Goal: Task Accomplishment & Management: Complete application form

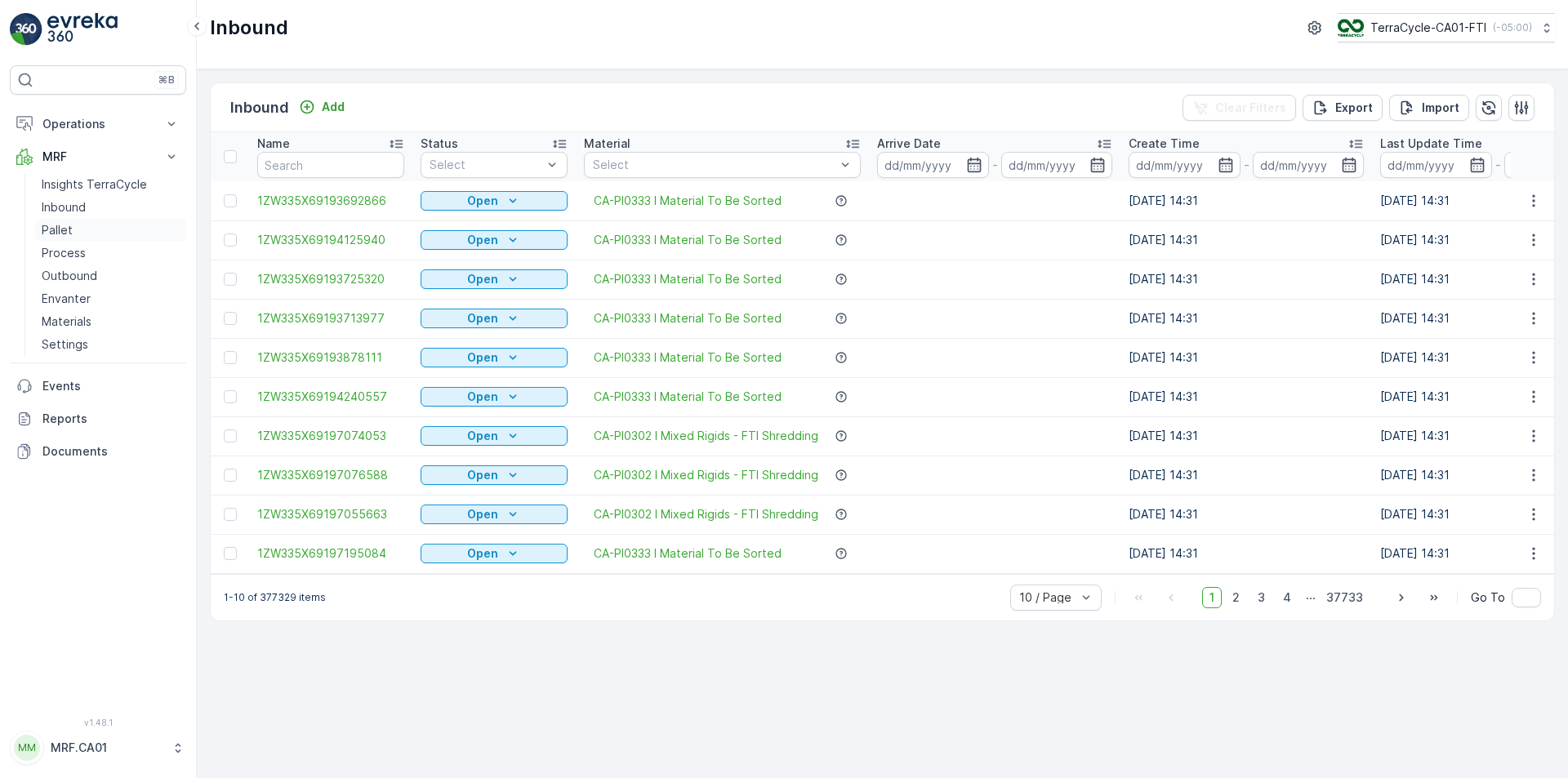
click at [71, 227] on p "Pallet" at bounding box center [57, 230] width 31 height 17
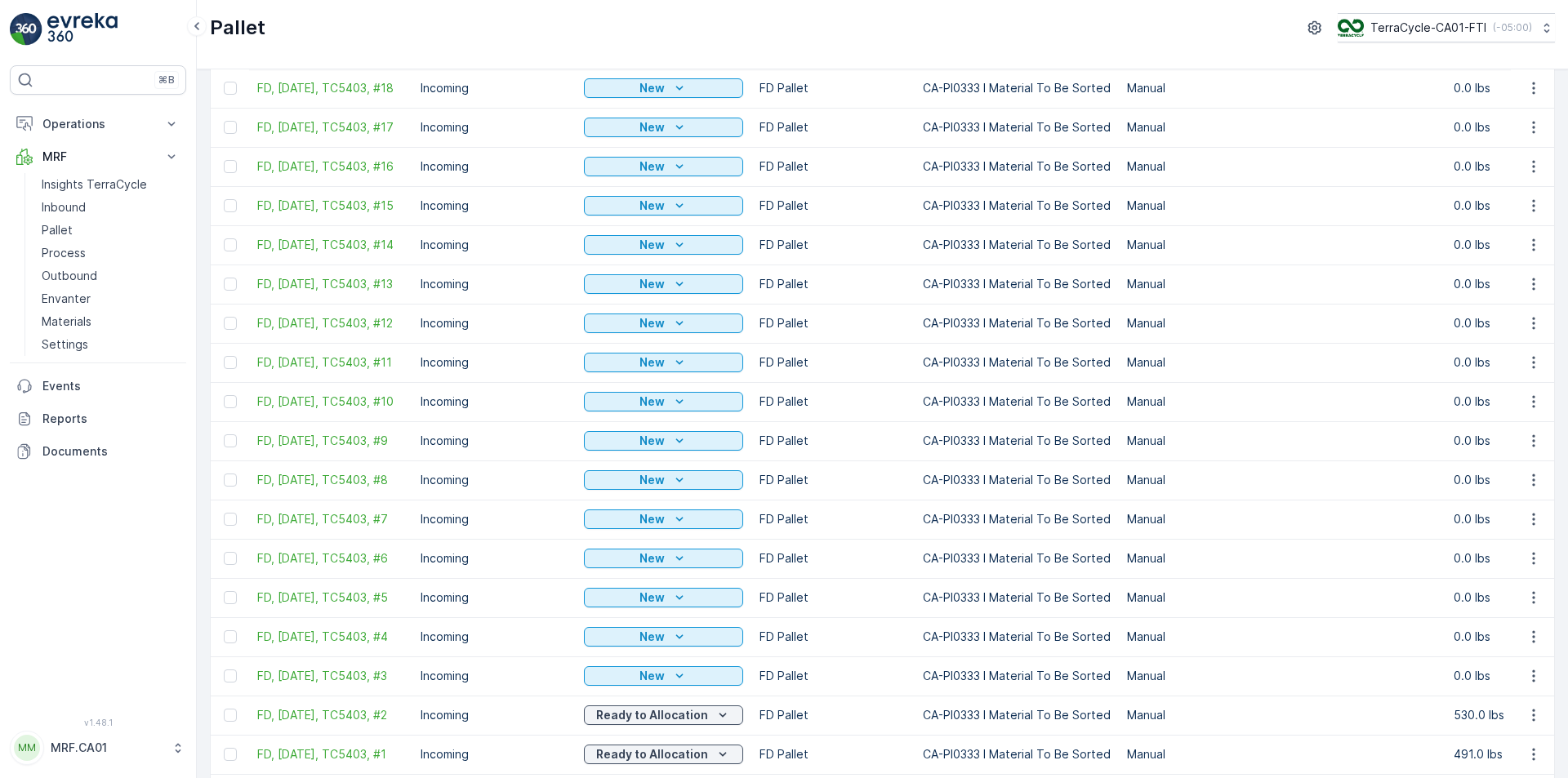
scroll to position [271, 0]
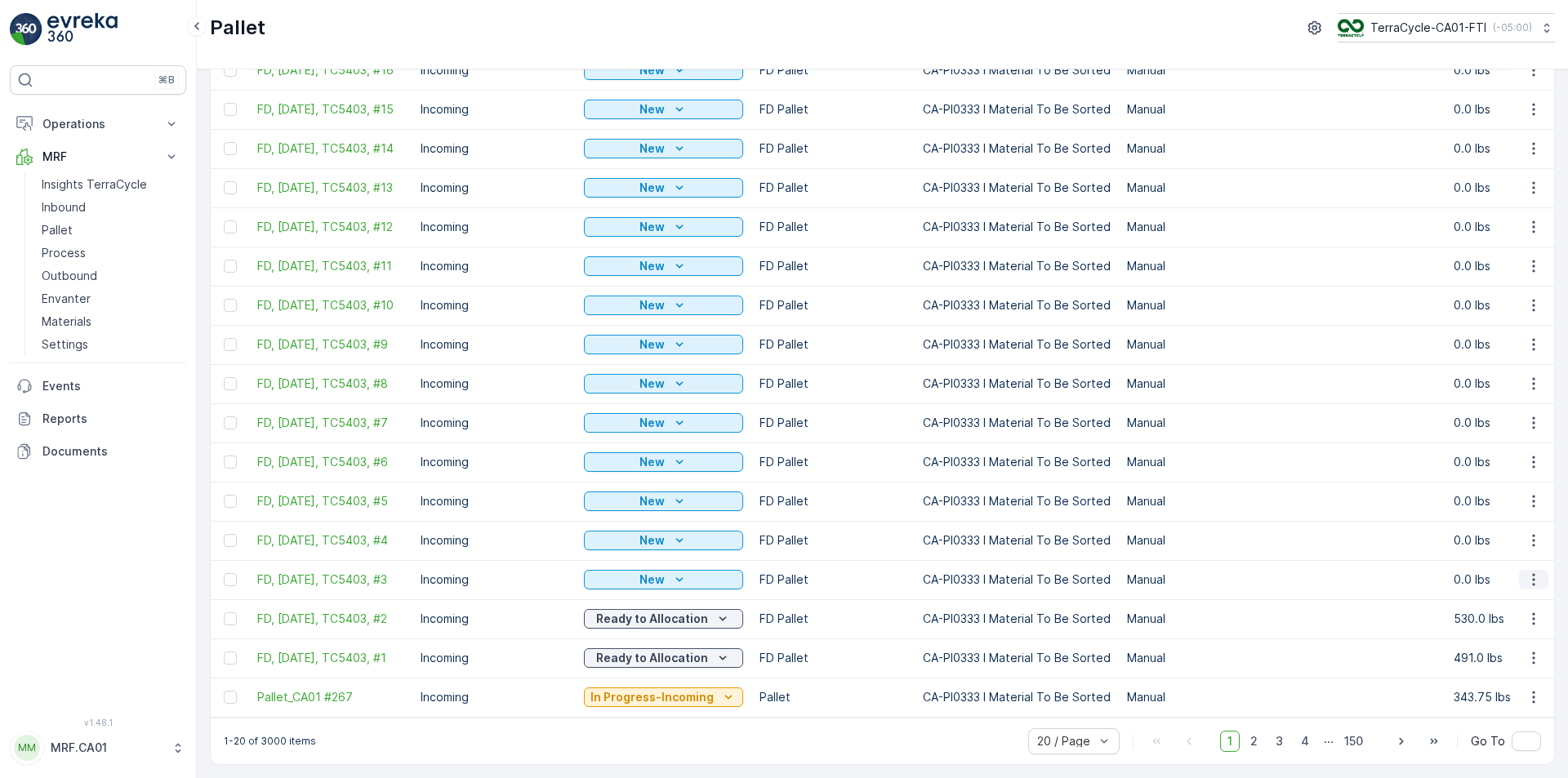
click at [1534, 572] on icon "button" at bounding box center [1534, 580] width 17 height 17
click at [1515, 613] on span "Edit Pallet" at bounding box center [1495, 618] width 56 height 17
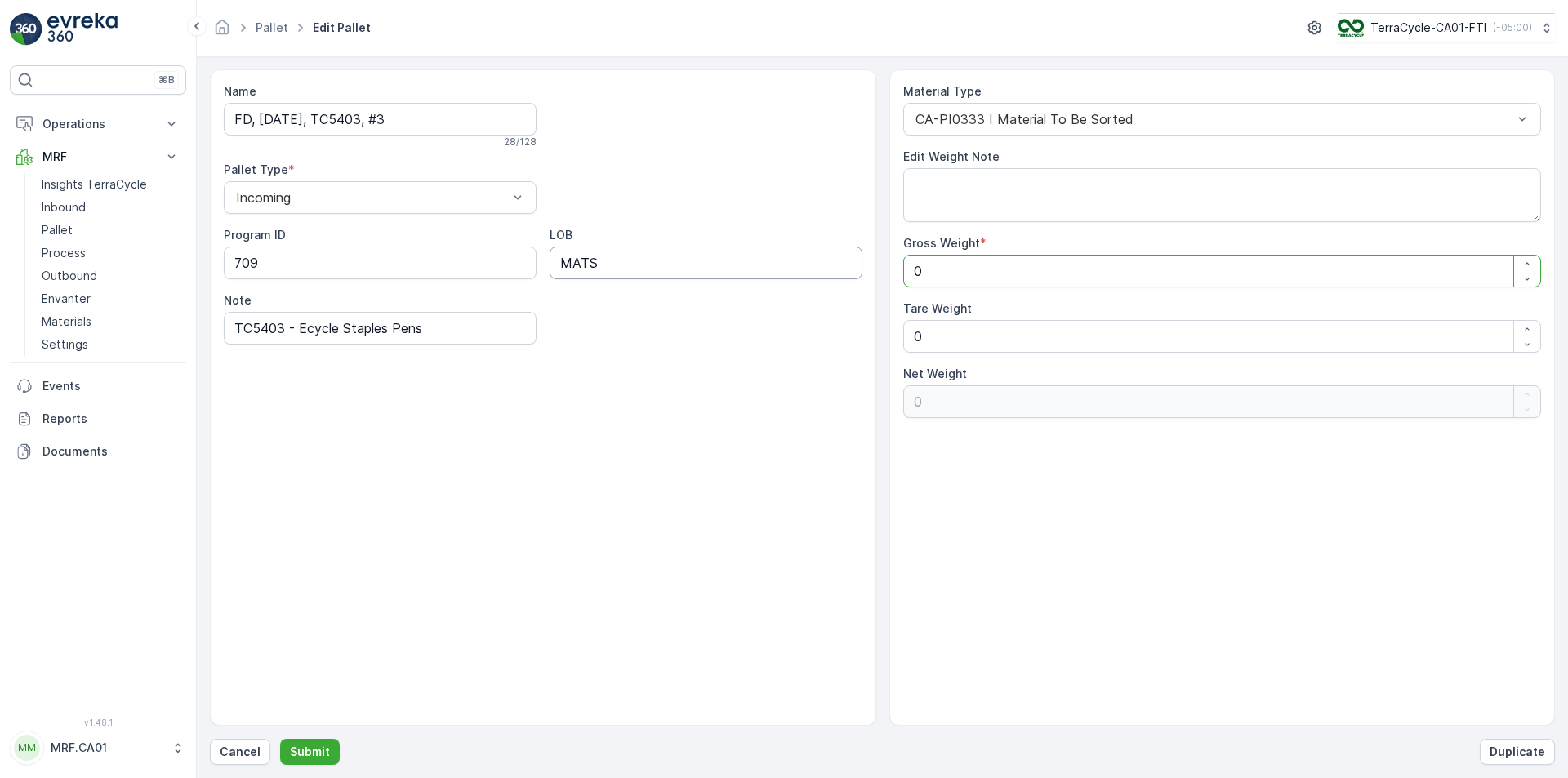
drag, startPoint x: 1011, startPoint y: 279, endPoint x: 844, endPoint y: 278, distance: 167.0
click at [844, 278] on div "Name FD, [DATE], TC5403, #3 28 / 128 Pallet Type * Incoming Program ID 709 LOB …" at bounding box center [882, 397] width 1345 height 656
type Weight "4"
type Weight "42"
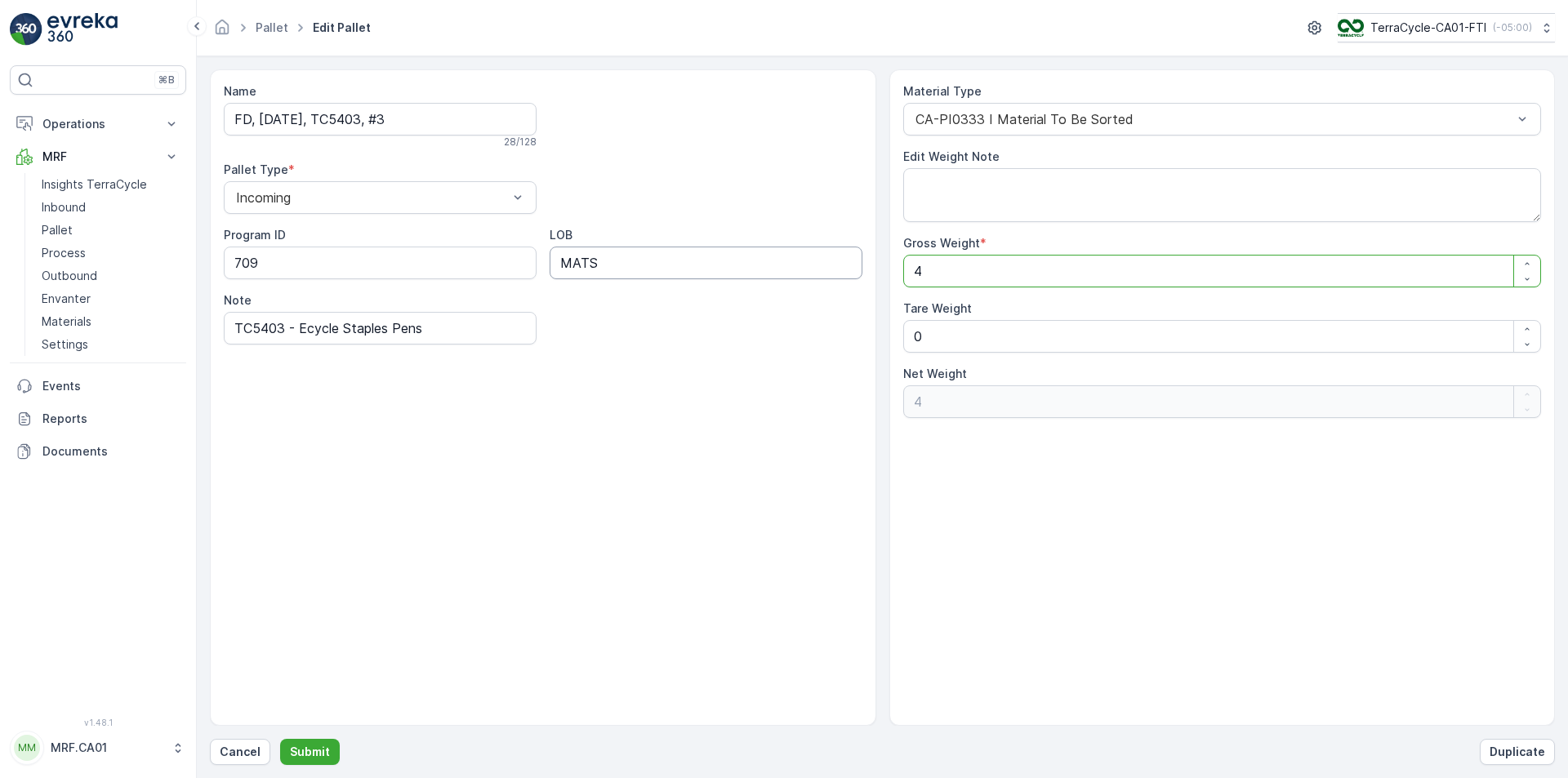
type Weight "42"
type Weight "425"
click at [313, 745] on p "Submit" at bounding box center [310, 752] width 40 height 17
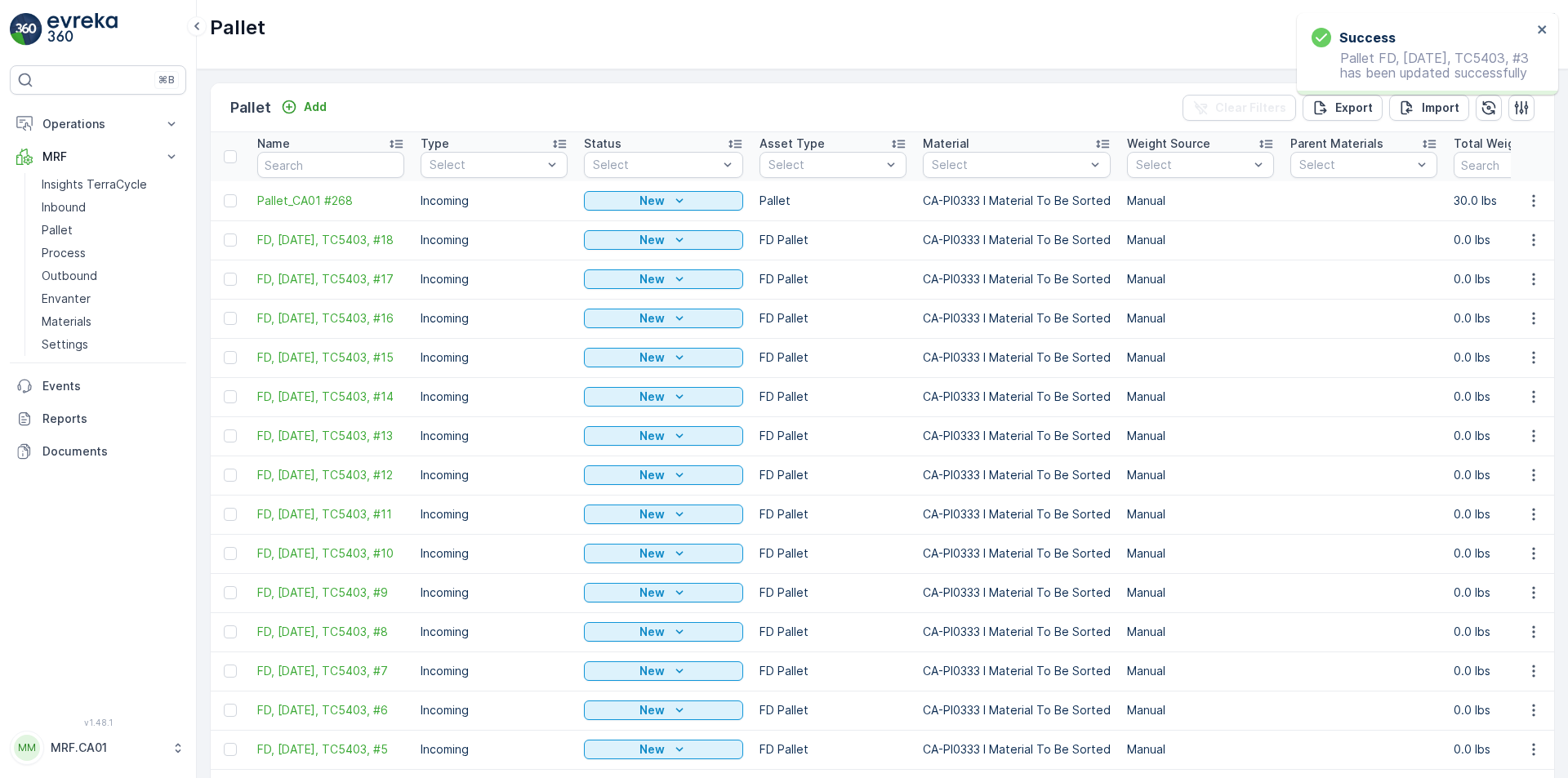
scroll to position [271, 0]
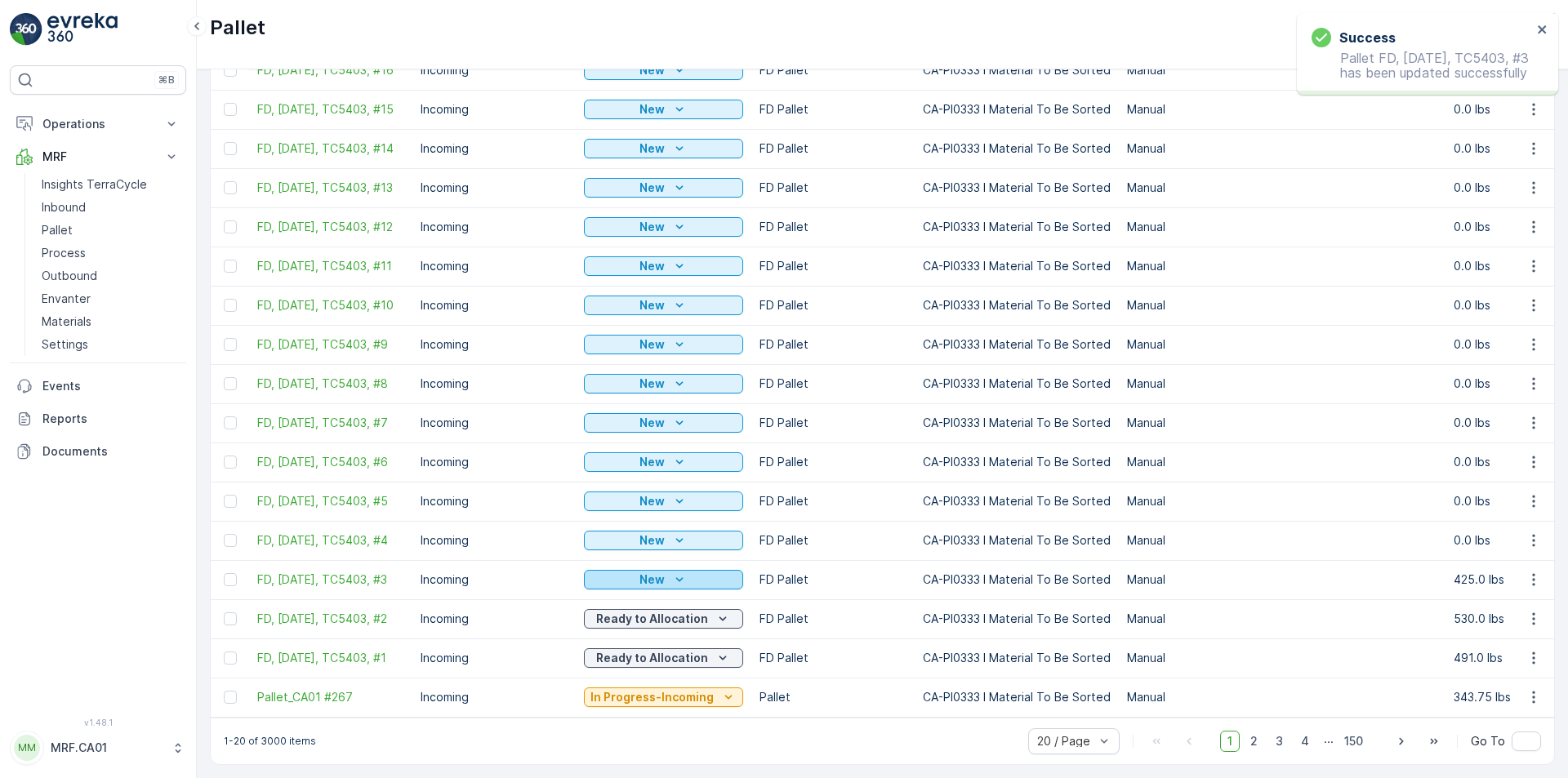
click at [717, 572] on div "New" at bounding box center [663, 580] width 146 height 17
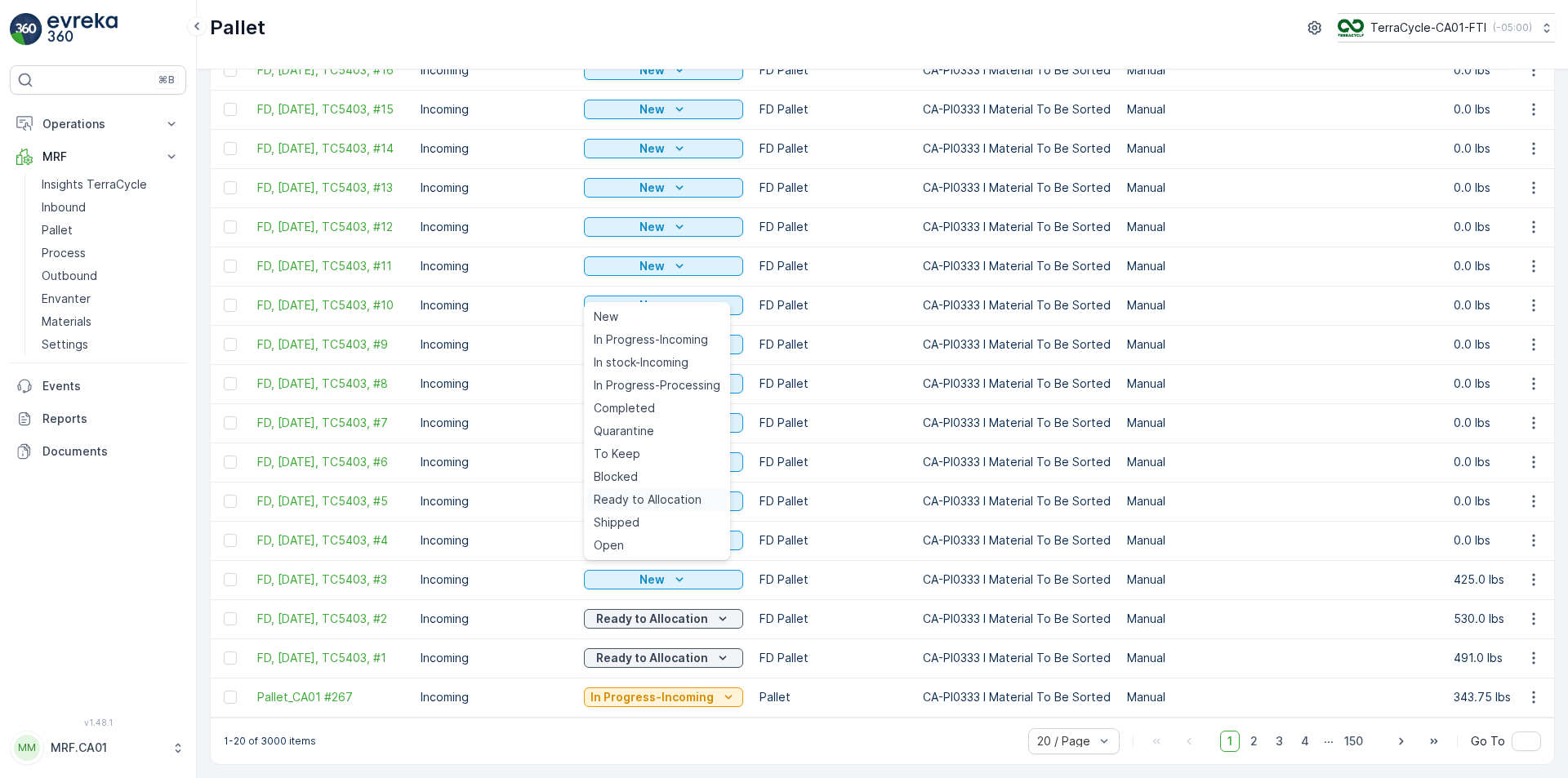
click at [655, 504] on span "Ready to Allocation" at bounding box center [647, 500] width 108 height 17
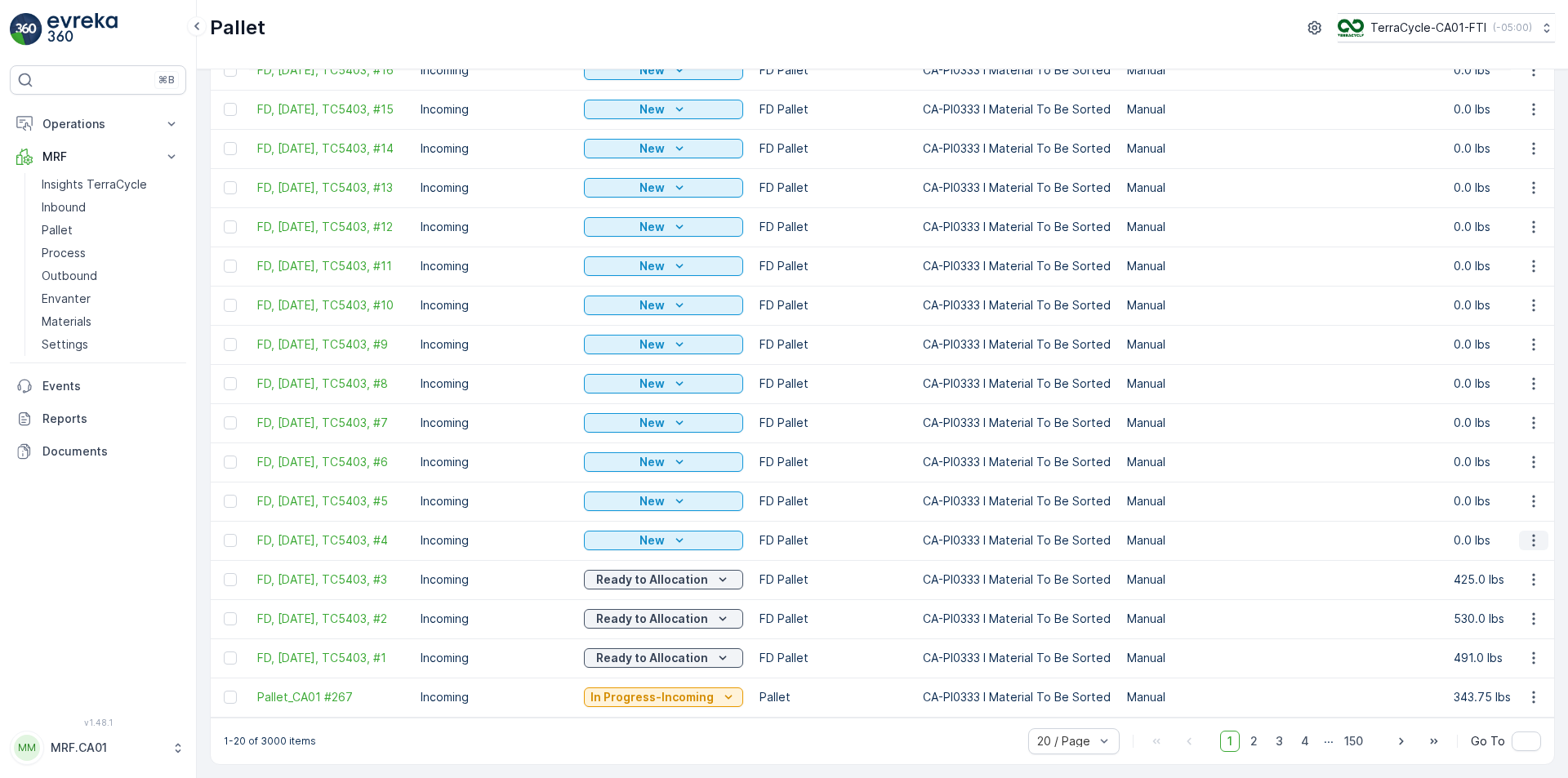
click at [1535, 533] on icon "button" at bounding box center [1534, 541] width 17 height 17
click at [1514, 573] on span "Edit Pallet" at bounding box center [1495, 578] width 56 height 17
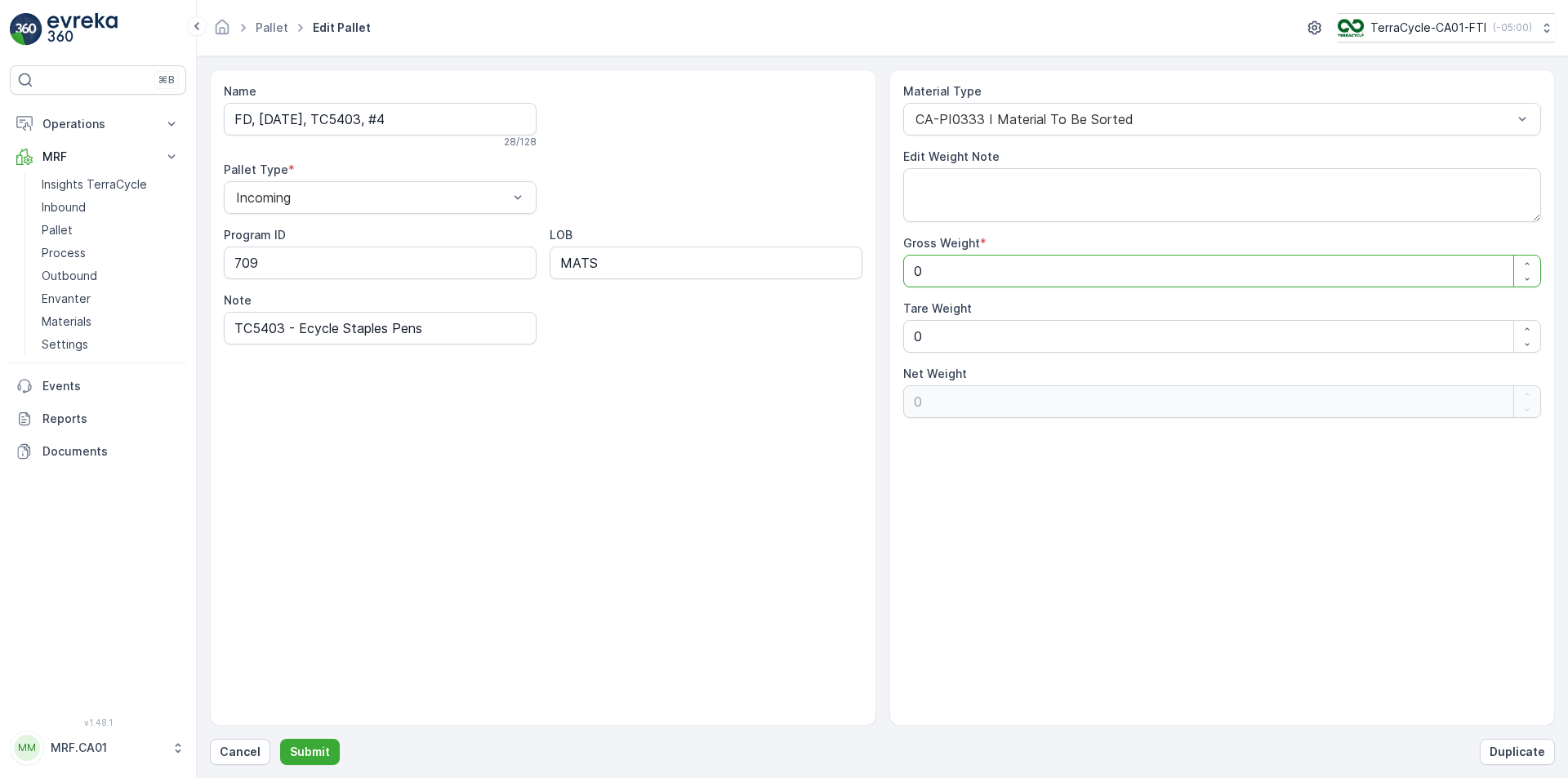
drag, startPoint x: 992, startPoint y: 272, endPoint x: 847, endPoint y: 273, distance: 145.0
click at [847, 273] on div "Name FD, [DATE], TC5403, #4 28 / 128 Pallet Type * Incoming Program ID 709 LOB …" at bounding box center [882, 397] width 1345 height 656
type Weight "5"
type Weight "51"
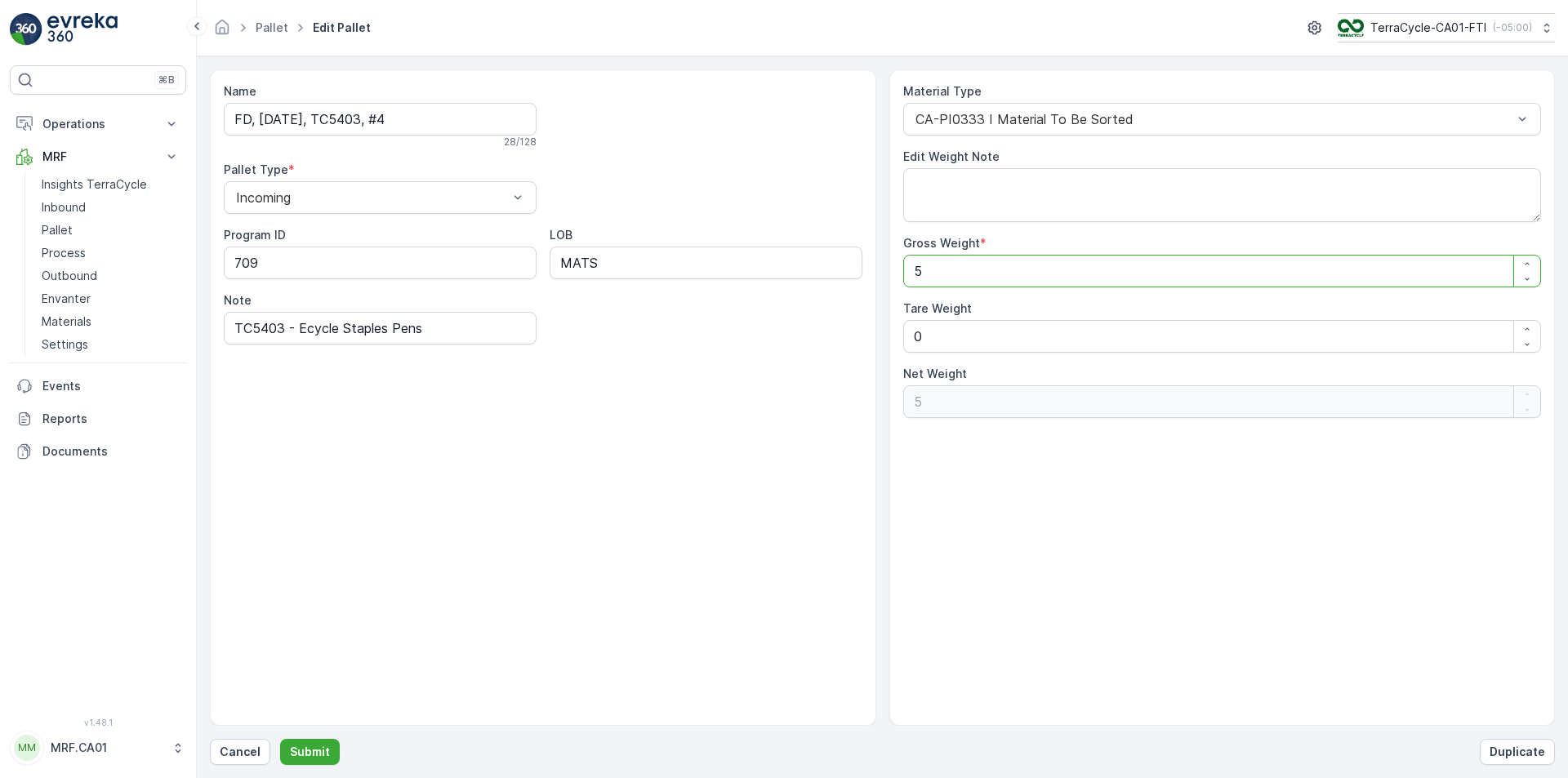
type Weight "51"
type Weight "512"
click at [321, 744] on p "Submit" at bounding box center [310, 752] width 40 height 17
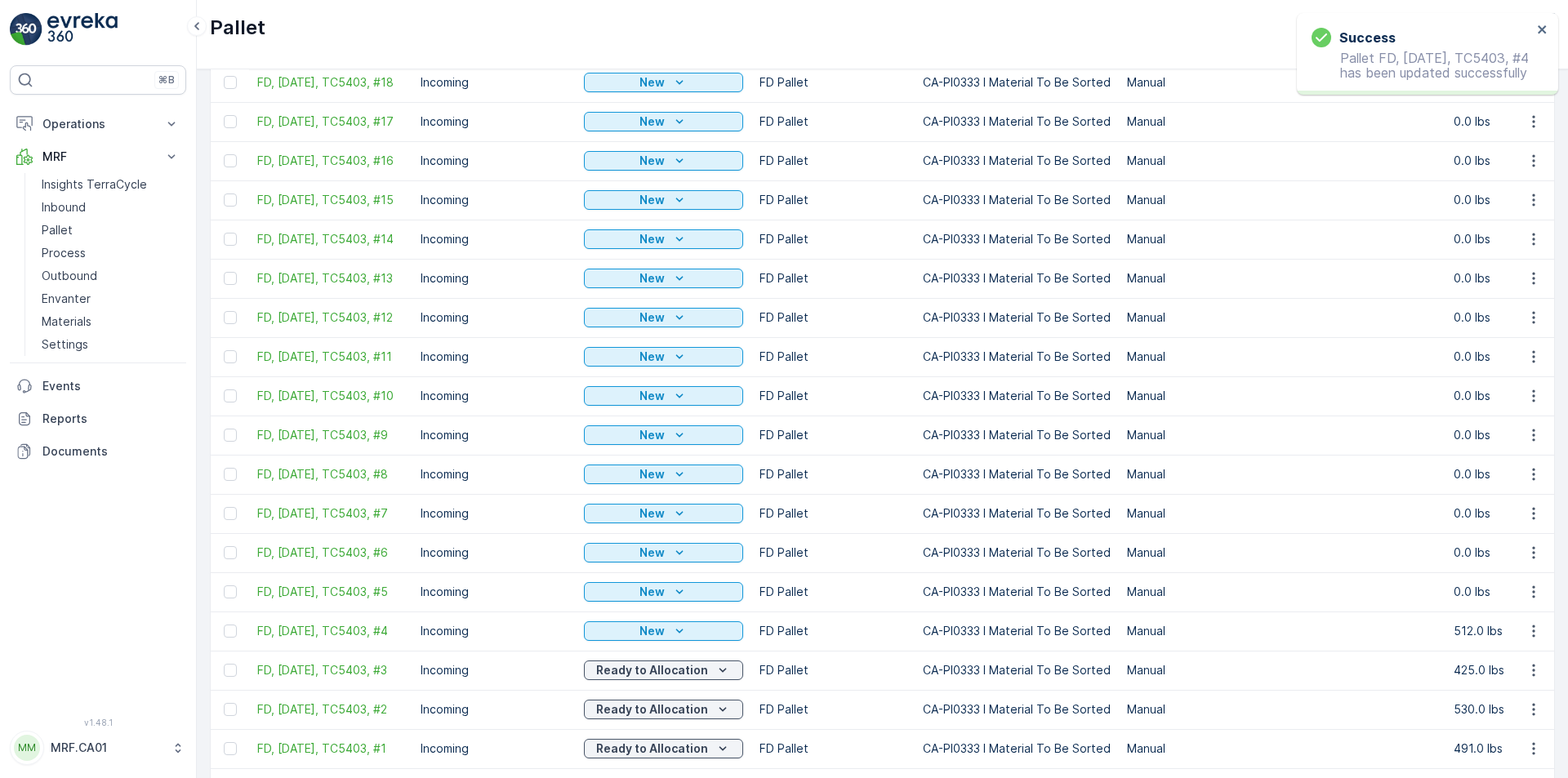
scroll to position [271, 0]
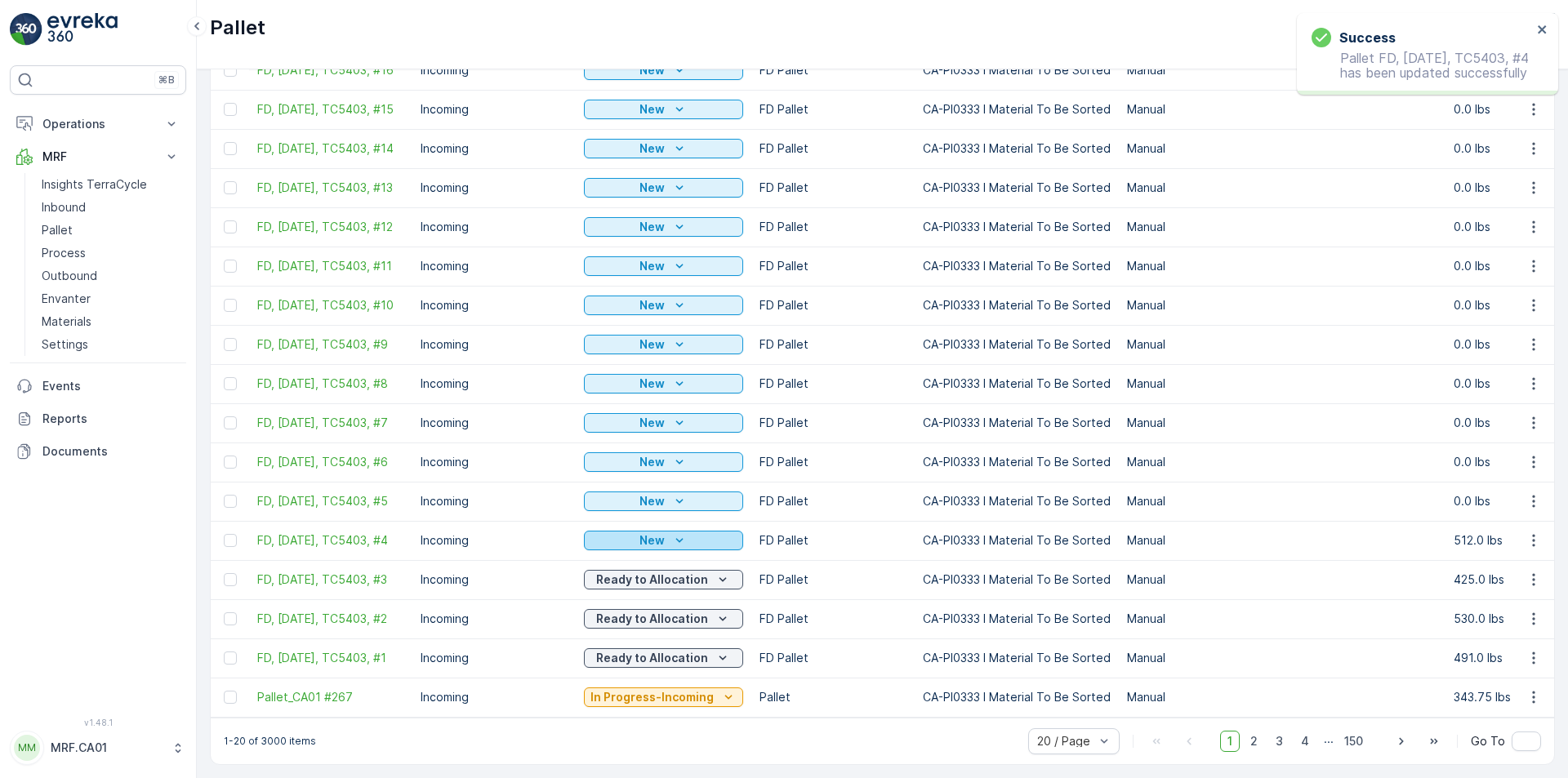
click at [680, 533] on icon "New" at bounding box center [680, 541] width 17 height 17
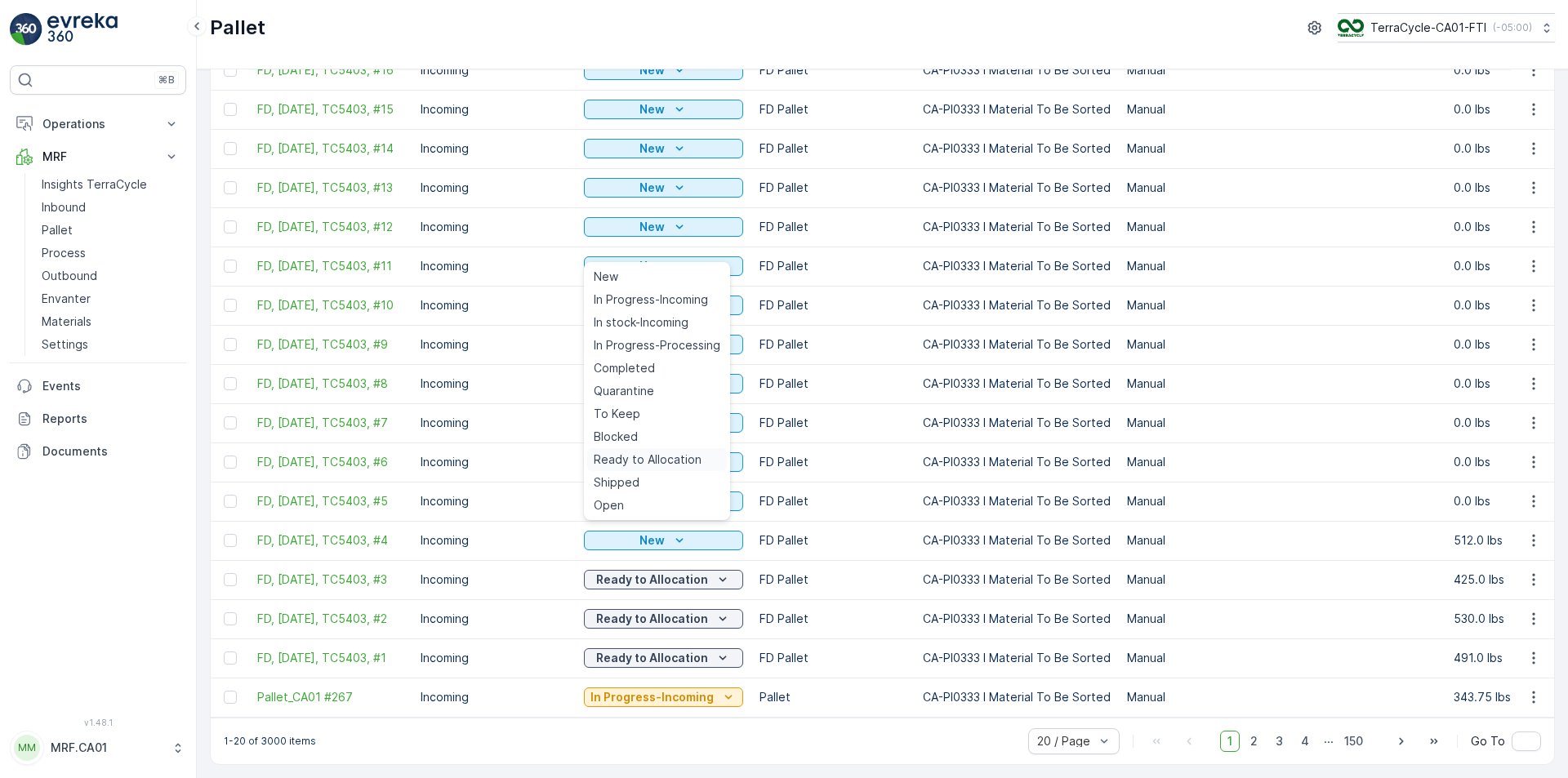
click at [656, 458] on span "Ready to Allocation" at bounding box center [647, 460] width 108 height 17
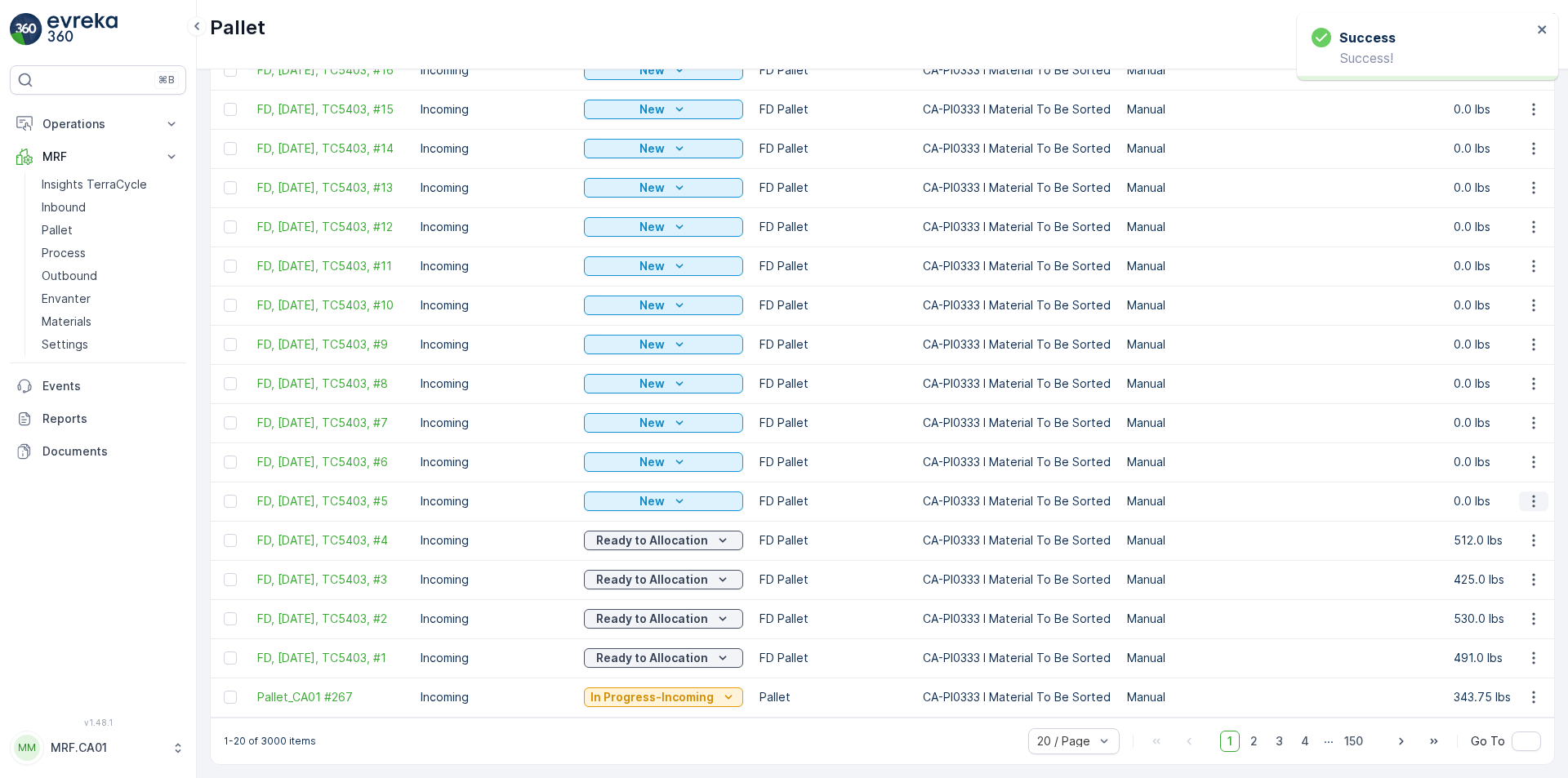
click at [1532, 496] on icon "button" at bounding box center [1533, 502] width 3 height 13
click at [1509, 533] on span "Edit Pallet" at bounding box center [1495, 538] width 56 height 17
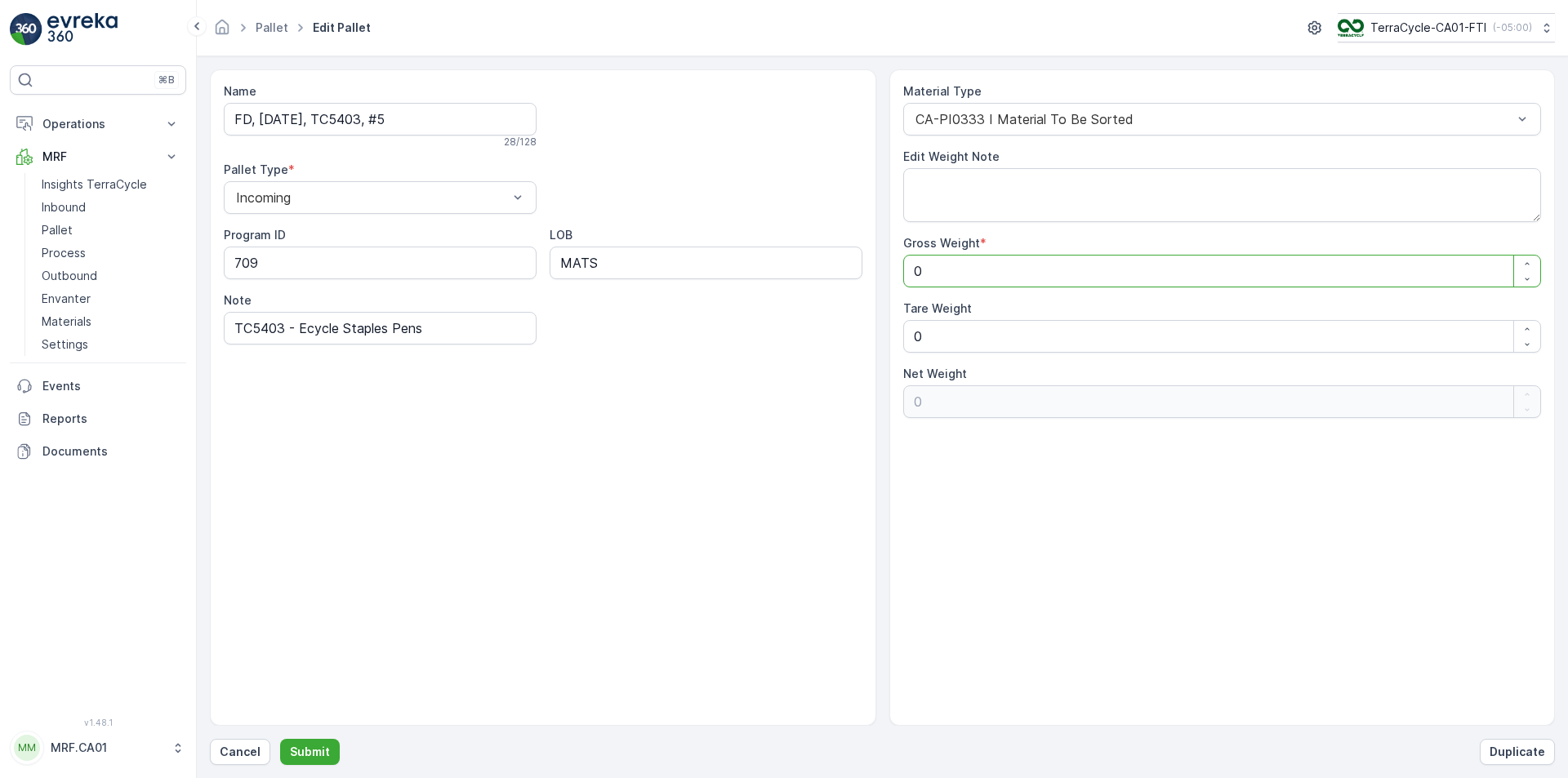
click at [1003, 279] on Weight "0" at bounding box center [1222, 270] width 639 height 33
drag, startPoint x: 1003, startPoint y: 279, endPoint x: 873, endPoint y: 278, distance: 130.0
click at [873, 278] on div "Name FD, [DATE], TC5403, #5 28 / 128 Pallet Type * Incoming Program ID 709 LOB …" at bounding box center [882, 397] width 1345 height 656
type Weight "6"
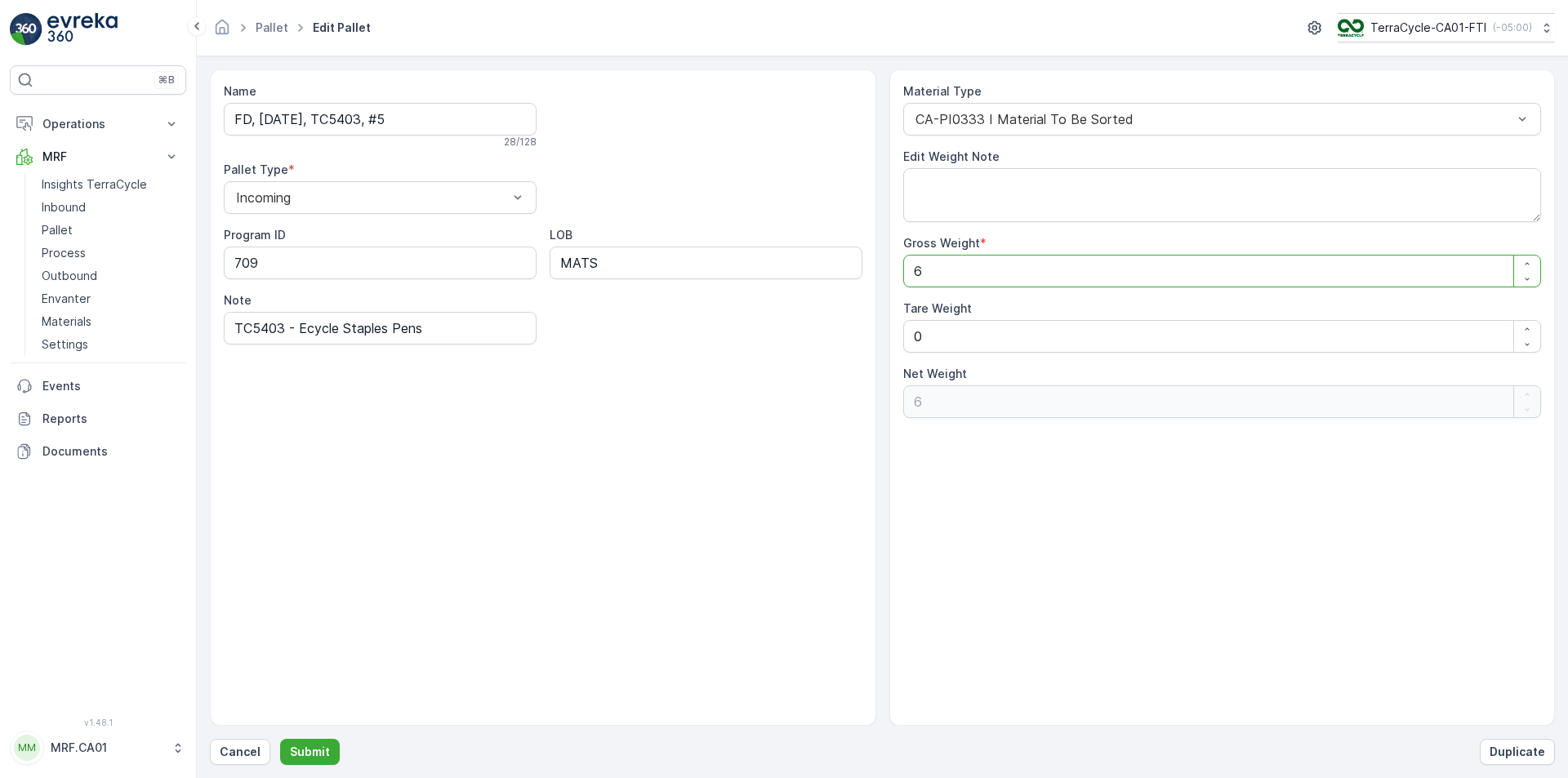
type Weight "61"
type Weight "615"
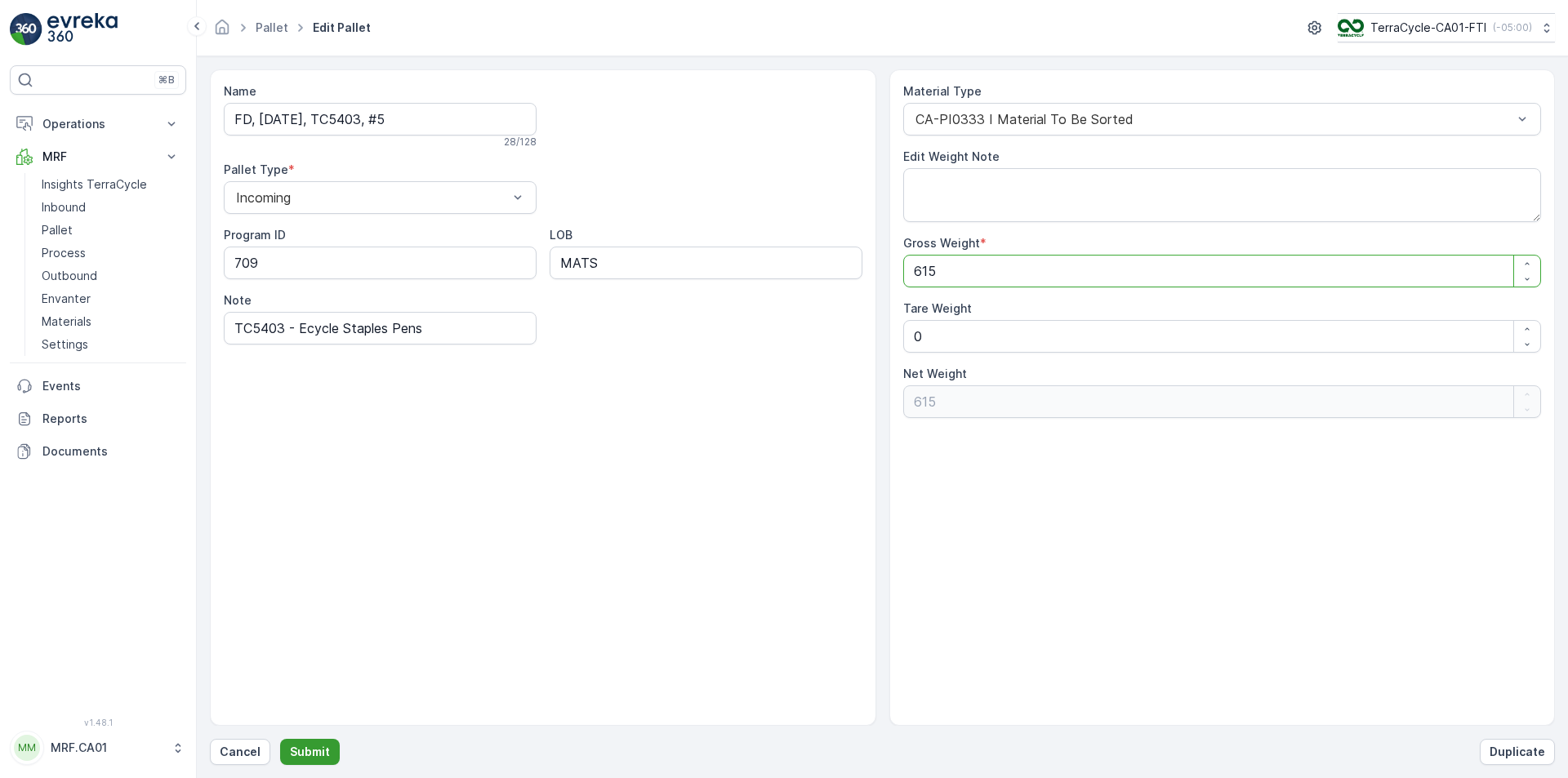
click at [313, 744] on p "Submit" at bounding box center [310, 752] width 40 height 17
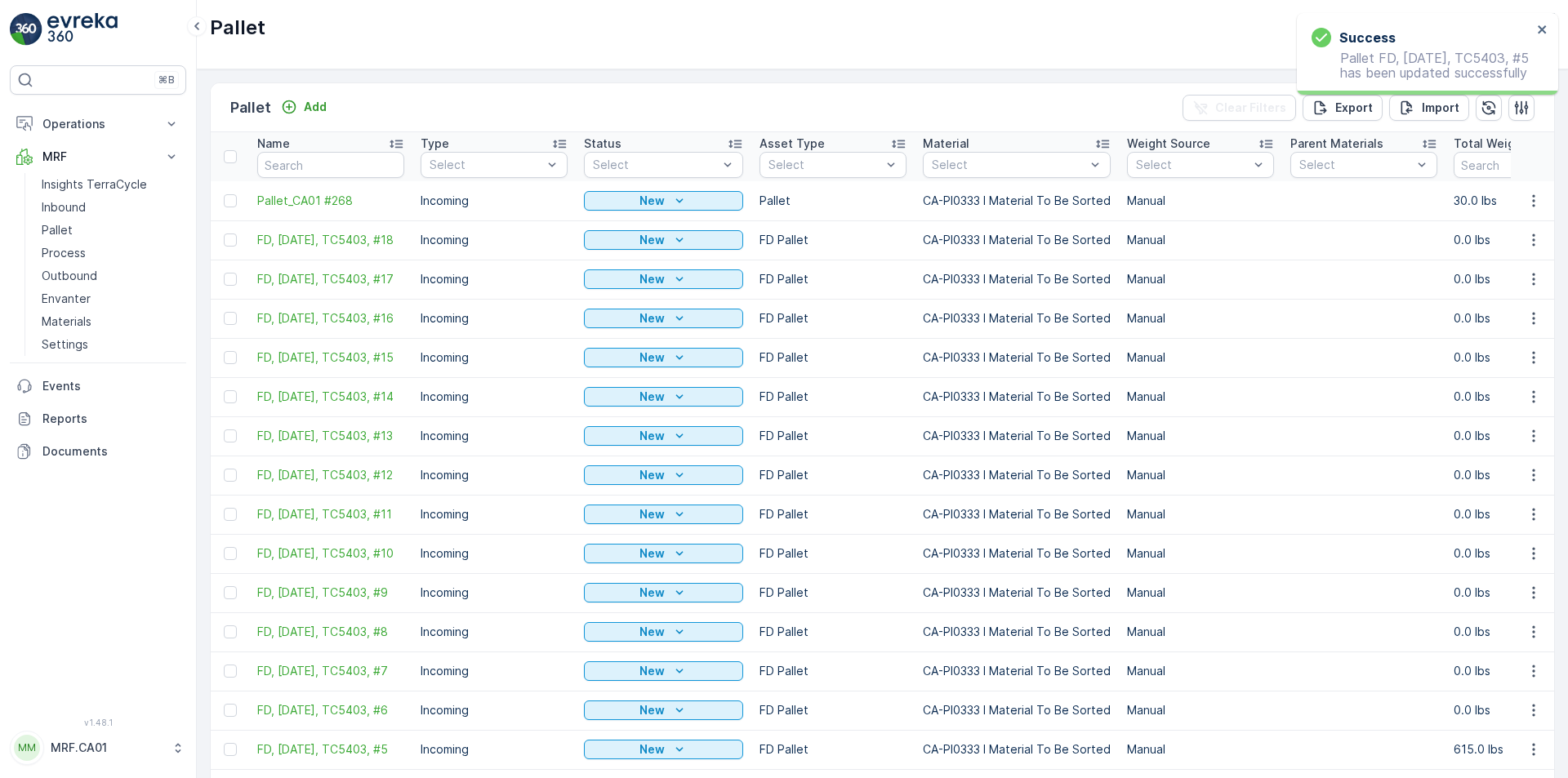
scroll to position [271, 0]
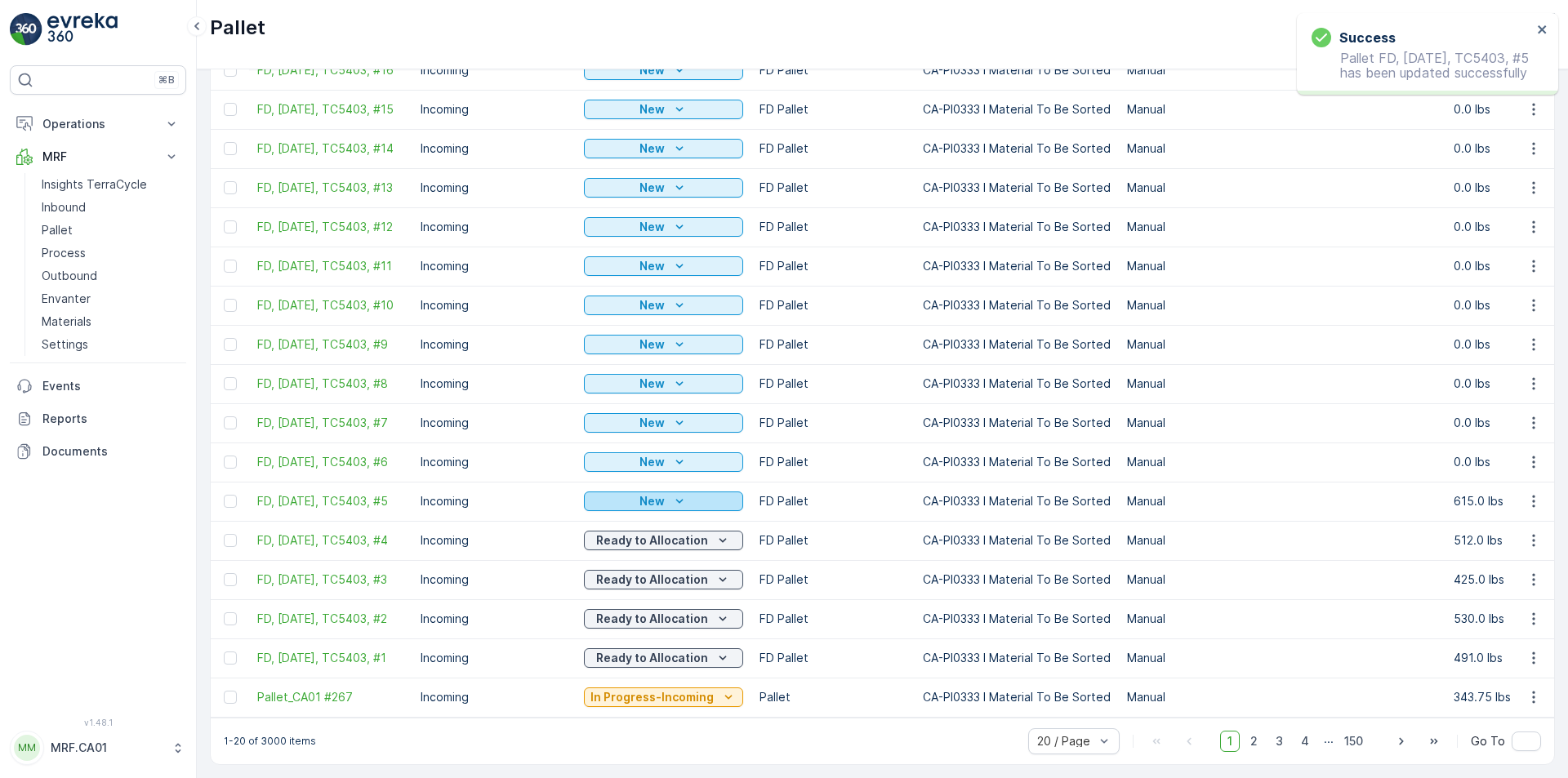
click at [689, 493] on div "New" at bounding box center [663, 502] width 146 height 17
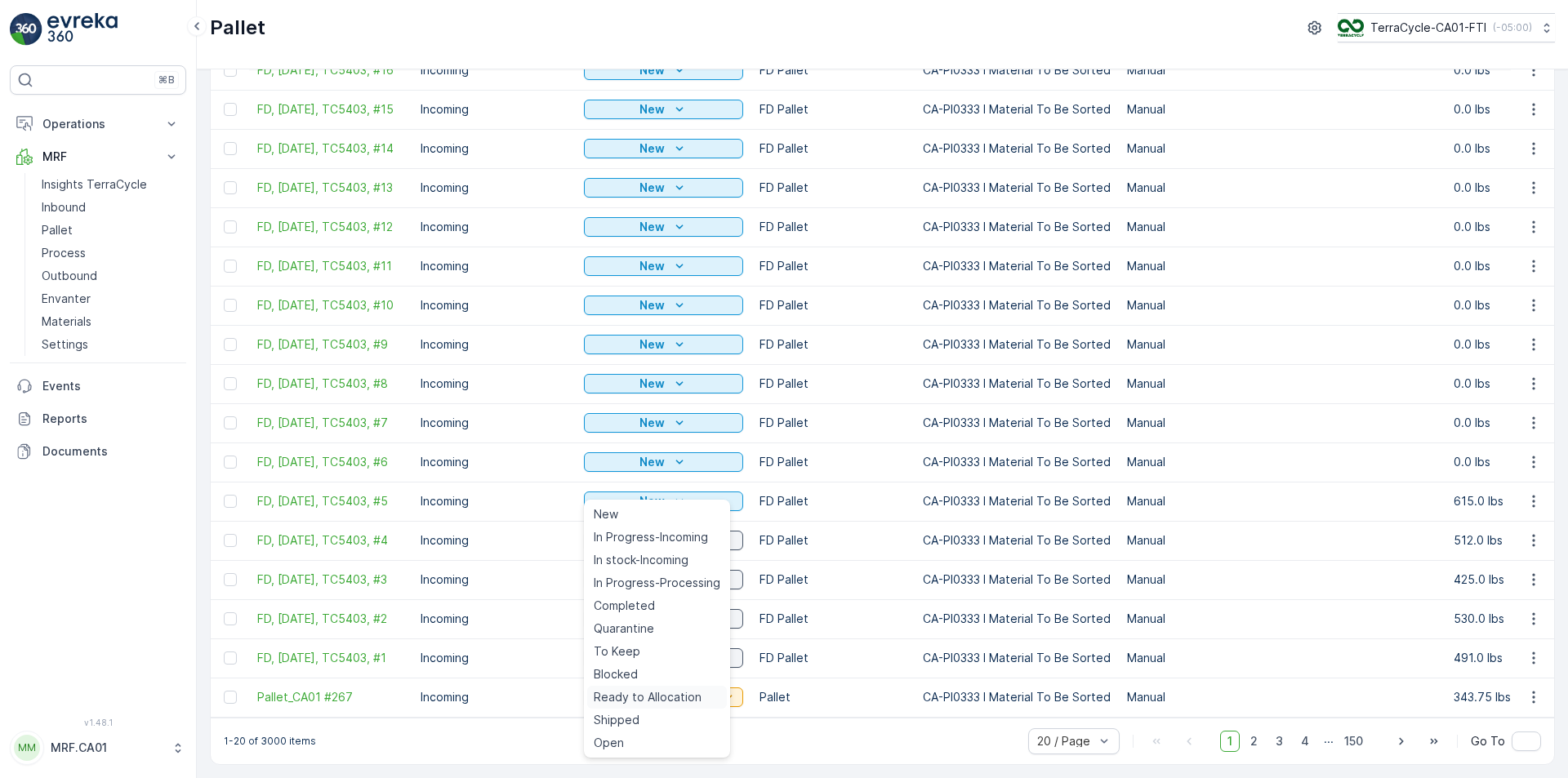
click at [658, 691] on span "Ready to Allocation" at bounding box center [647, 698] width 108 height 17
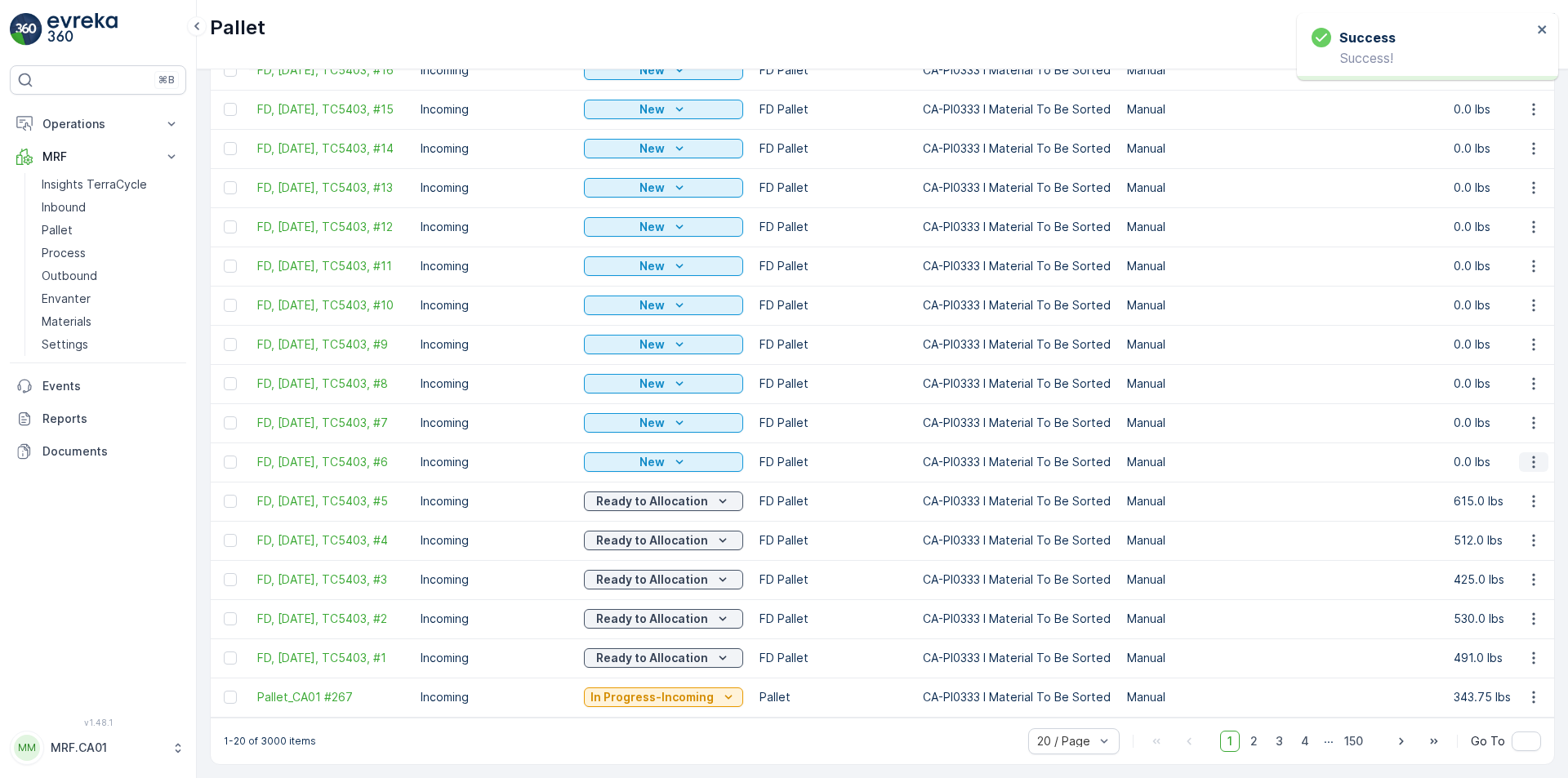
click at [1525, 454] on icon "button" at bounding box center [1534, 462] width 17 height 17
click at [1494, 495] on span "Edit Pallet" at bounding box center [1495, 498] width 56 height 17
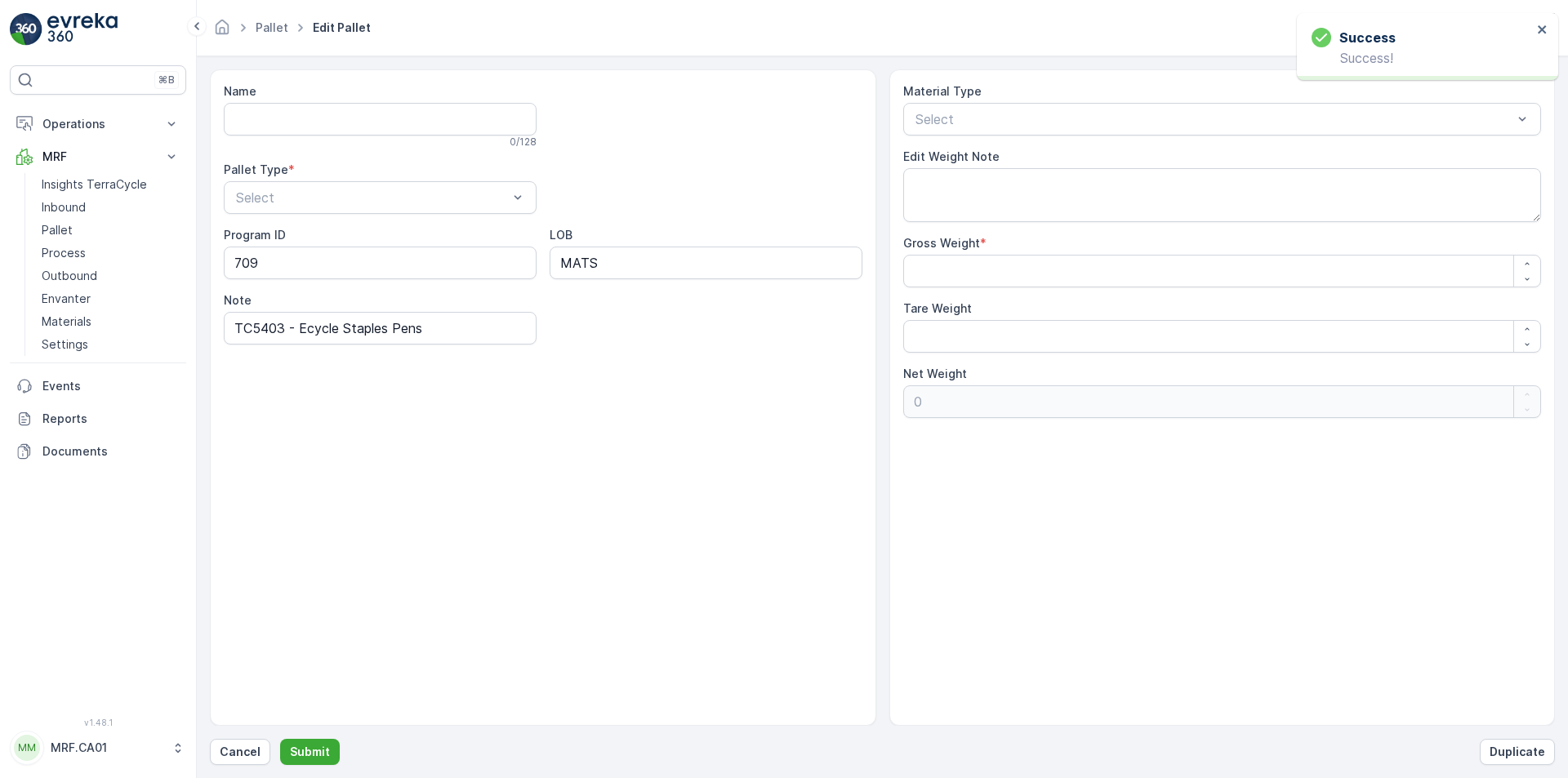
type input "FD, [DATE], TC5403, #6"
type Weight "0"
drag, startPoint x: 974, startPoint y: 265, endPoint x: 824, endPoint y: 260, distance: 150.1
click at [824, 260] on div "Name FD, [DATE], TC5403, #6 28 / 128 Pallet Type * Incoming Program ID 709 LOB …" at bounding box center [882, 397] width 1345 height 656
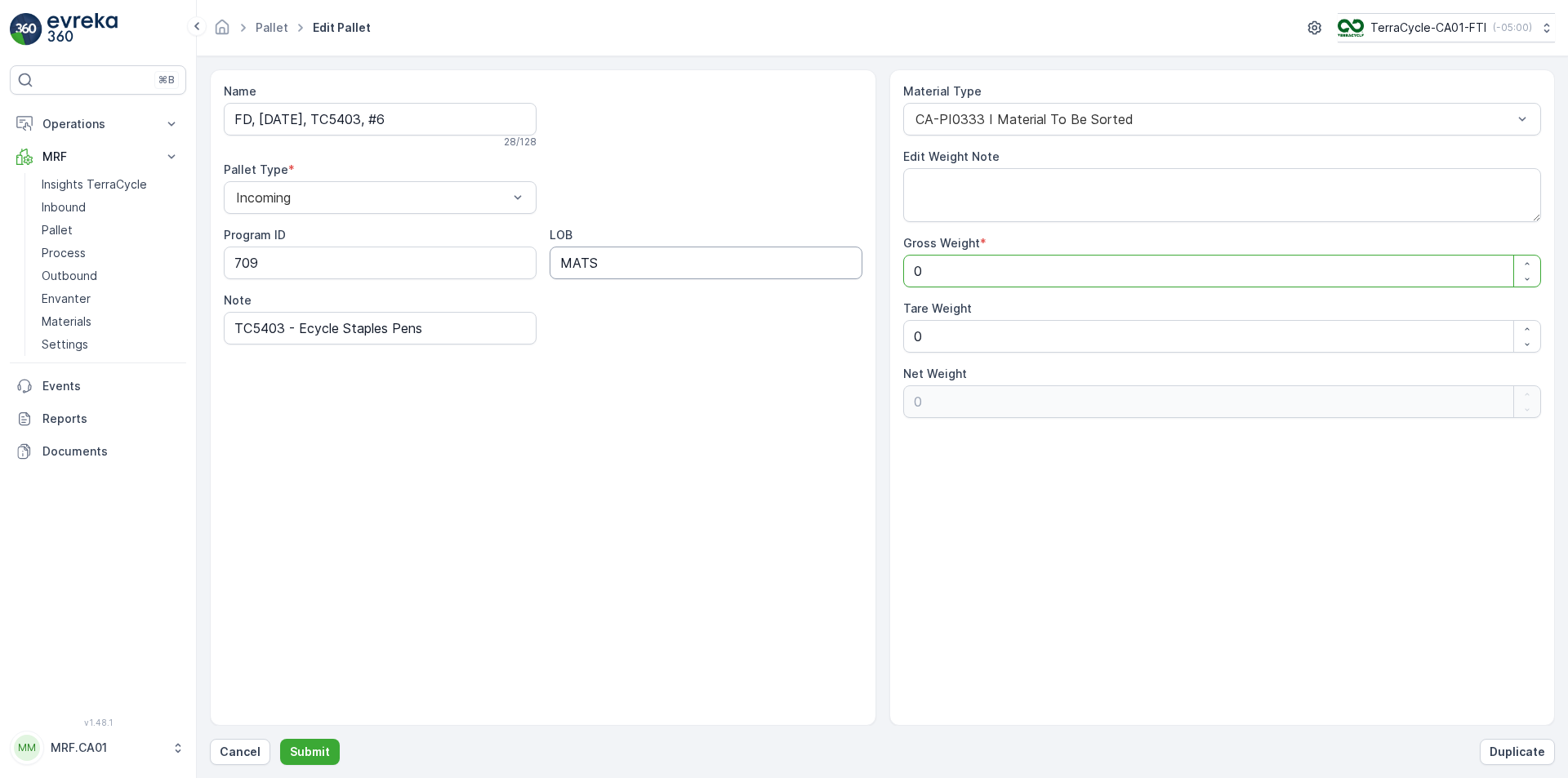
type Weight "5"
type Weight "55"
type Weight "550"
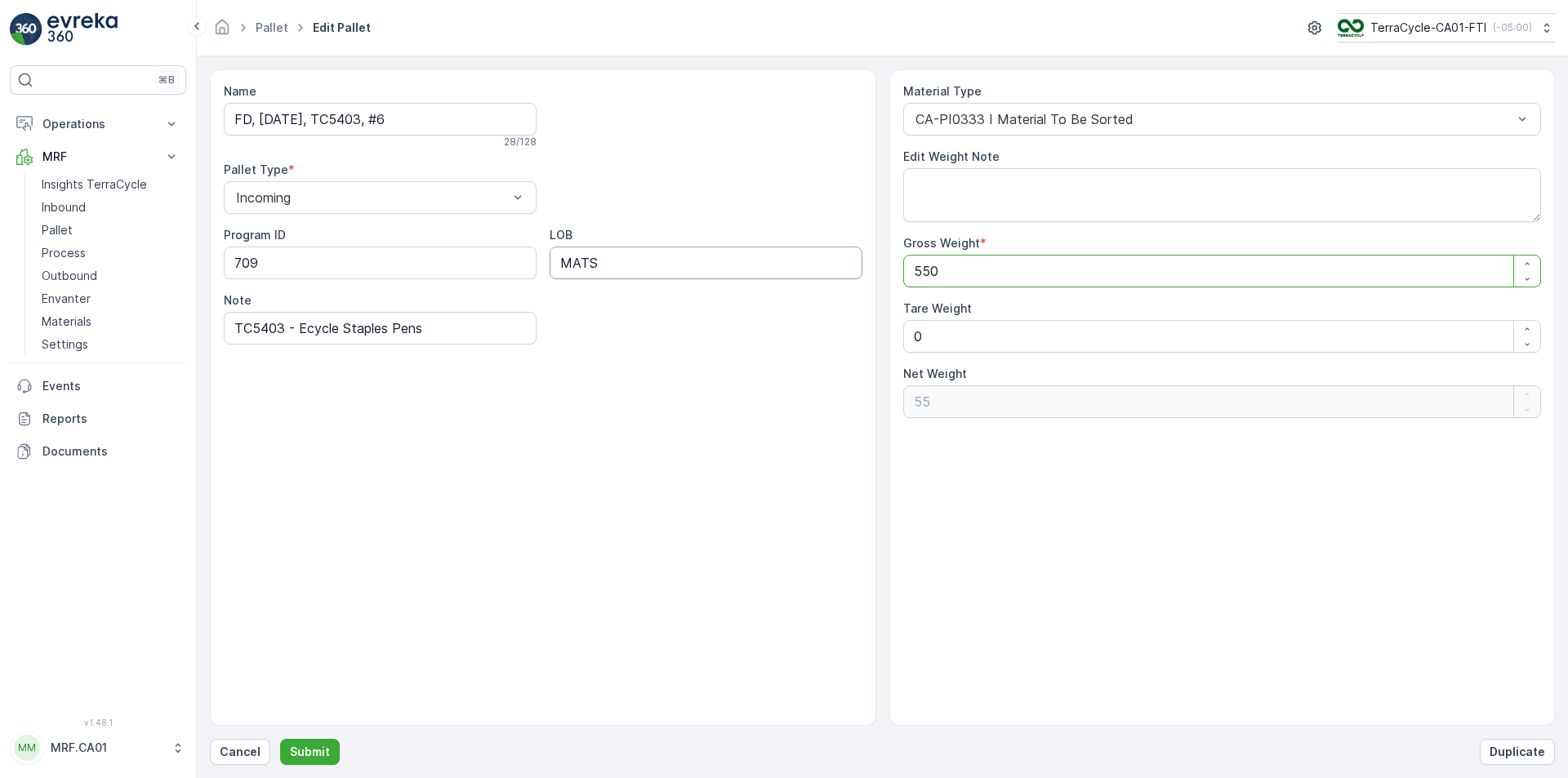
type Weight "550"
click at [316, 744] on p "Submit" at bounding box center [310, 752] width 40 height 17
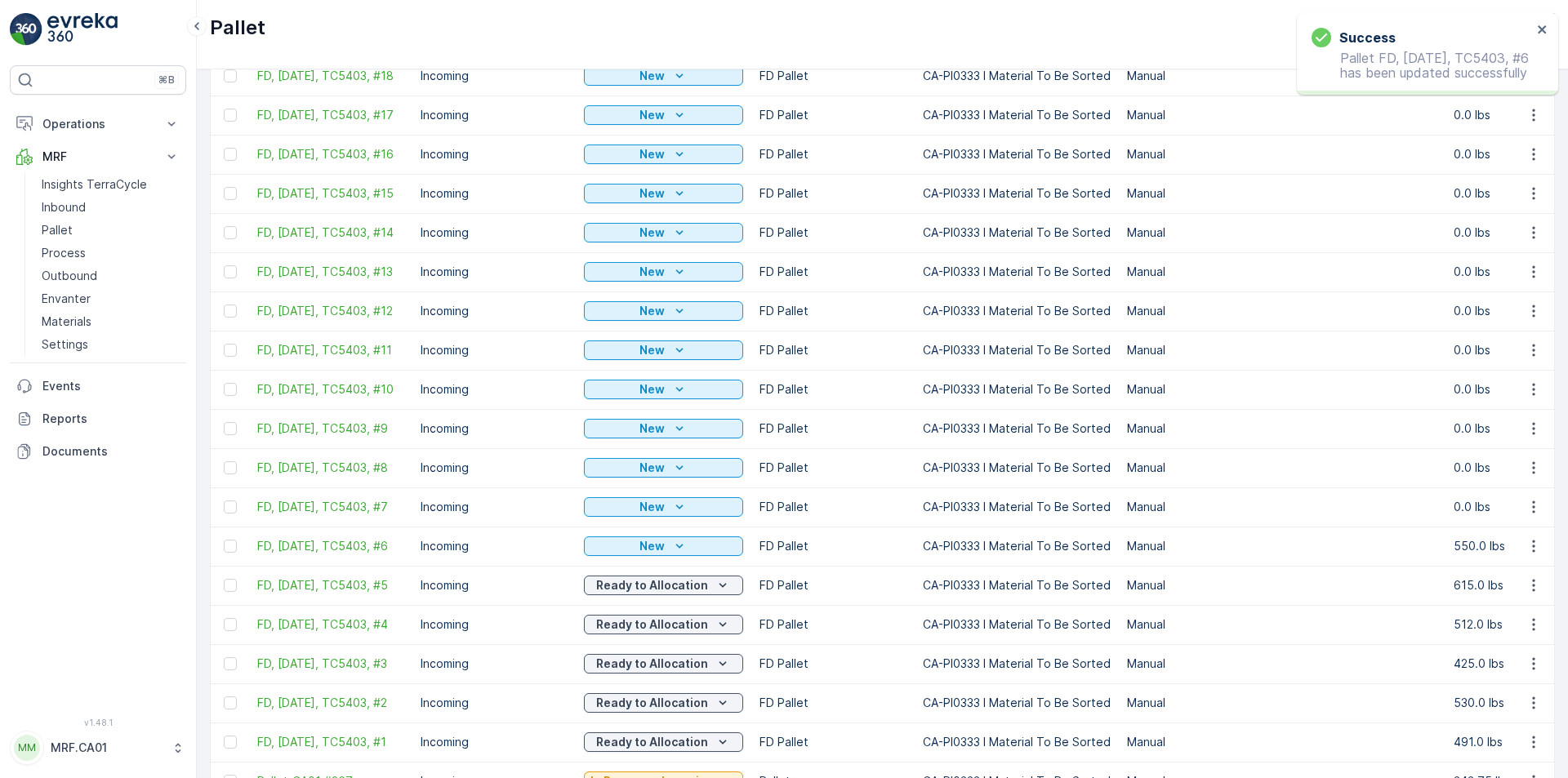
scroll to position [271, 0]
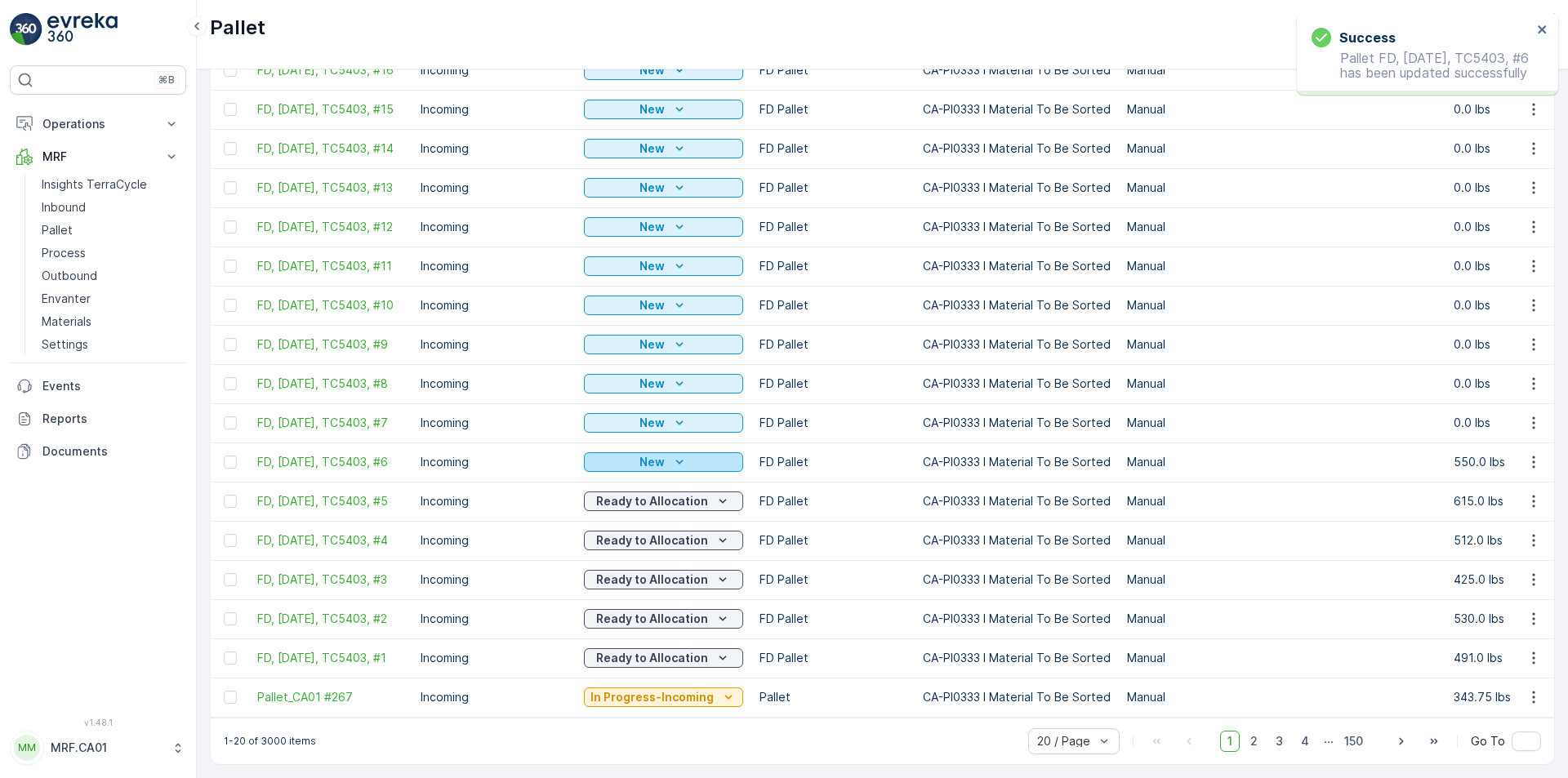
click at [700, 454] on div "New" at bounding box center [663, 462] width 146 height 17
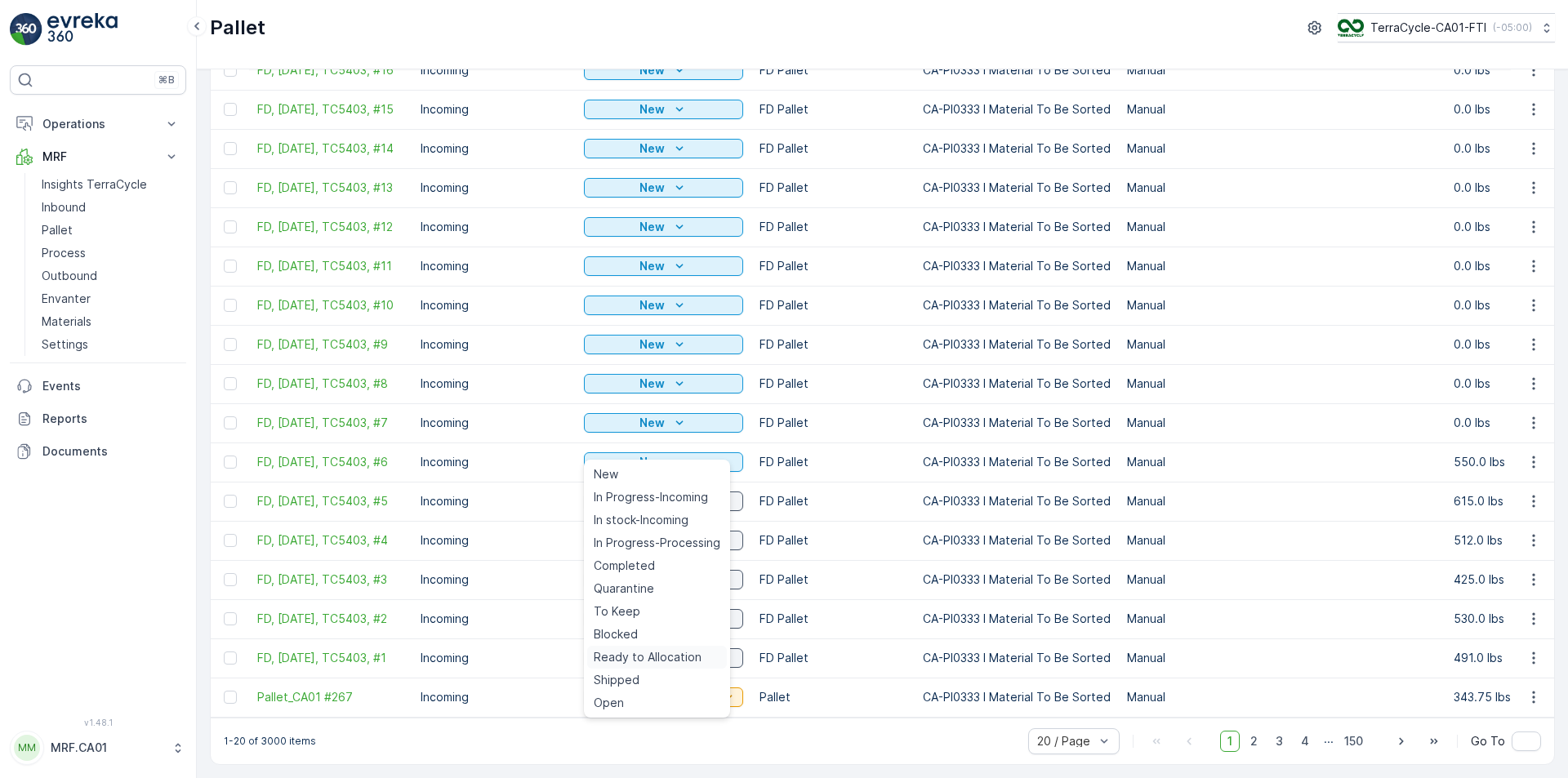
click at [672, 657] on span "Ready to Allocation" at bounding box center [647, 658] width 108 height 17
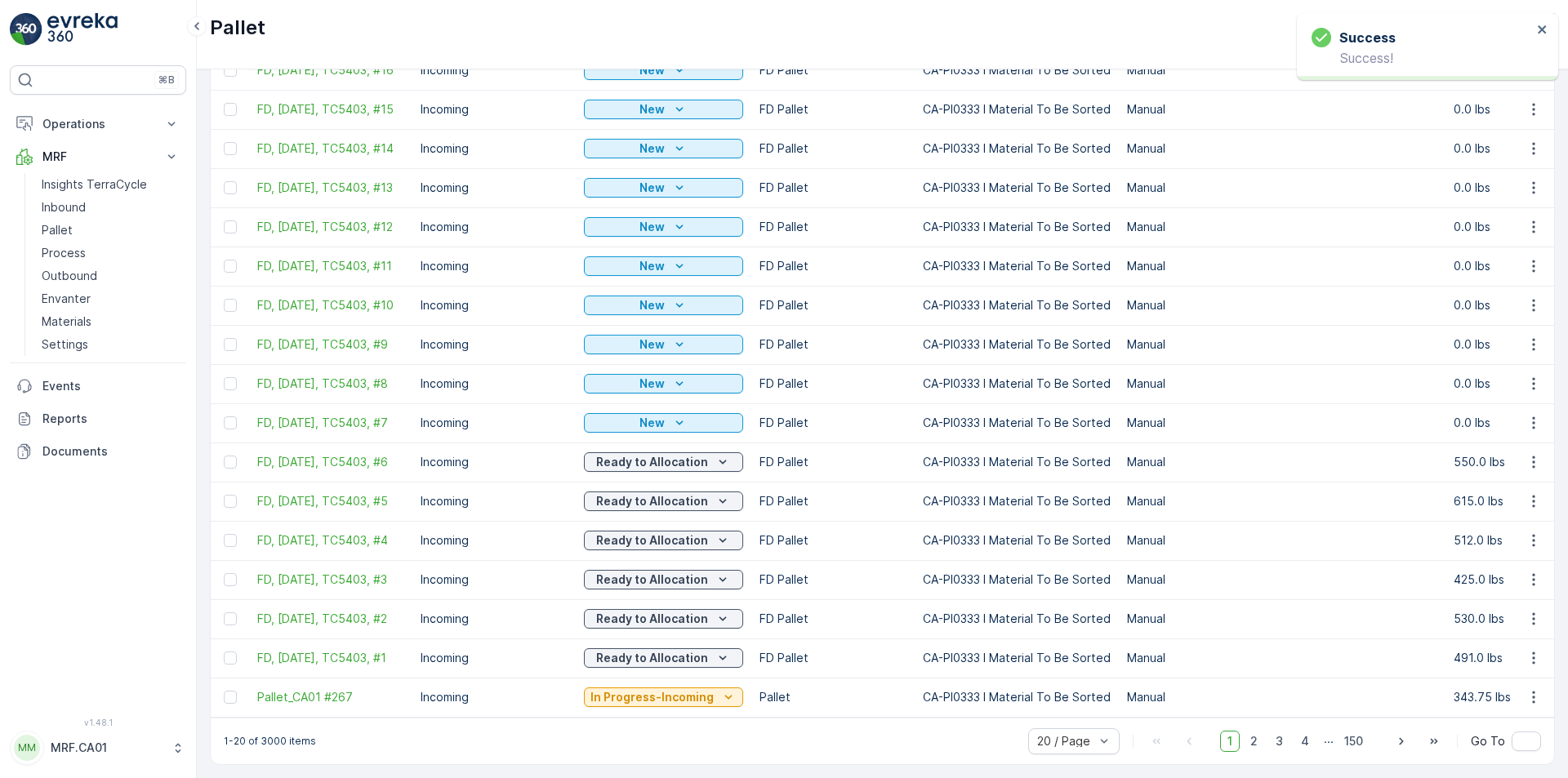
click at [1533, 415] on icon "button" at bounding box center [1534, 423] width 17 height 17
click at [1515, 449] on span "Edit Pallet" at bounding box center [1495, 457] width 56 height 17
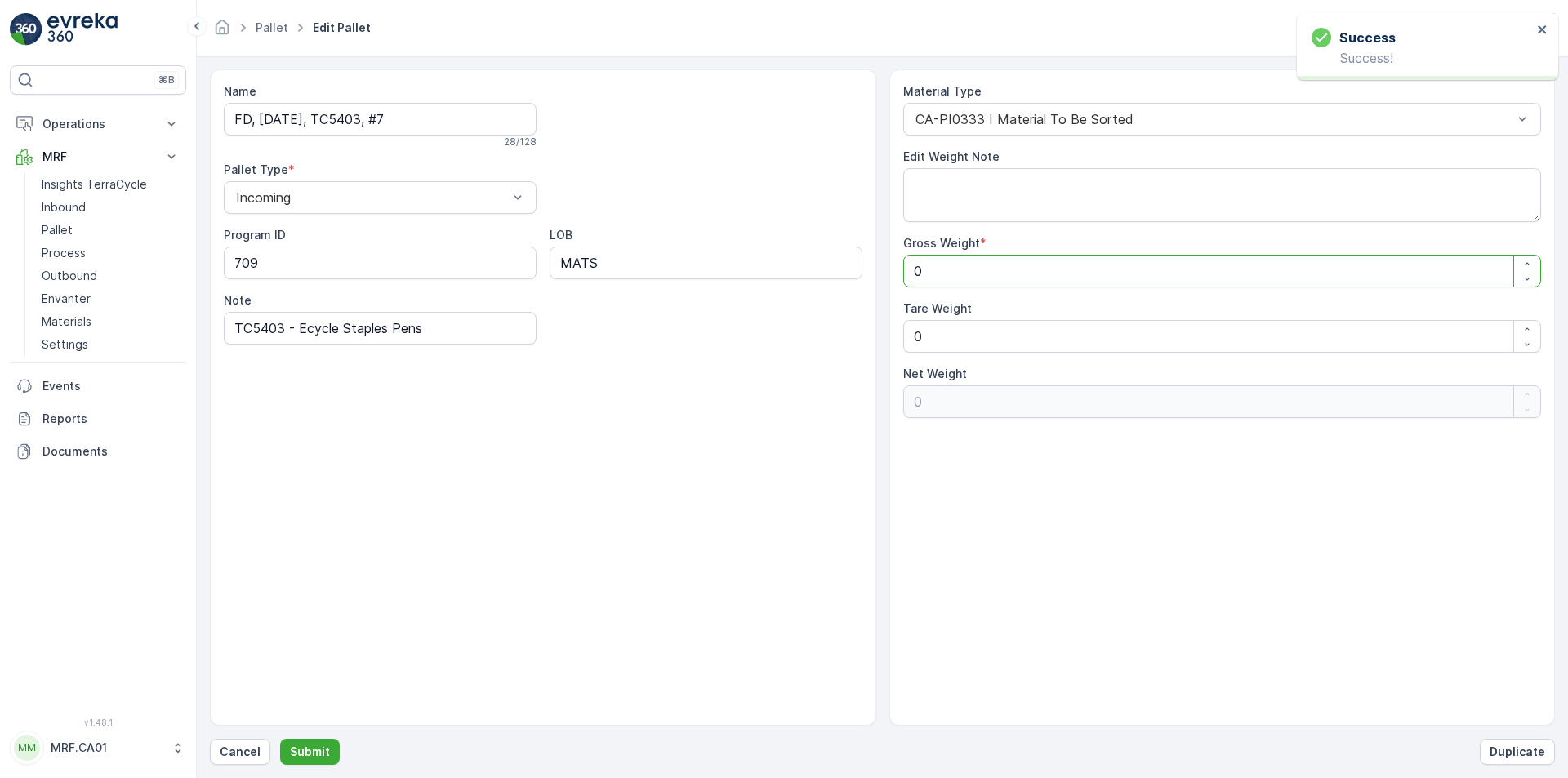
drag, startPoint x: 969, startPoint y: 277, endPoint x: 883, endPoint y: 274, distance: 86.1
click at [883, 274] on div "Name FD, [DATE], TC5403, #7 28 / 128 Pallet Type * Incoming Program ID 709 LOB …" at bounding box center [882, 397] width 1345 height 656
type Weight "4"
type Weight "43"
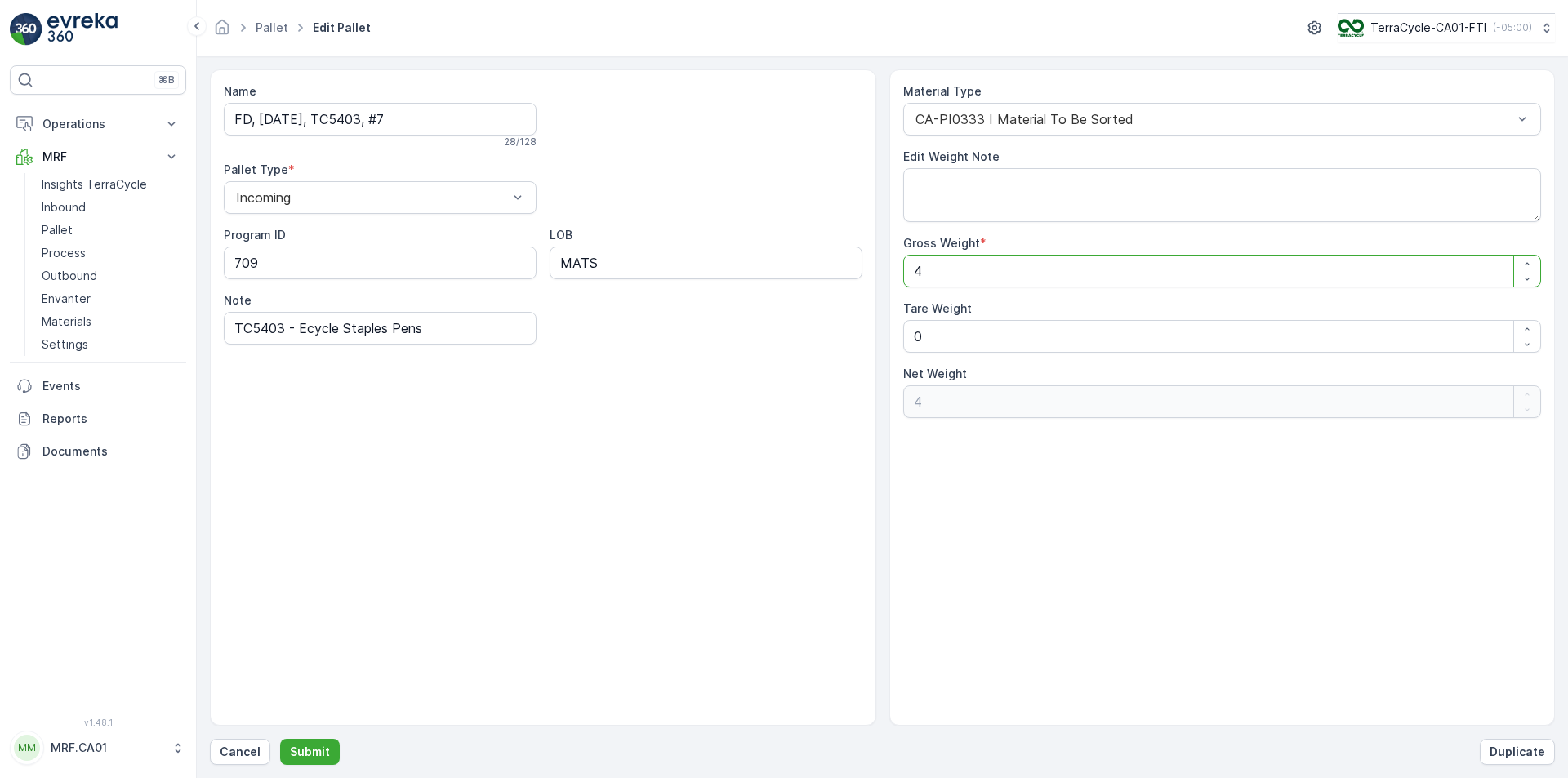
type Weight "43"
type Weight "433"
click at [315, 755] on p "Submit" at bounding box center [310, 752] width 40 height 17
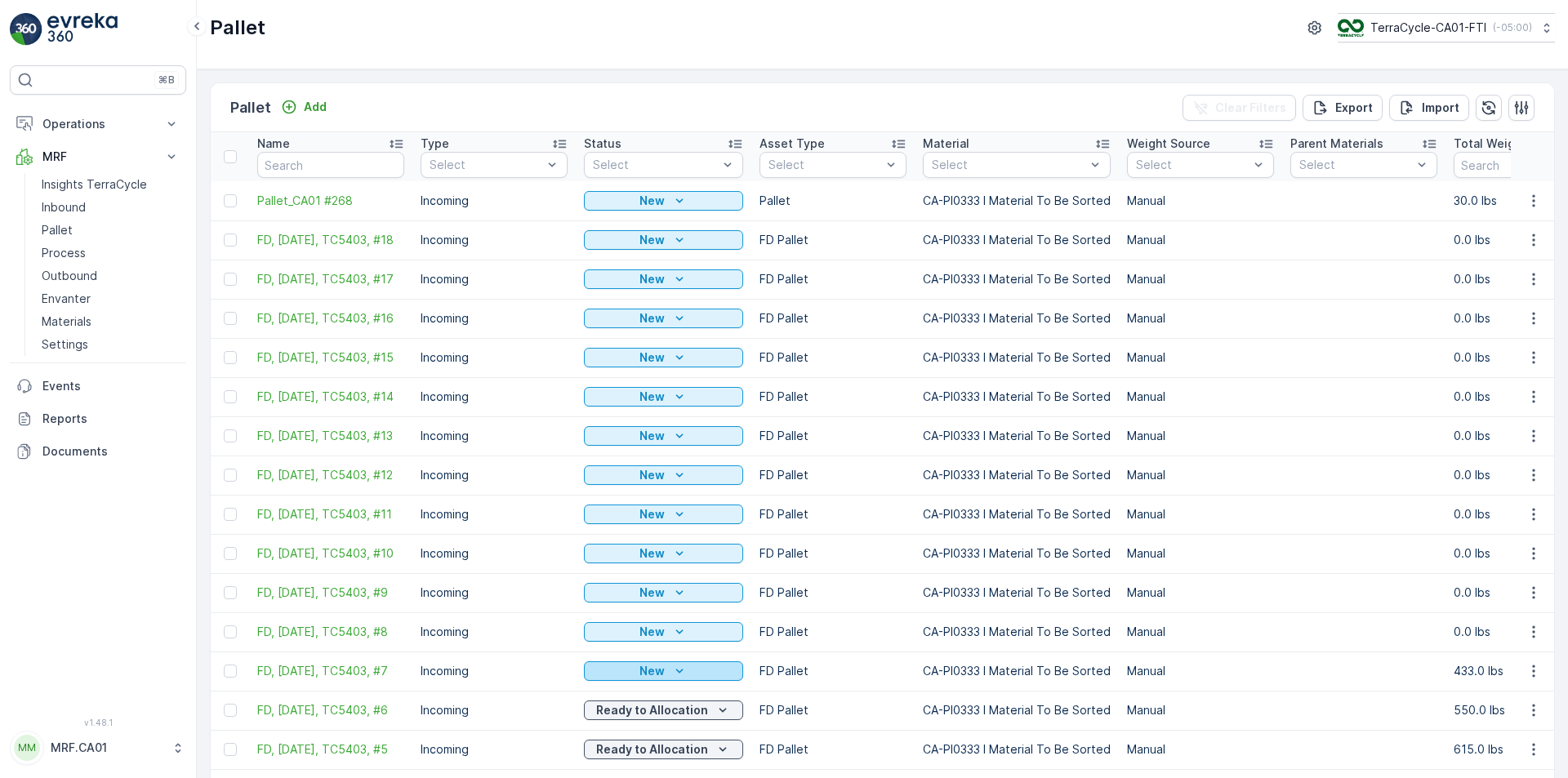
click at [646, 675] on p "New" at bounding box center [652, 671] width 25 height 17
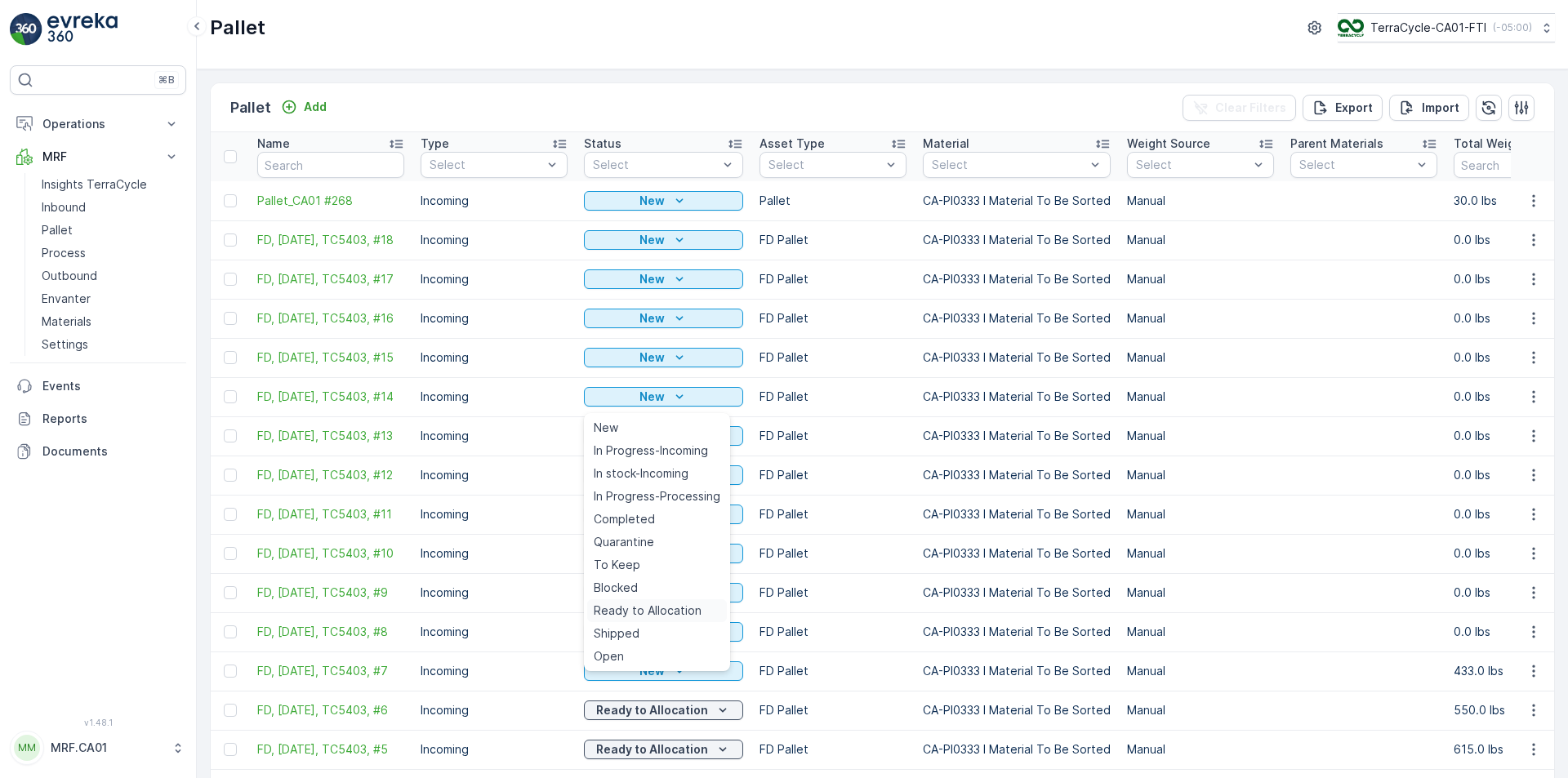
click at [646, 612] on span "Ready to Allocation" at bounding box center [647, 611] width 108 height 17
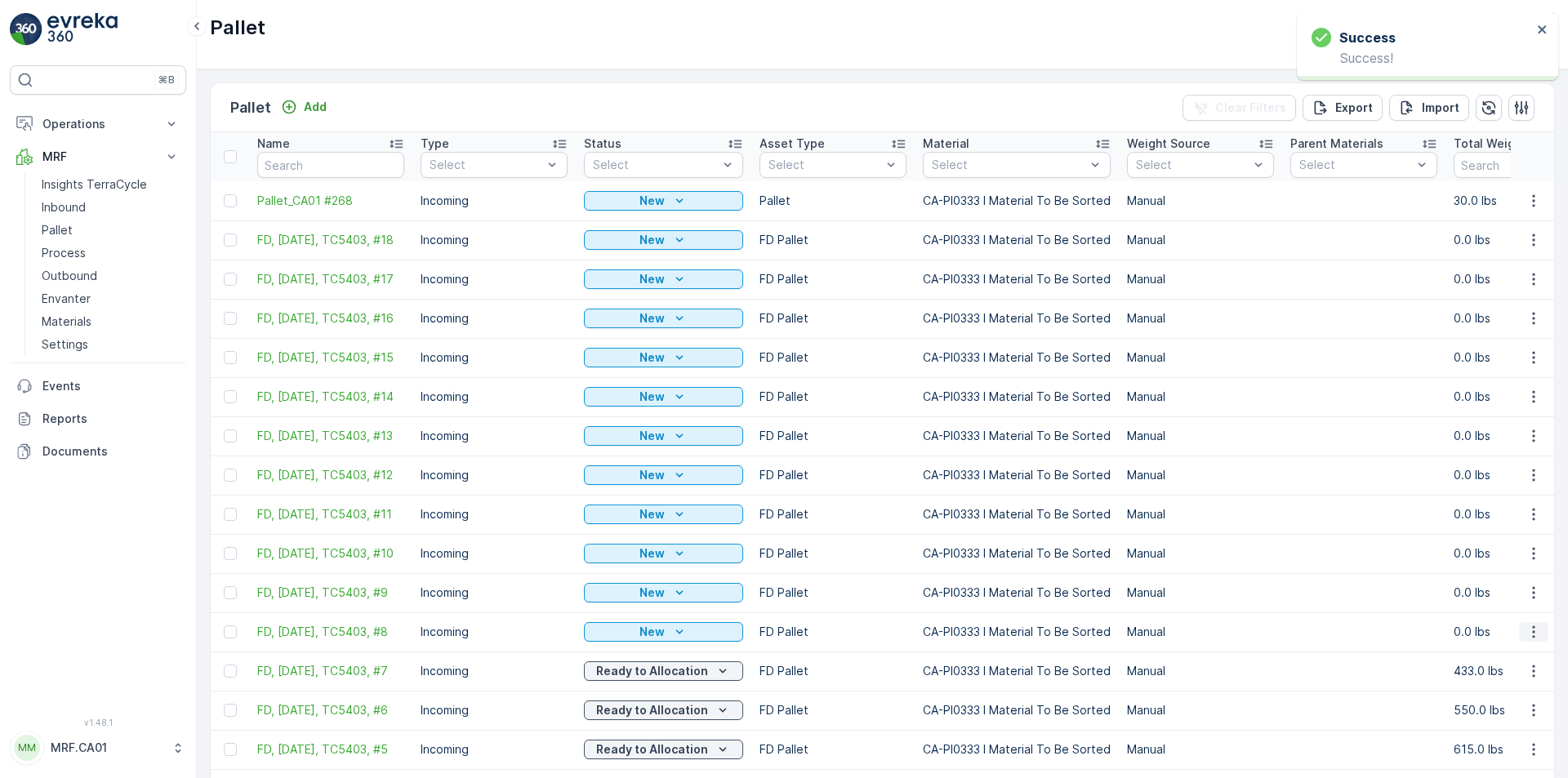
click at [1525, 640] on icon "button" at bounding box center [1534, 632] width 17 height 17
click at [1513, 521] on span "Edit Pallet" at bounding box center [1495, 518] width 56 height 17
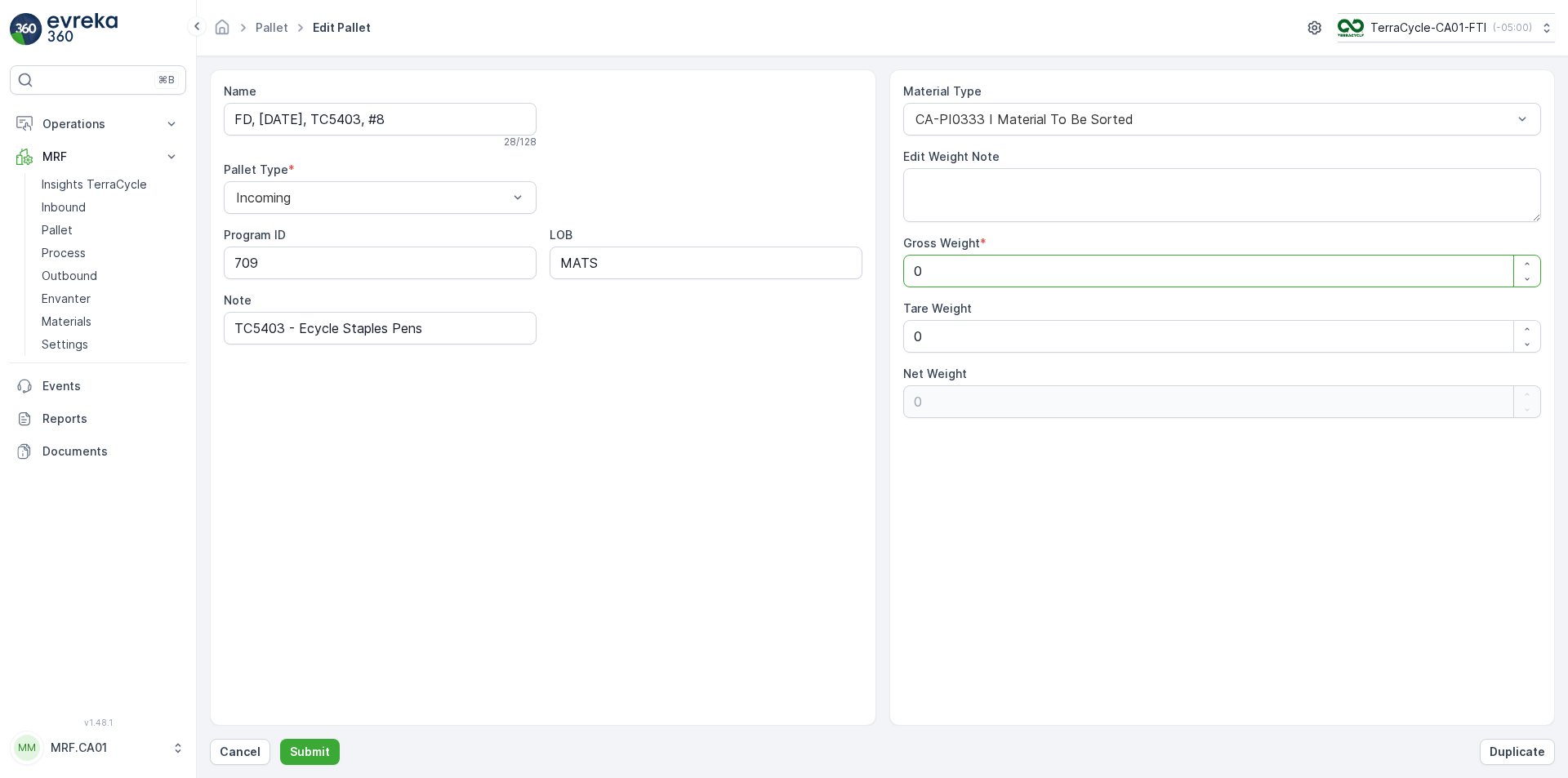
drag, startPoint x: 937, startPoint y: 280, endPoint x: 856, endPoint y: 280, distance: 81.0
click at [857, 280] on div "Name FD, [DATE], TC5403, #8 28 / 128 Pallet Type * Incoming Program ID 709 LOB …" at bounding box center [882, 397] width 1345 height 656
type Weight "4"
type Weight "42"
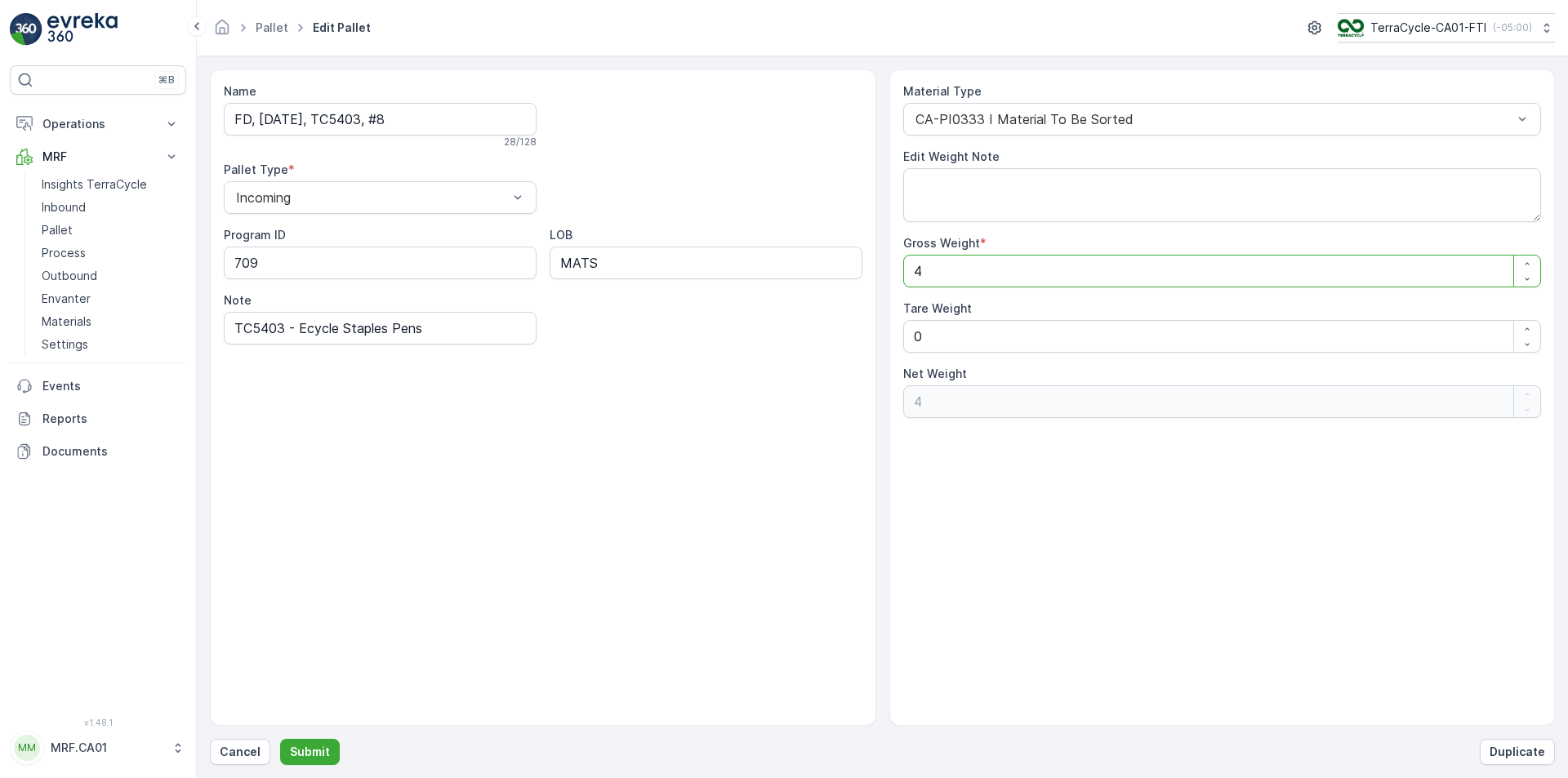
type Weight "42"
type Weight "420"
click at [313, 755] on p "Submit" at bounding box center [310, 752] width 40 height 17
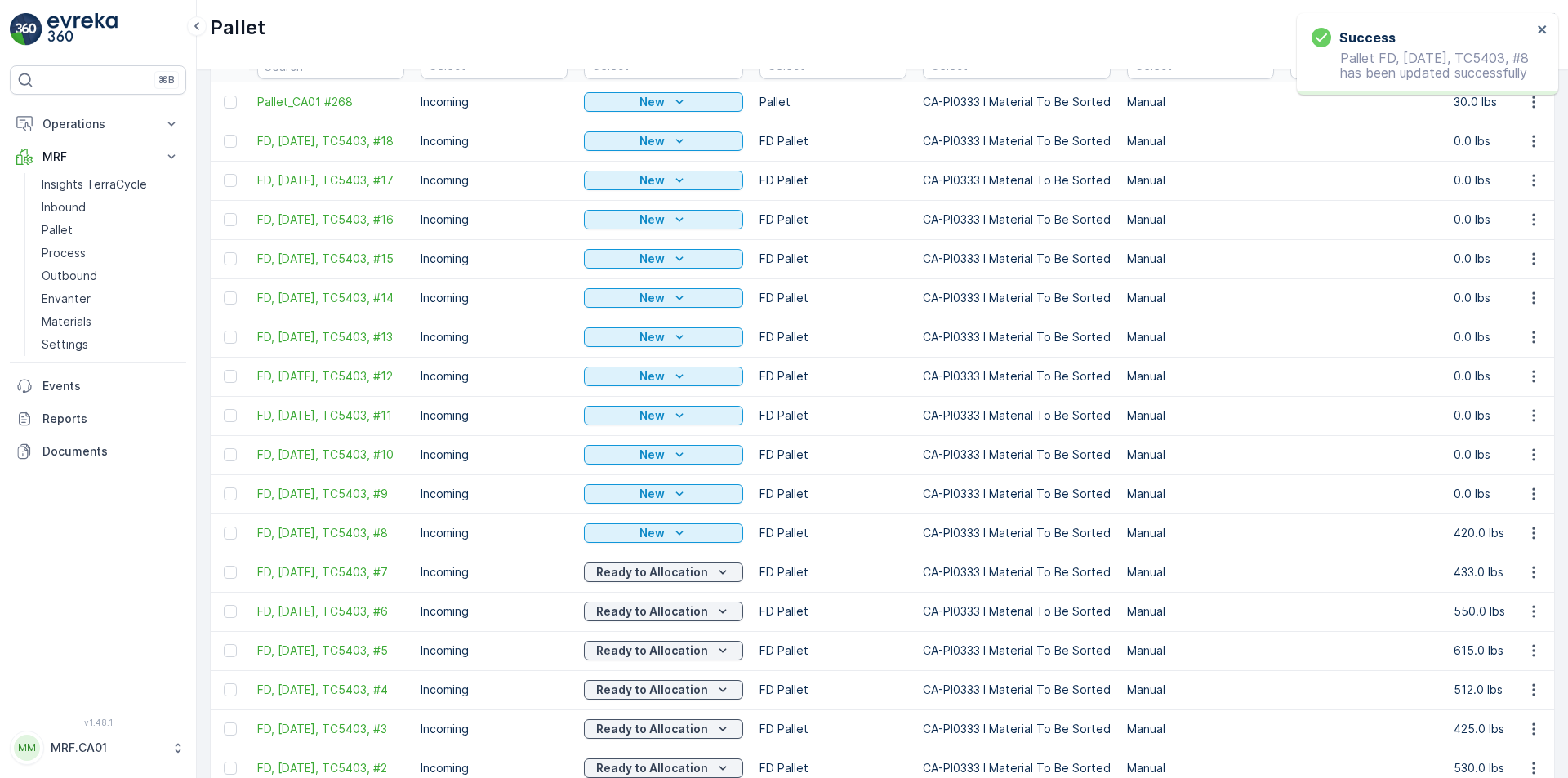
scroll to position [136, 0]
click at [676, 503] on icon "New" at bounding box center [680, 496] width 17 height 17
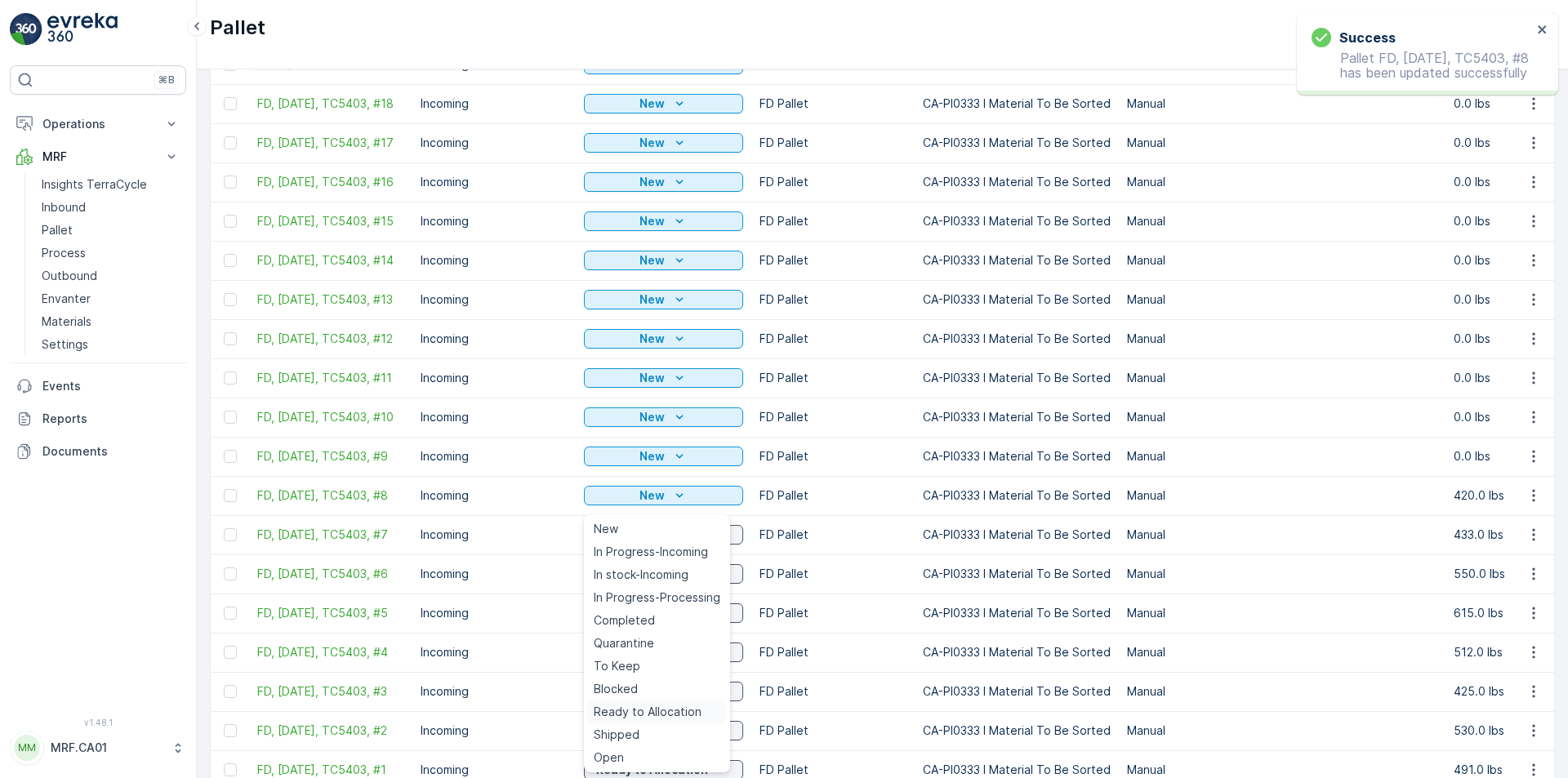
click at [655, 704] on span "Ready to Allocation" at bounding box center [647, 712] width 108 height 17
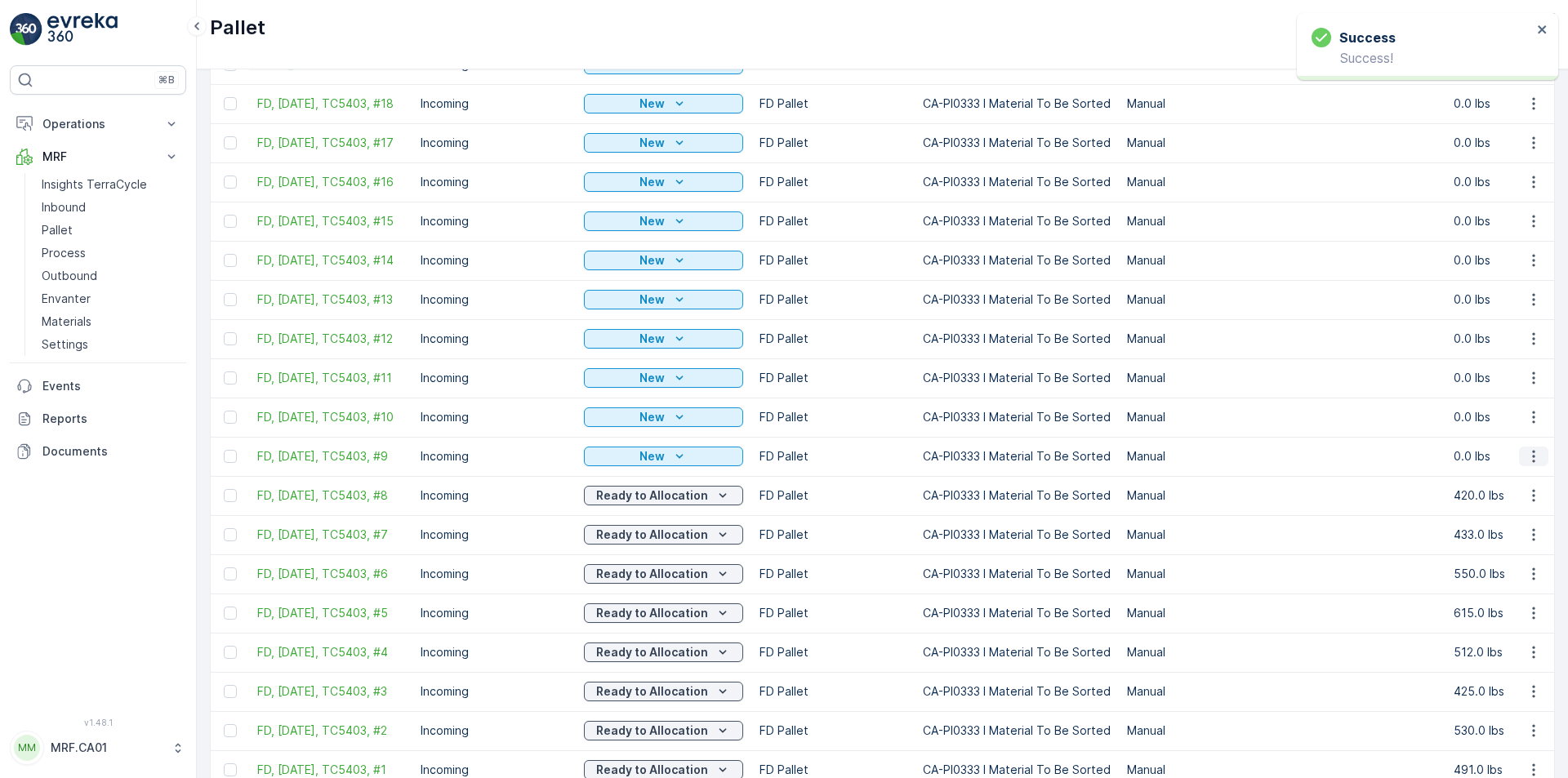
click at [1525, 462] on icon "button" at bounding box center [1534, 457] width 17 height 17
click at [1501, 515] on span "Edit Pallet" at bounding box center [1495, 513] width 56 height 17
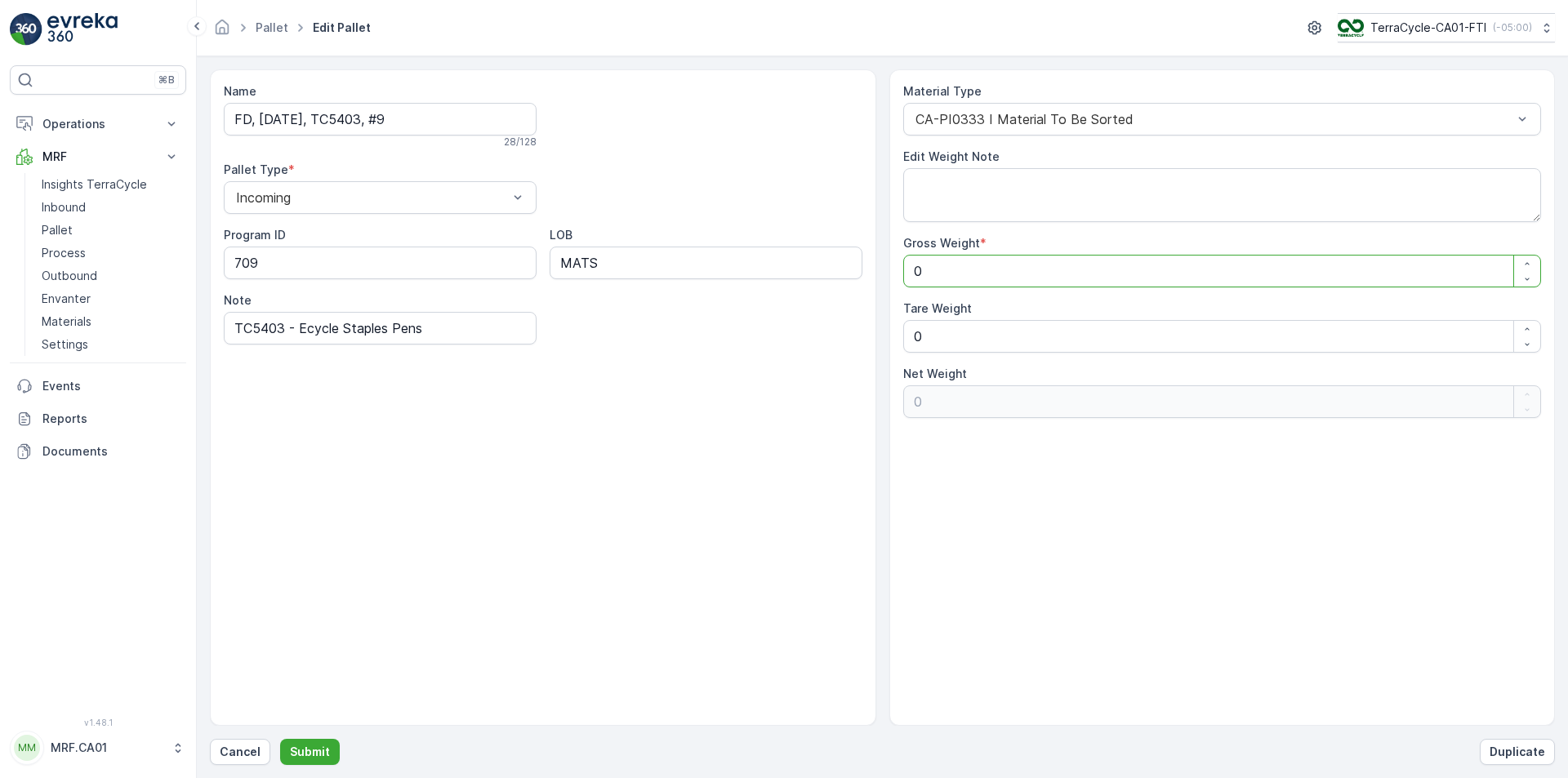
drag, startPoint x: 952, startPoint y: 268, endPoint x: 846, endPoint y: 296, distance: 109.6
click at [838, 290] on div "Name FD, [DATE], TC5403, #9 28 / 128 Pallet Type * Incoming Program ID 709 LOB …" at bounding box center [882, 397] width 1345 height 656
type Weight "4"
type Weight "41"
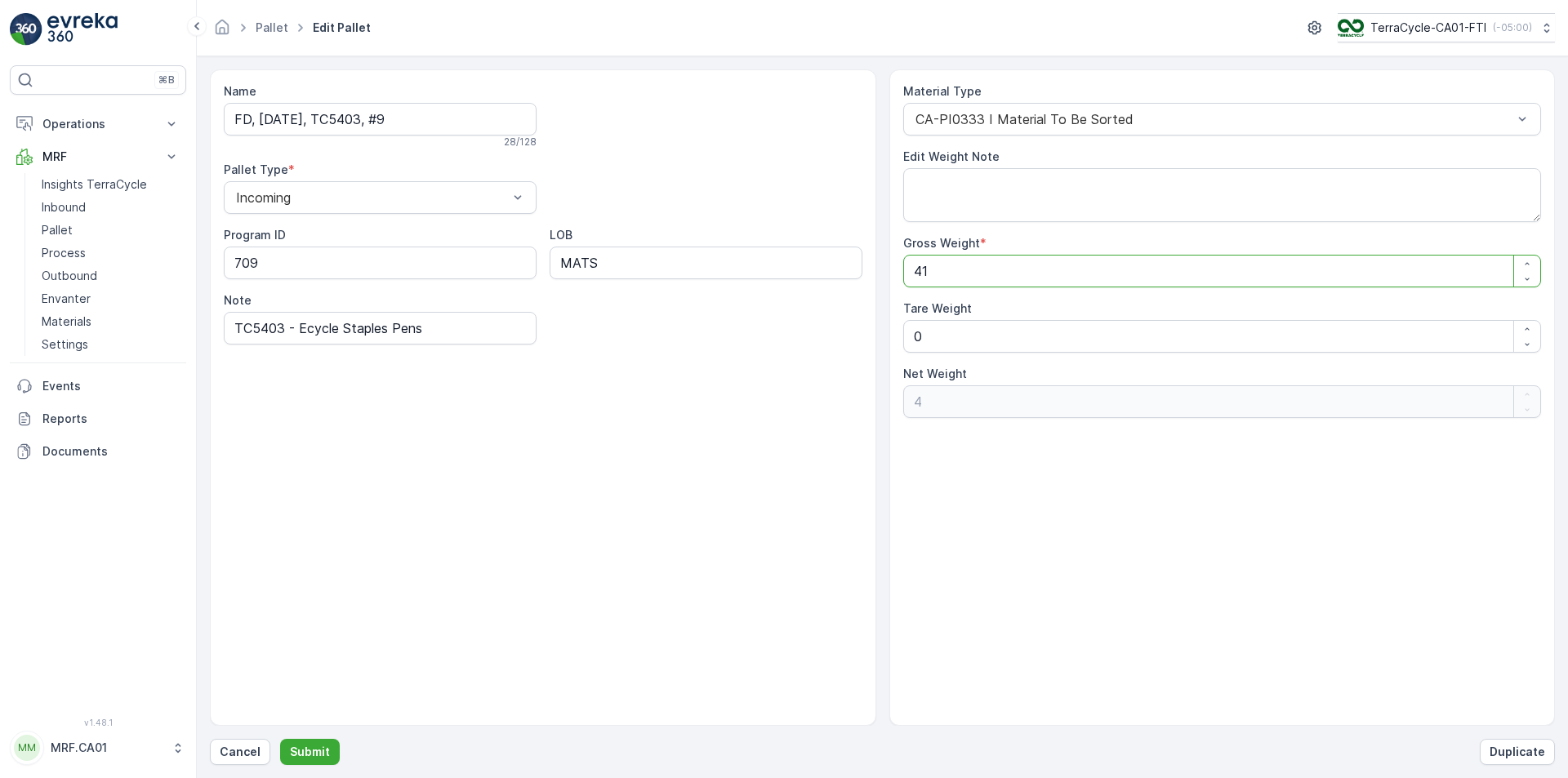
type Weight "41"
type Weight "413"
click at [322, 754] on p "Submit" at bounding box center [310, 752] width 40 height 17
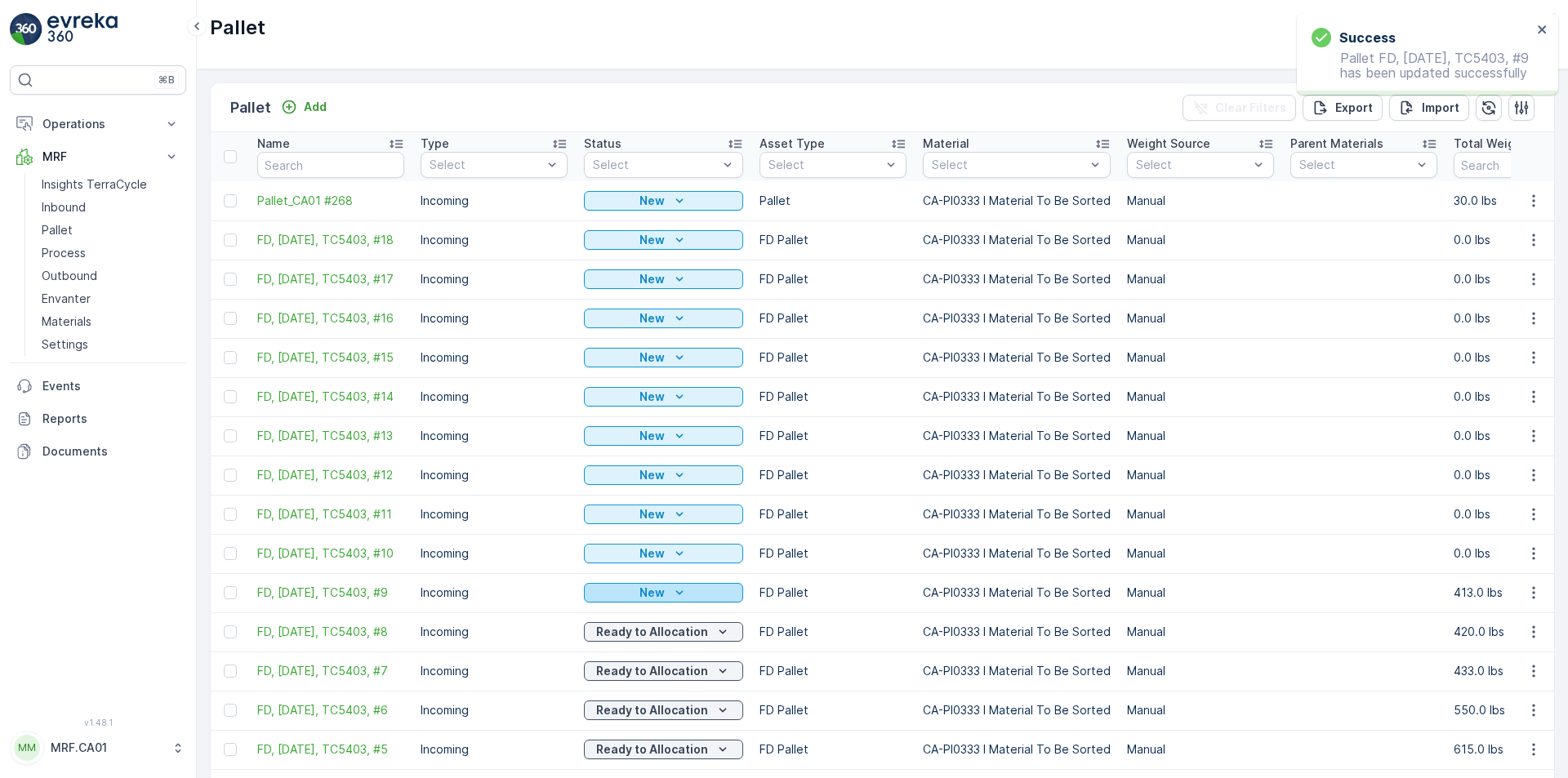
click at [688, 601] on div "New" at bounding box center [663, 593] width 146 height 17
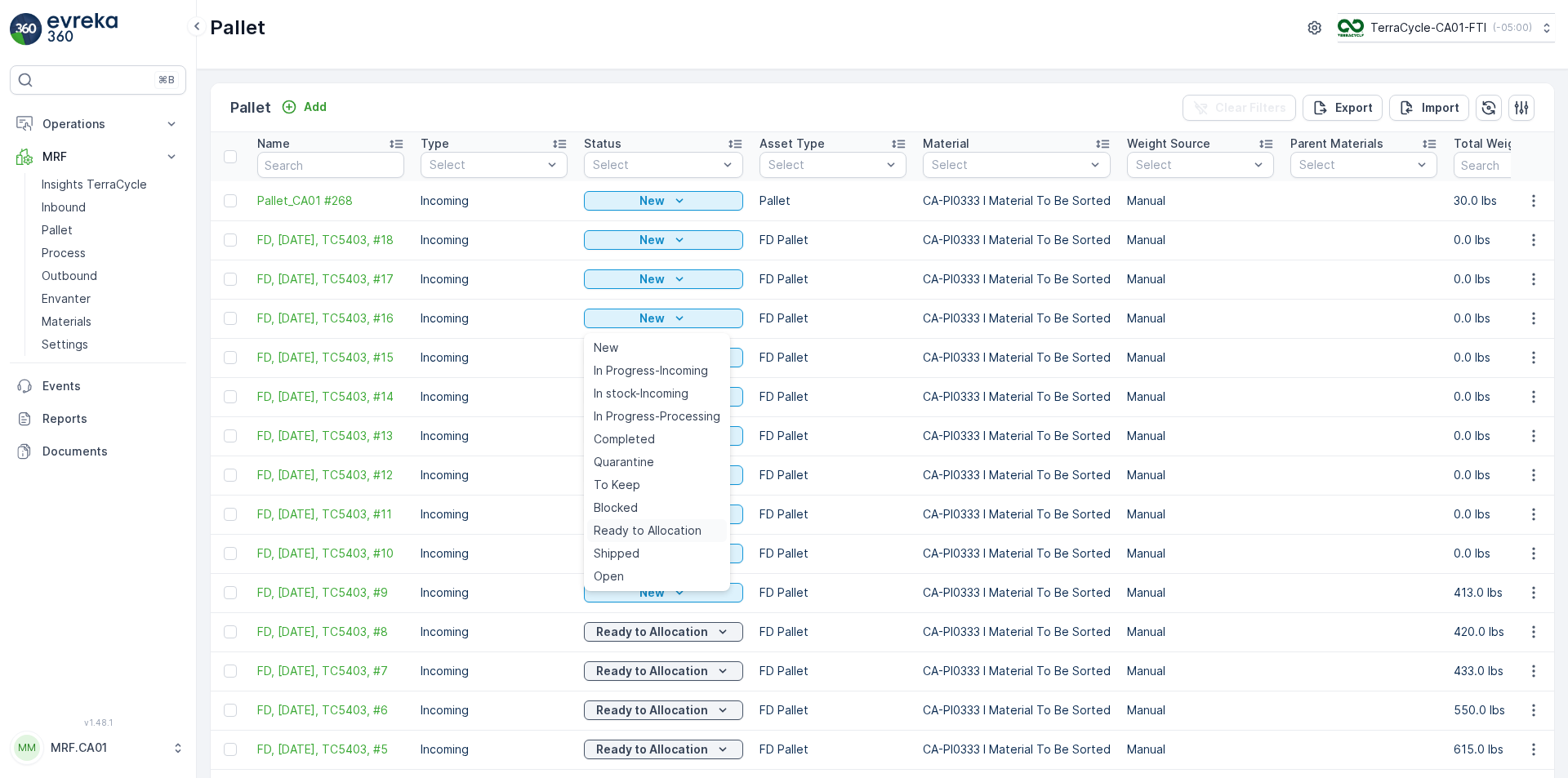
click at [669, 536] on span "Ready to Allocation" at bounding box center [647, 531] width 108 height 17
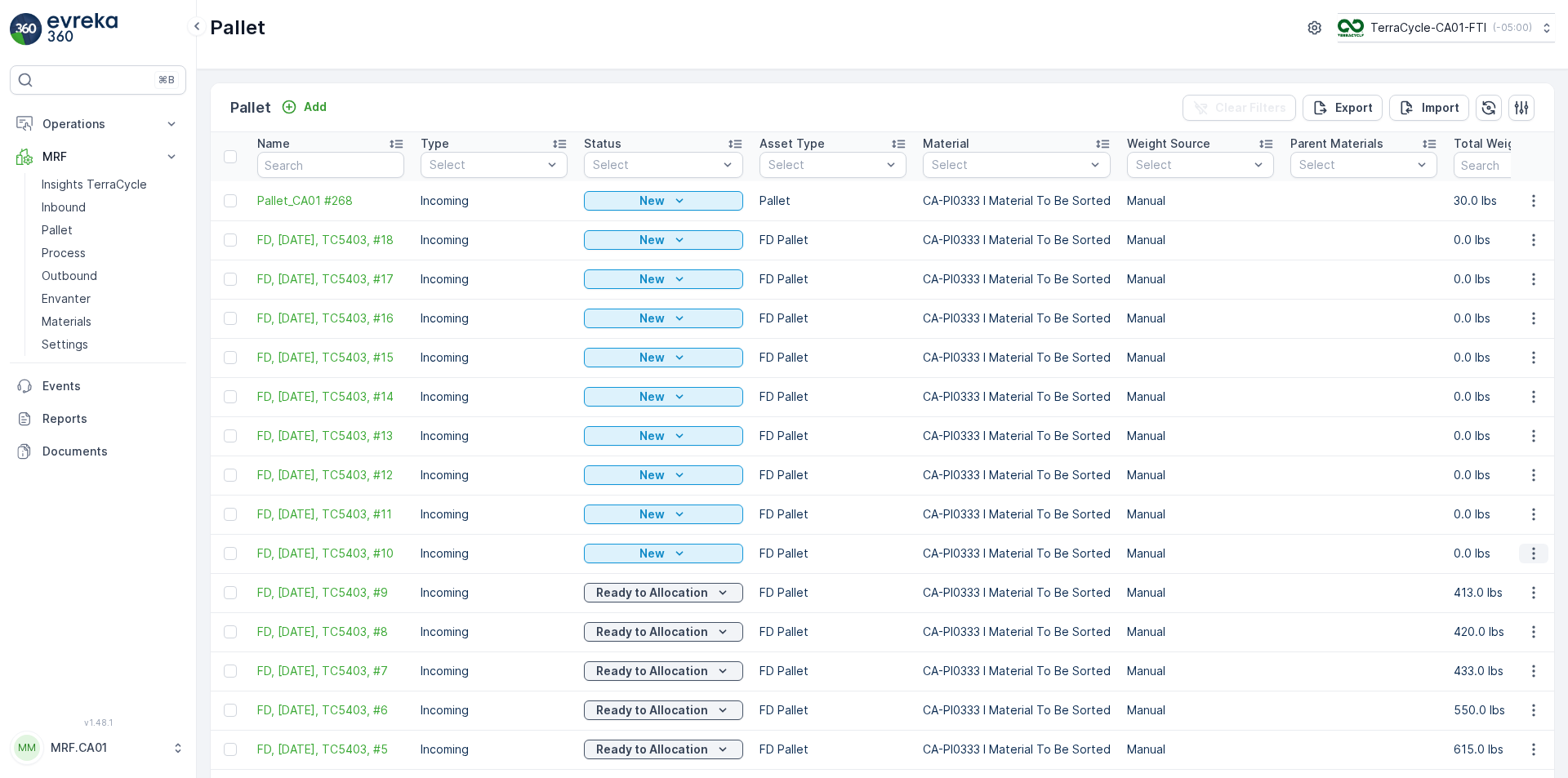
click at [1531, 559] on icon "button" at bounding box center [1534, 553] width 17 height 17
click at [1521, 613] on div "Edit Pallet" at bounding box center [1514, 608] width 108 height 23
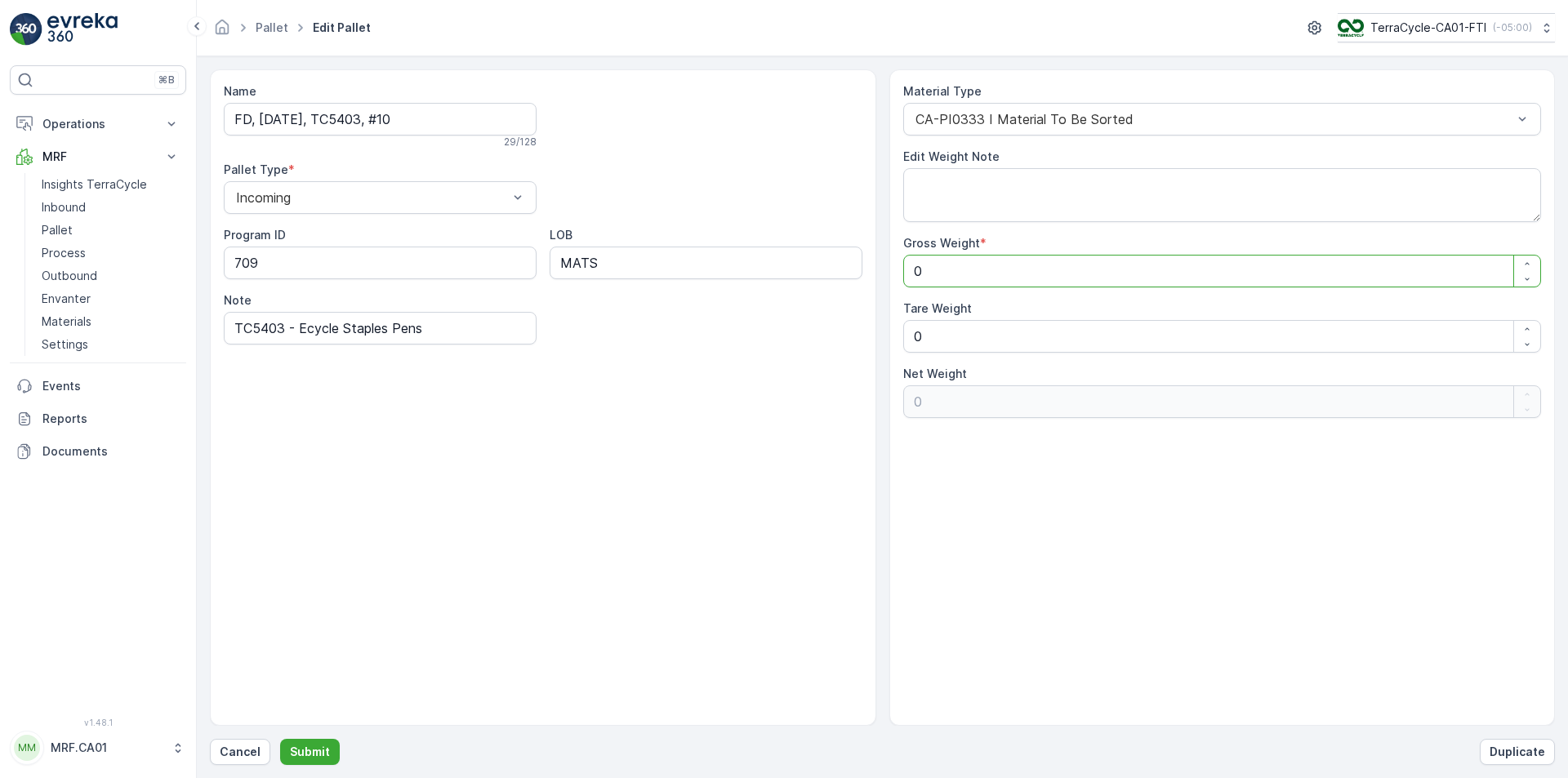
drag, startPoint x: 1004, startPoint y: 280, endPoint x: 807, endPoint y: 268, distance: 197.4
click at [806, 268] on div "Name FD, [DATE], TC5403, #10 29 / 128 Pallet Type * Incoming Program ID 709 LOB…" at bounding box center [882, 397] width 1345 height 656
type Weight "4"
type Weight "40"
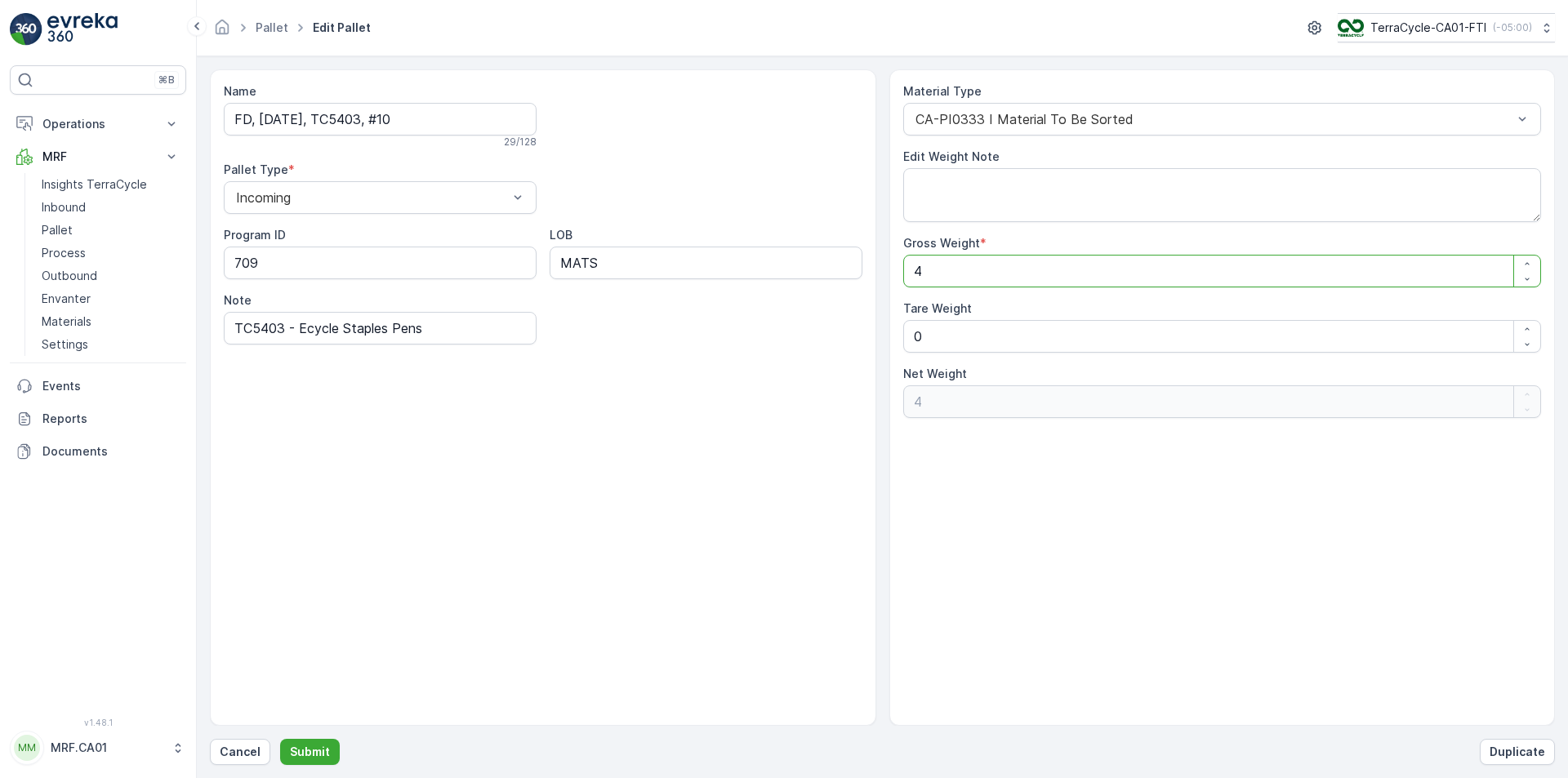
type Weight "40"
type Weight "402"
click at [318, 747] on p "Submit" at bounding box center [310, 752] width 40 height 17
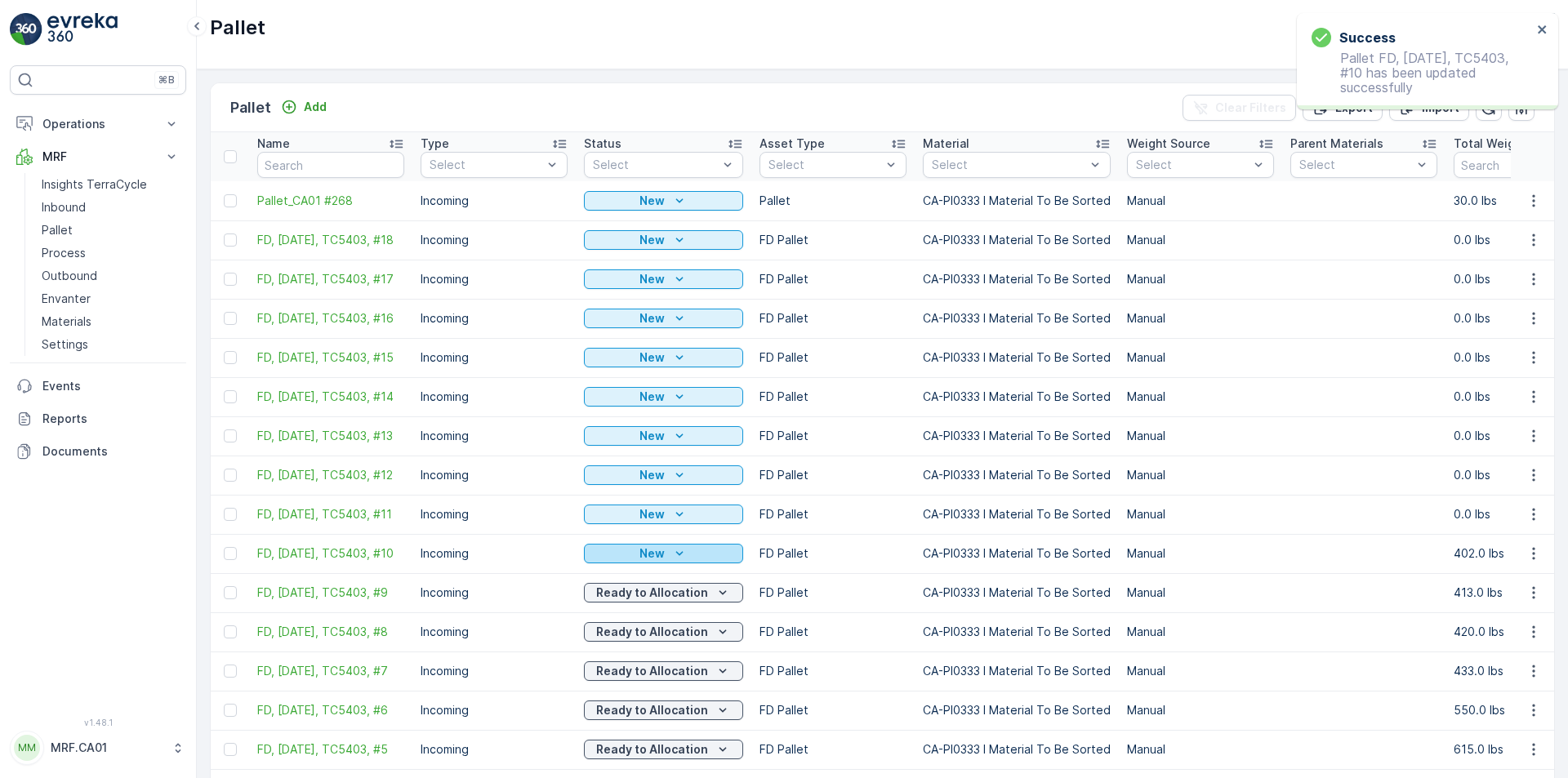
click at [687, 559] on div "New" at bounding box center [663, 553] width 146 height 17
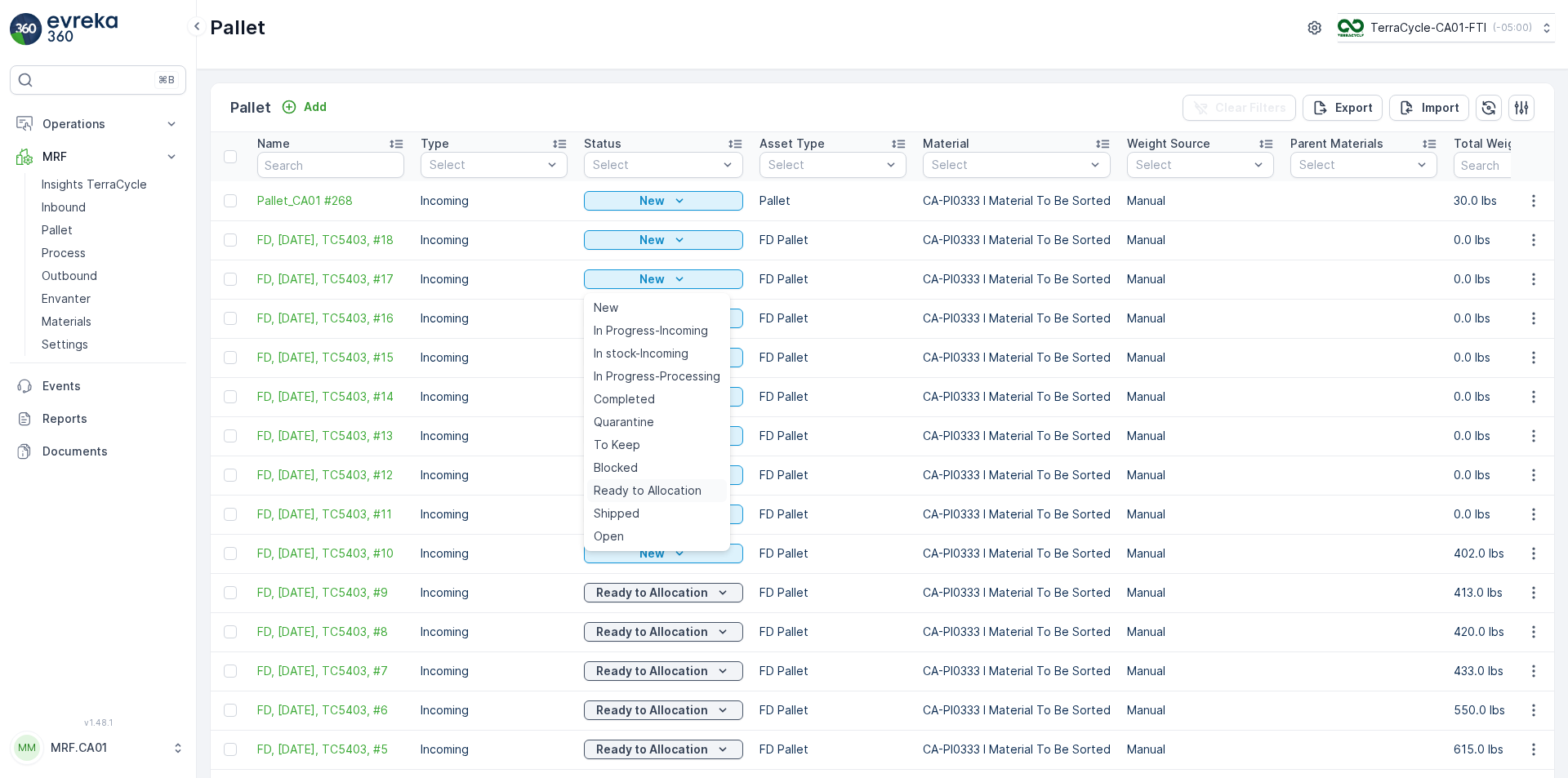
click at [653, 491] on span "Ready to Allocation" at bounding box center [647, 491] width 108 height 17
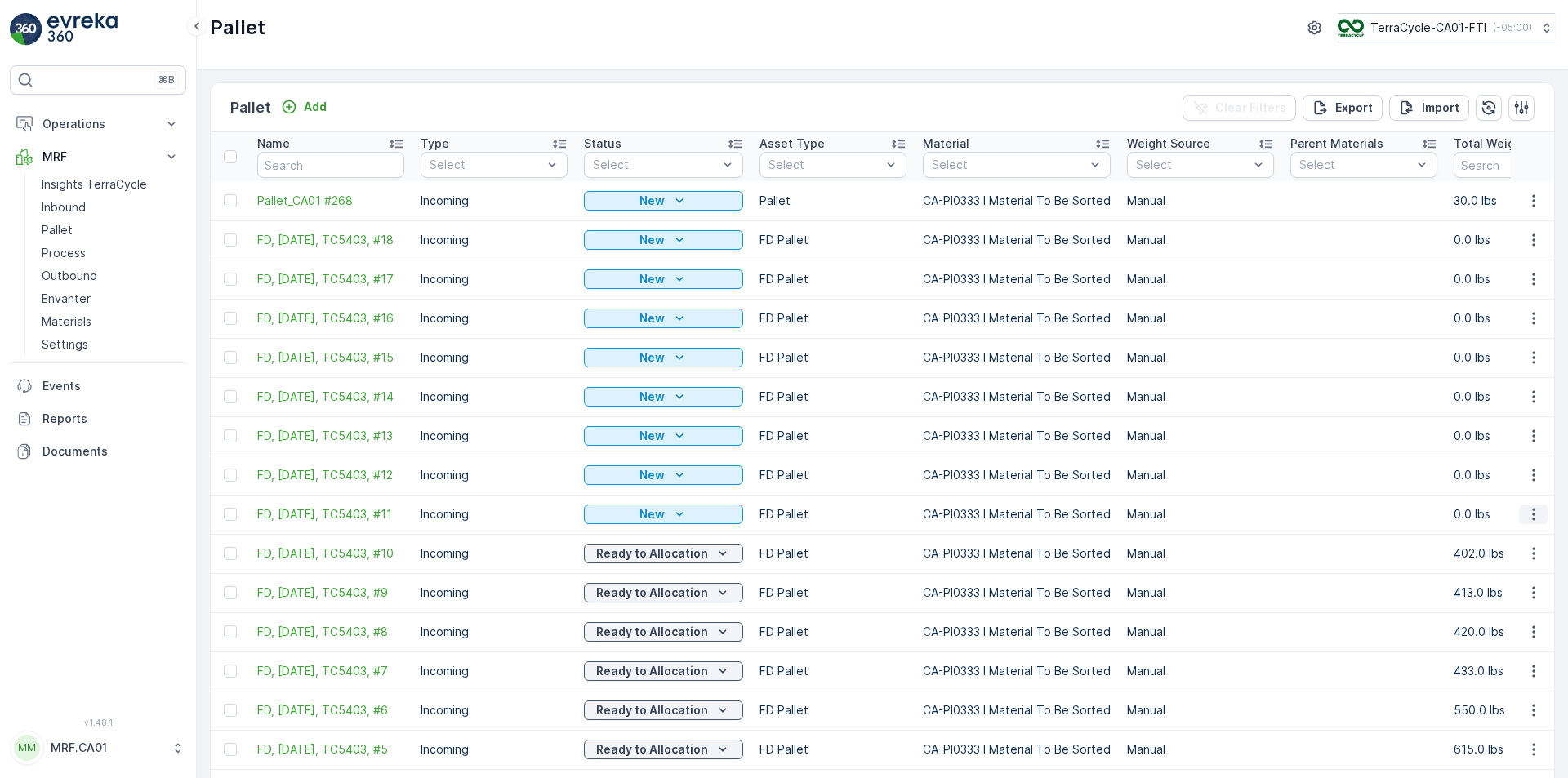
click at [1531, 523] on icon "button" at bounding box center [1534, 514] width 17 height 17
click at [1521, 571] on div "Edit Pallet" at bounding box center [1514, 568] width 108 height 23
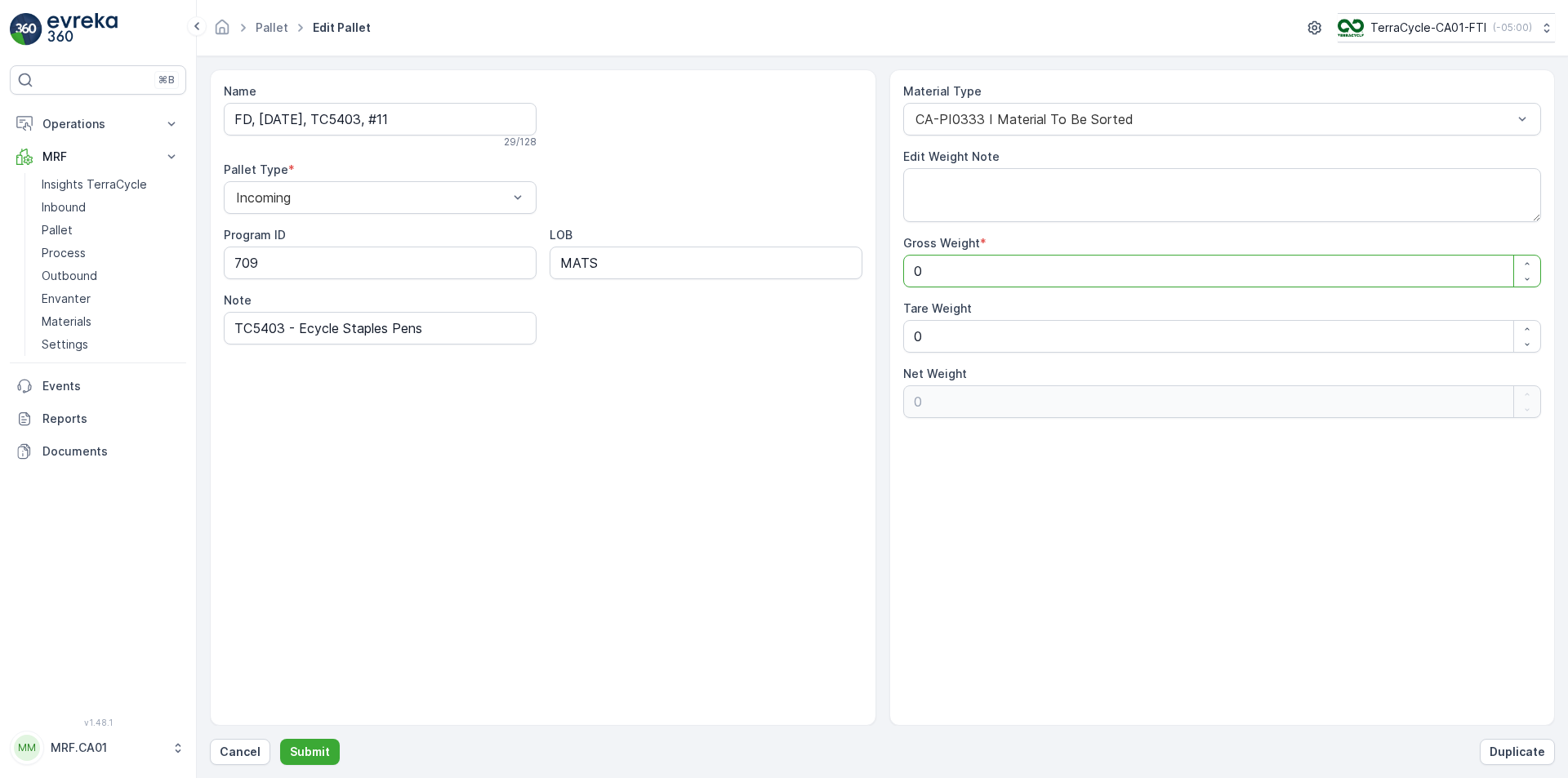
drag, startPoint x: 984, startPoint y: 272, endPoint x: 836, endPoint y: 277, distance: 148.1
click at [836, 277] on div "Name FD, [DATE], TC5403, #11 29 / 128 Pallet Type * Incoming Program ID 709 LOB…" at bounding box center [882, 397] width 1345 height 656
type Weight "6"
type Weight "60"
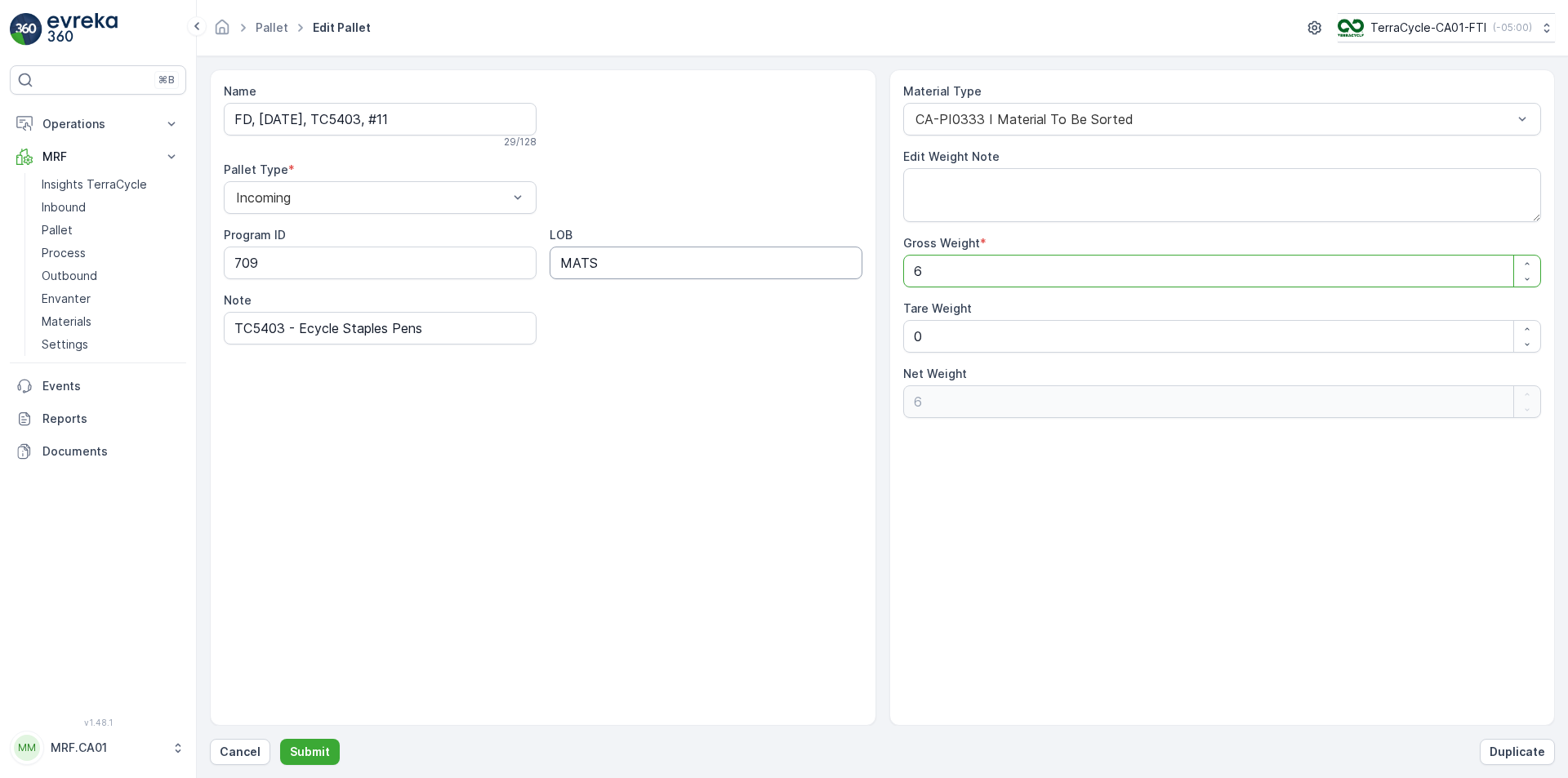
type Weight "60"
type Weight "600"
click at [316, 752] on p "Submit" at bounding box center [310, 752] width 40 height 17
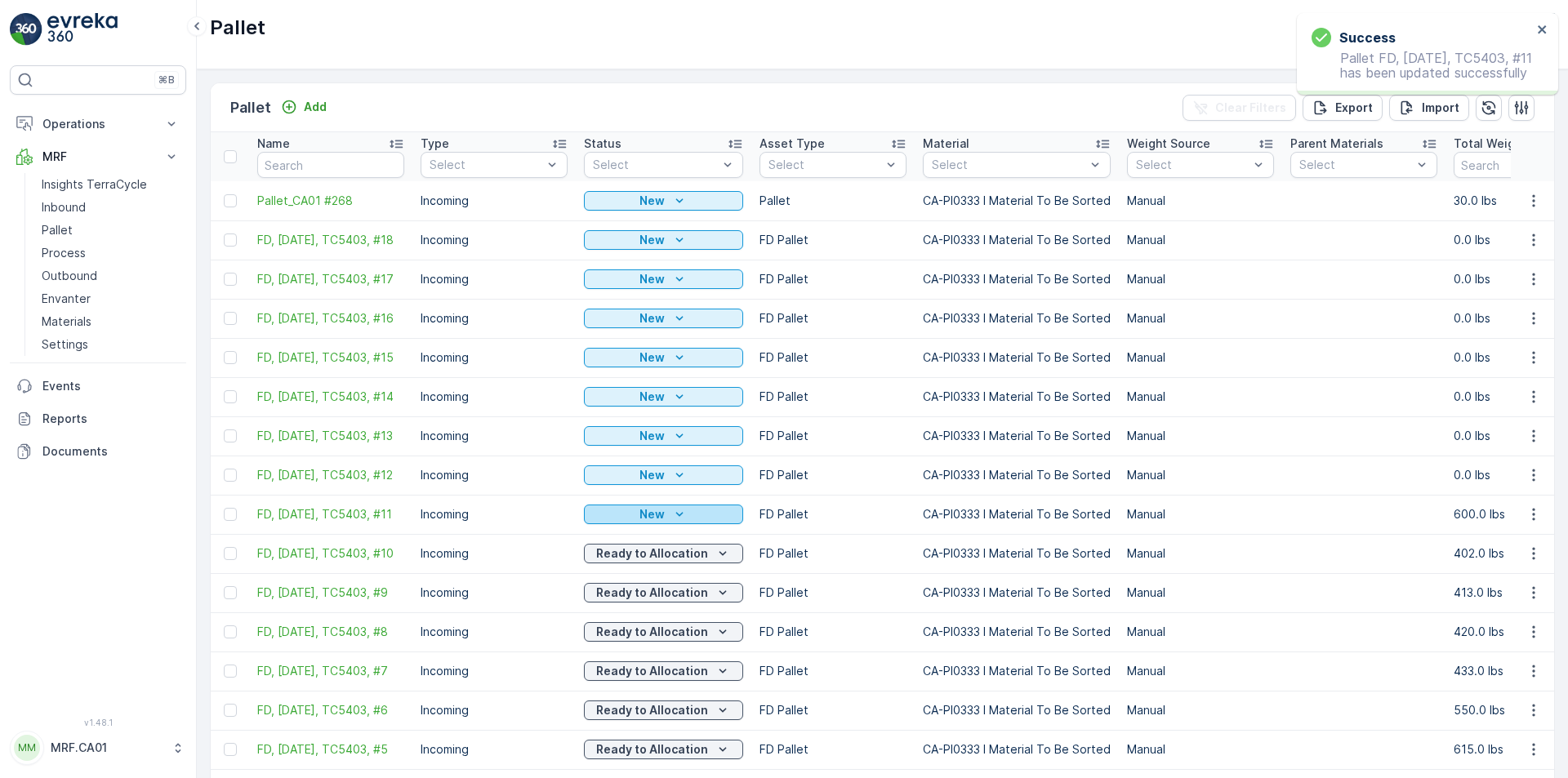
click at [698, 522] on div "New" at bounding box center [663, 514] width 146 height 17
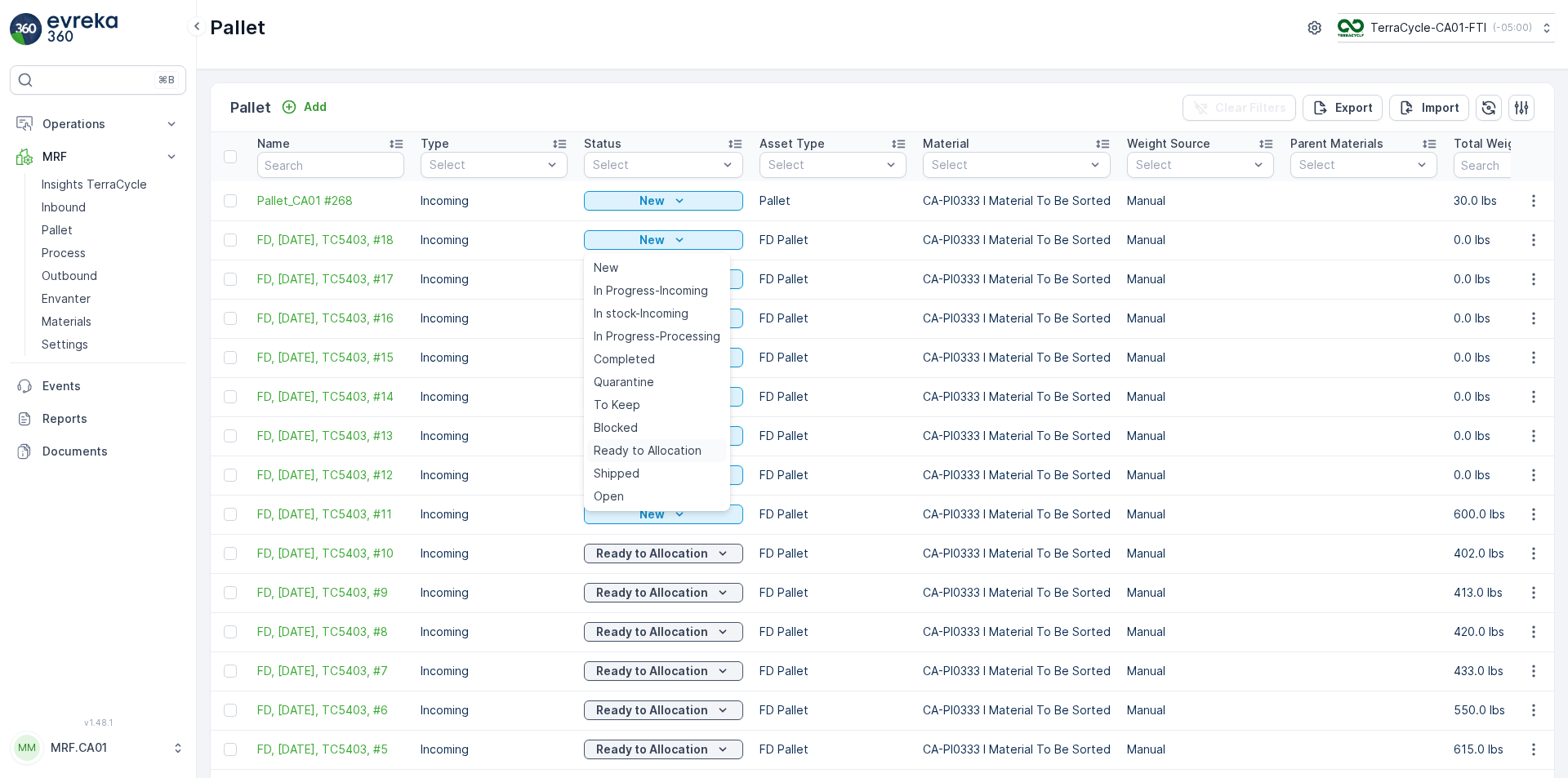
click at [666, 457] on span "Ready to Allocation" at bounding box center [647, 451] width 108 height 17
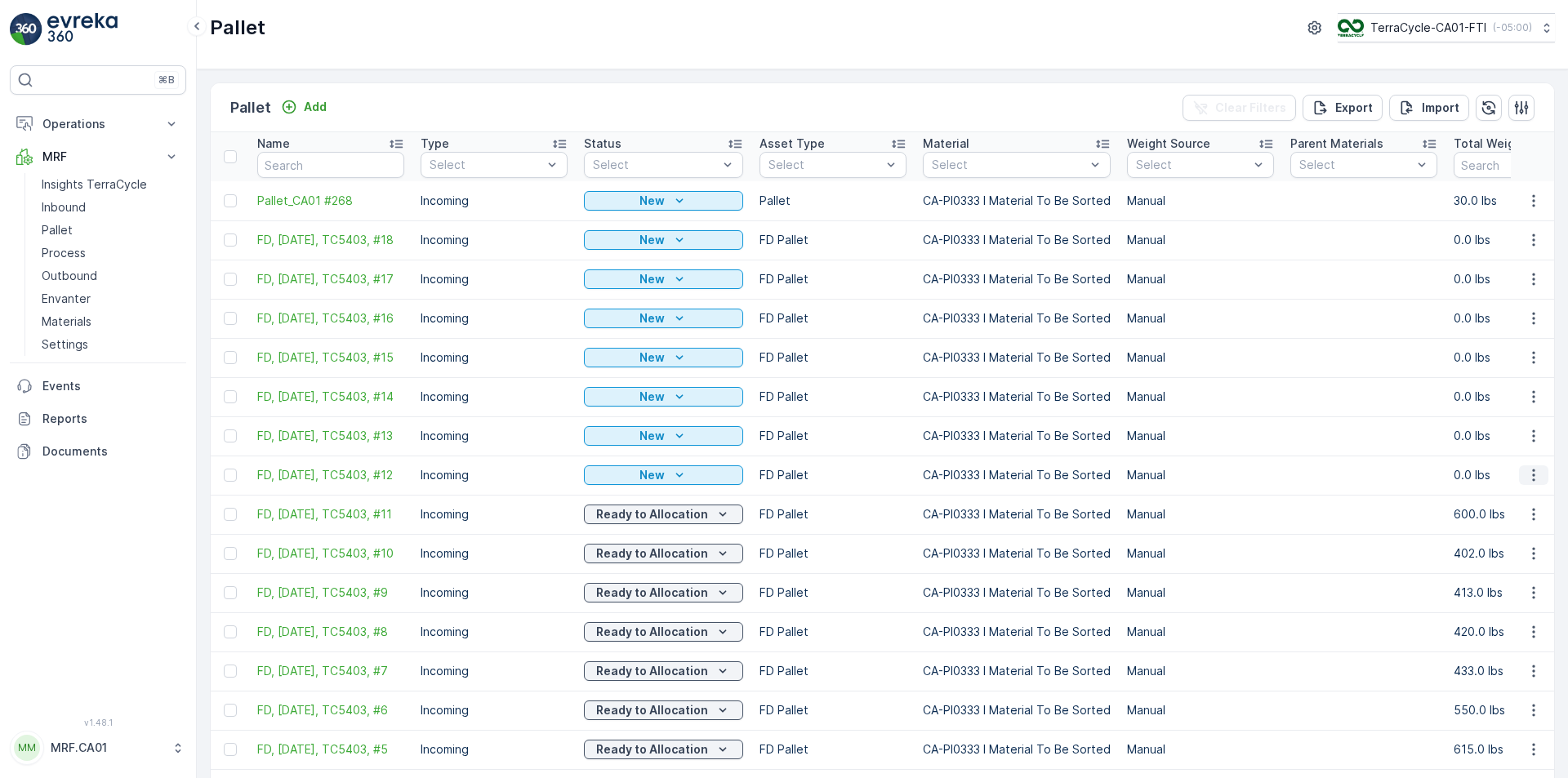
click at [1534, 482] on icon "button" at bounding box center [1534, 476] width 17 height 17
click at [1515, 530] on span "Edit Pallet" at bounding box center [1495, 528] width 56 height 17
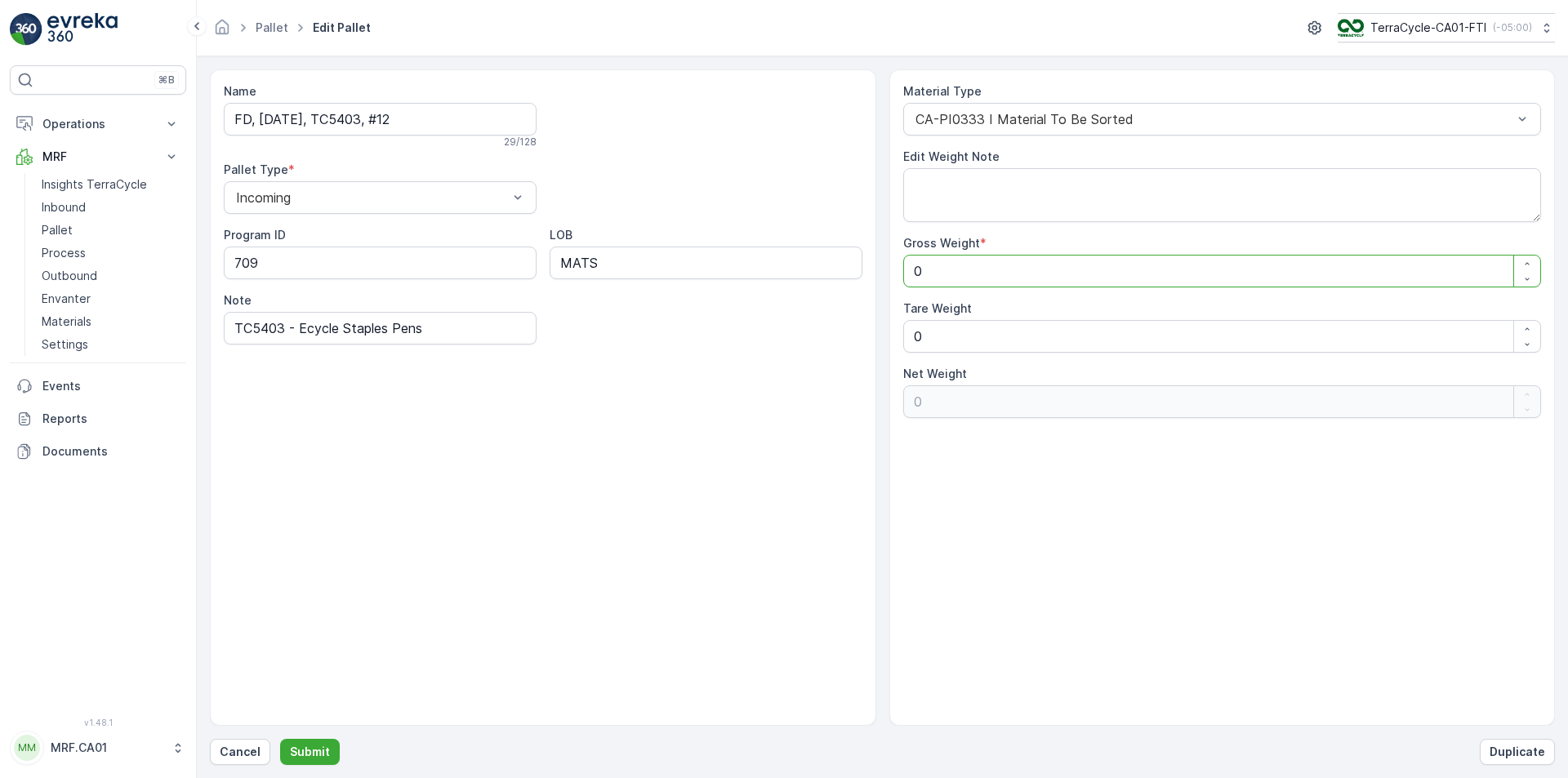
drag, startPoint x: 947, startPoint y: 262, endPoint x: 817, endPoint y: 275, distance: 130.6
click at [818, 275] on div "Name FD, [DATE], TC5403, #12 29 / 128 Pallet Type * Incoming Program ID 709 LOB…" at bounding box center [882, 397] width 1345 height 656
type Weight "4"
type Weight "44"
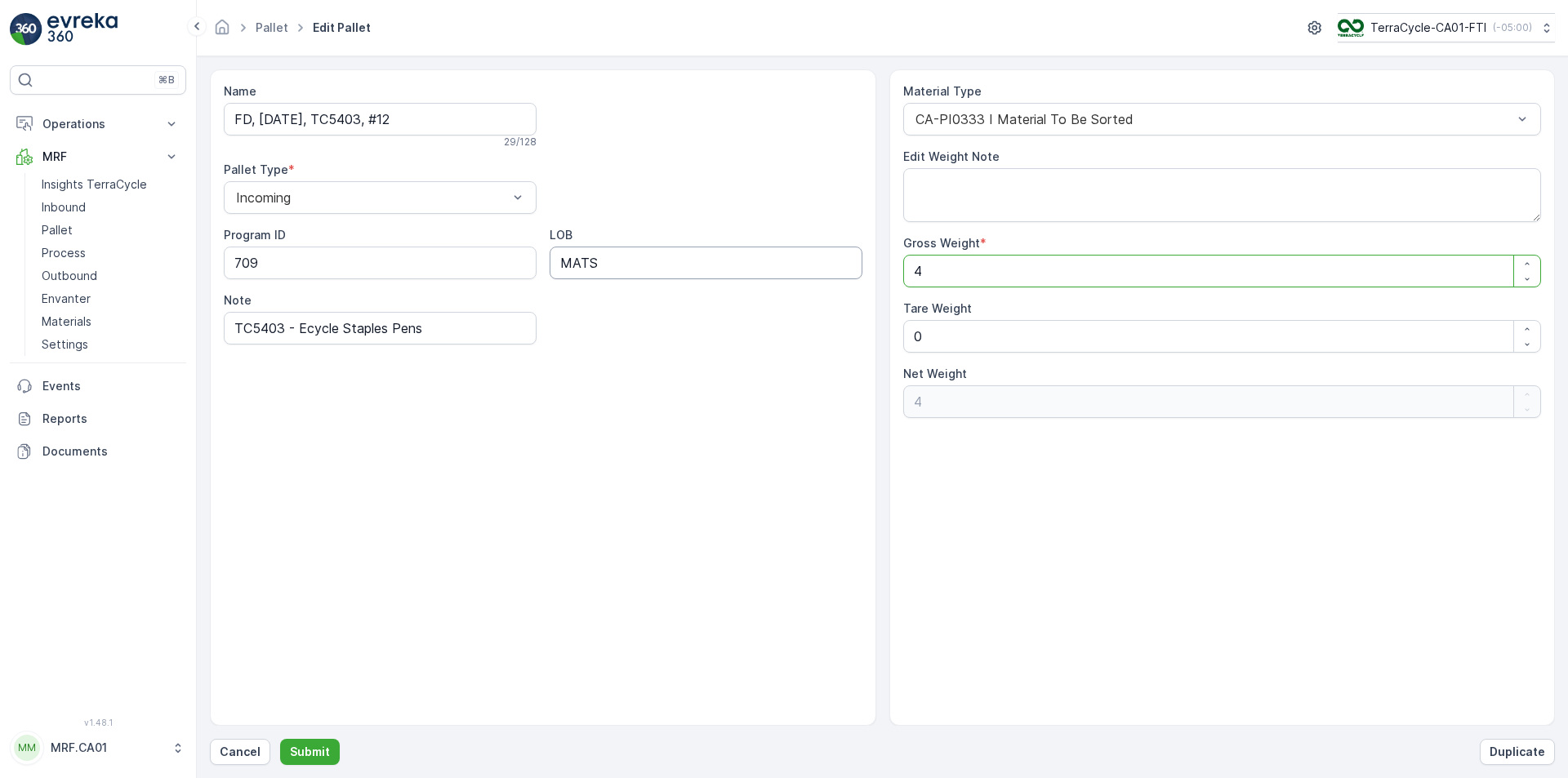
type Weight "44"
type Weight "445"
click at [291, 743] on button "Submit" at bounding box center [310, 751] width 59 height 26
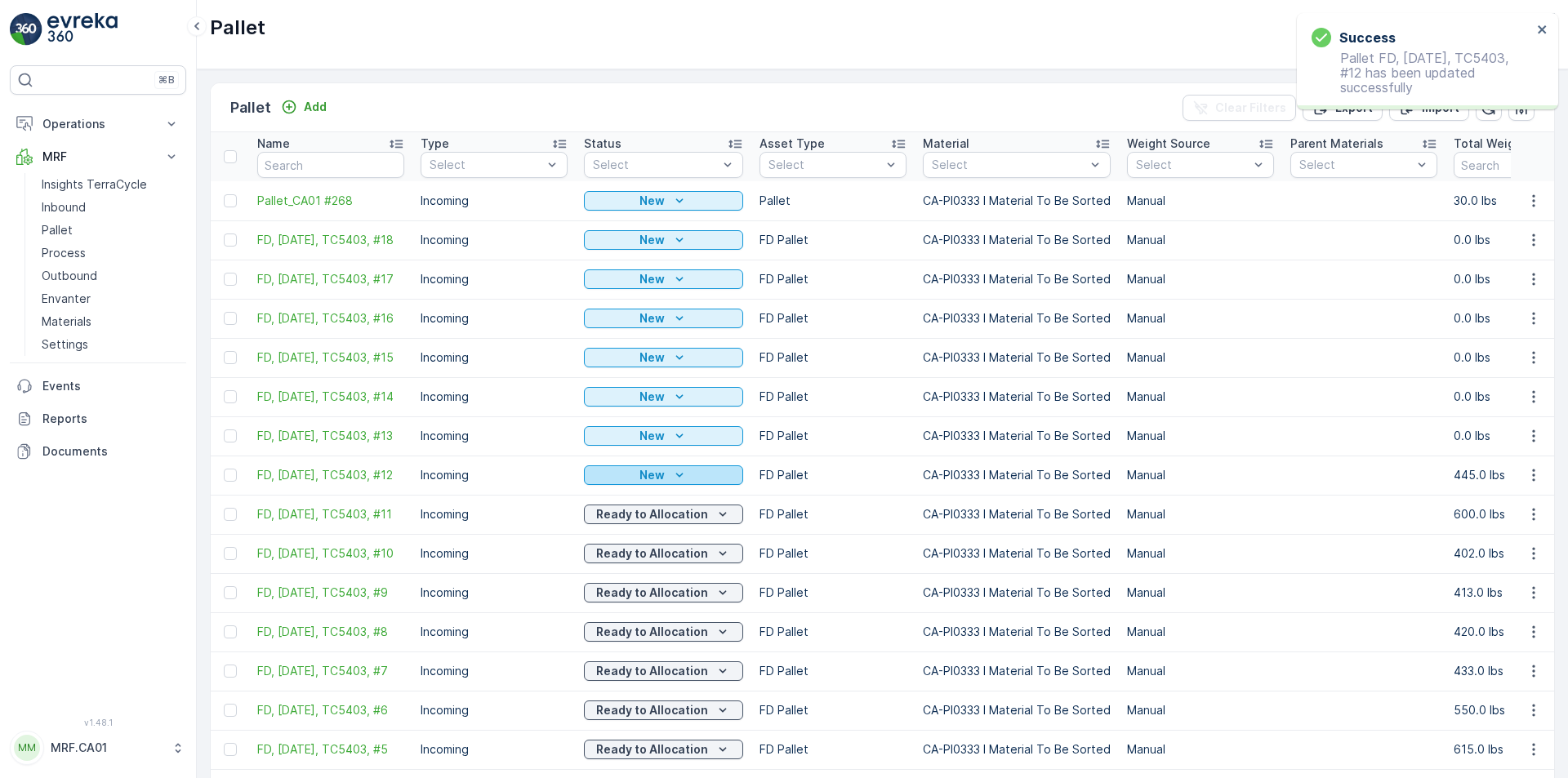
click at [677, 483] on icon "New" at bounding box center [680, 476] width 17 height 17
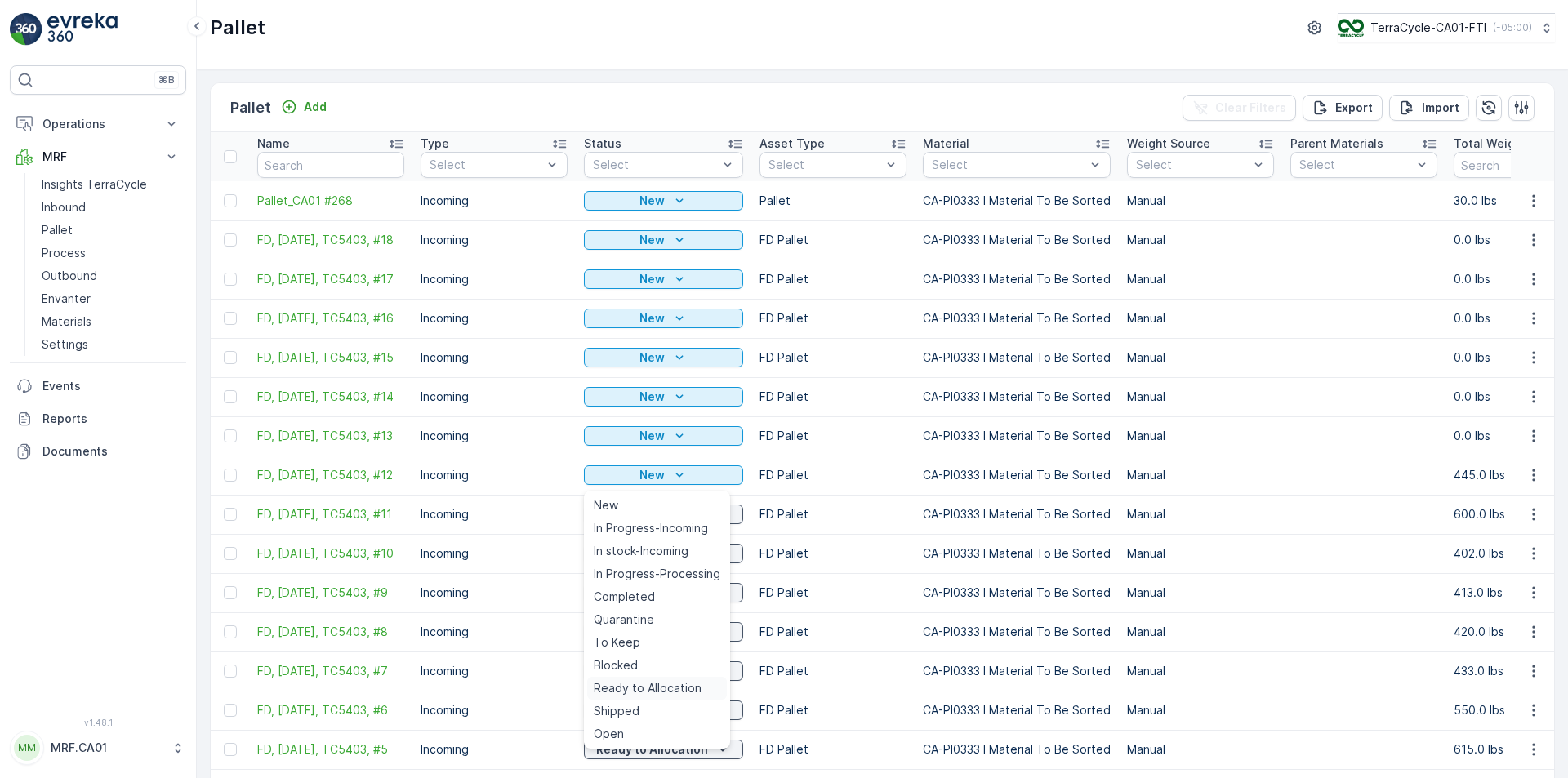
click at [658, 681] on span "Ready to Allocation" at bounding box center [647, 689] width 108 height 17
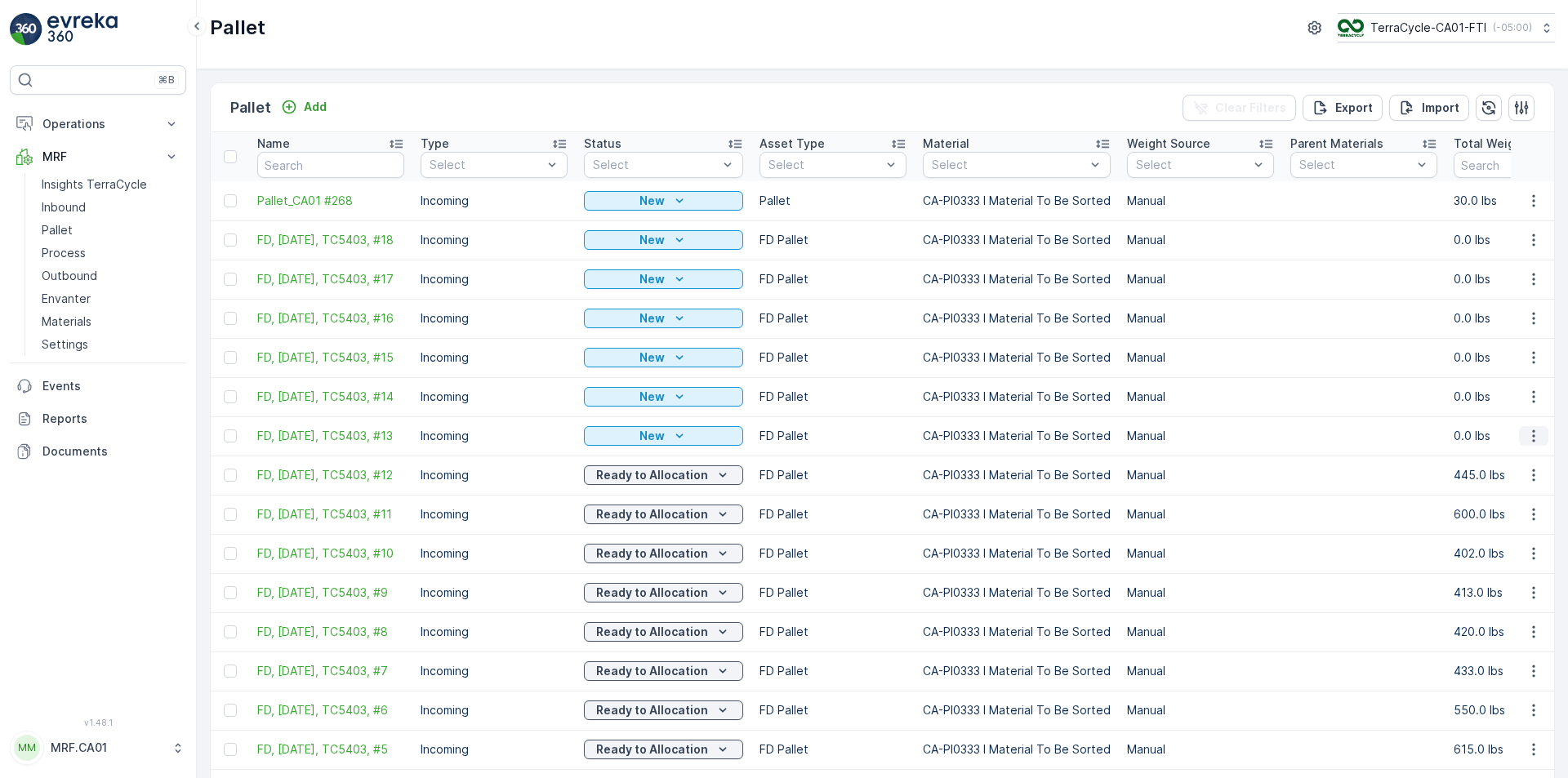
click at [1534, 441] on icon "button" at bounding box center [1534, 437] width 17 height 17
click at [1523, 489] on div "Edit Pallet" at bounding box center [1514, 488] width 108 height 23
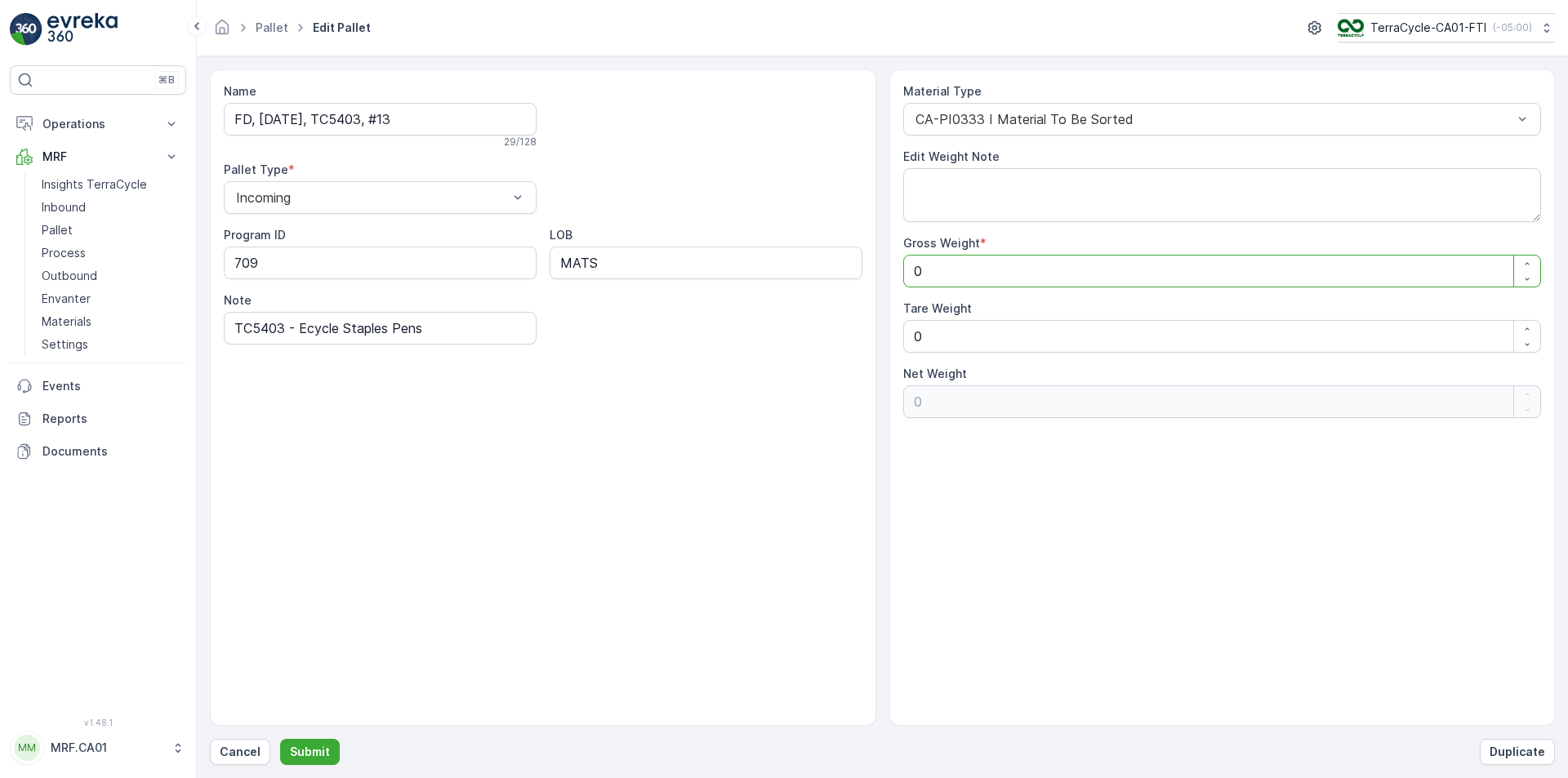
drag, startPoint x: 970, startPoint y: 269, endPoint x: 857, endPoint y: 271, distance: 113.0
click at [857, 271] on div "Name FD, [DATE], TC5403, #13 29 / 128 Pallet Type * Incoming Program ID 709 LOB…" at bounding box center [882, 397] width 1345 height 656
type Weight "4"
type Weight "44"
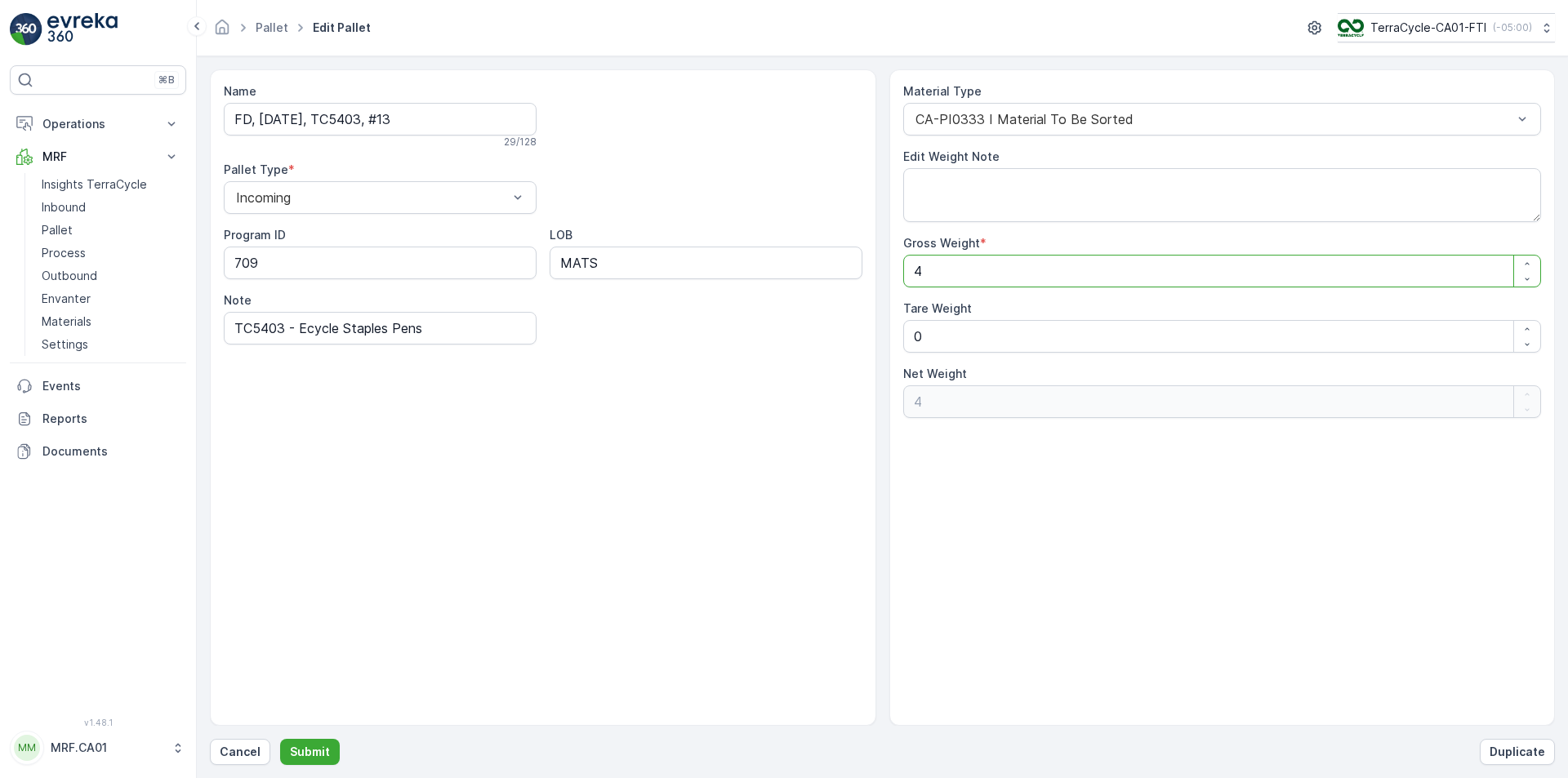
type Weight "44"
type Weight "442"
click at [290, 750] on p "Submit" at bounding box center [310, 752] width 40 height 17
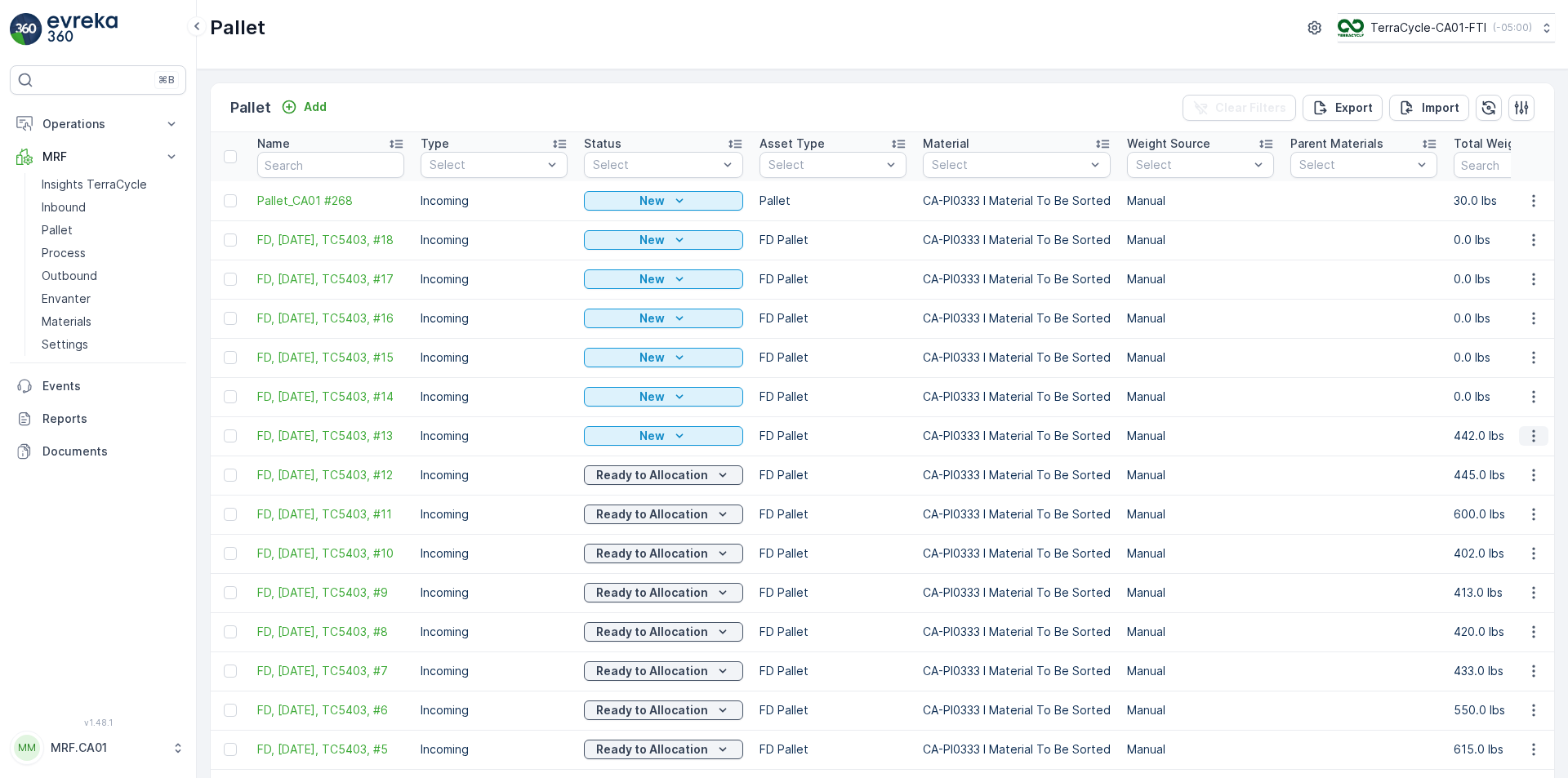
click at [1534, 444] on icon "button" at bounding box center [1534, 437] width 17 height 17
click at [694, 435] on div "New" at bounding box center [663, 437] width 146 height 17
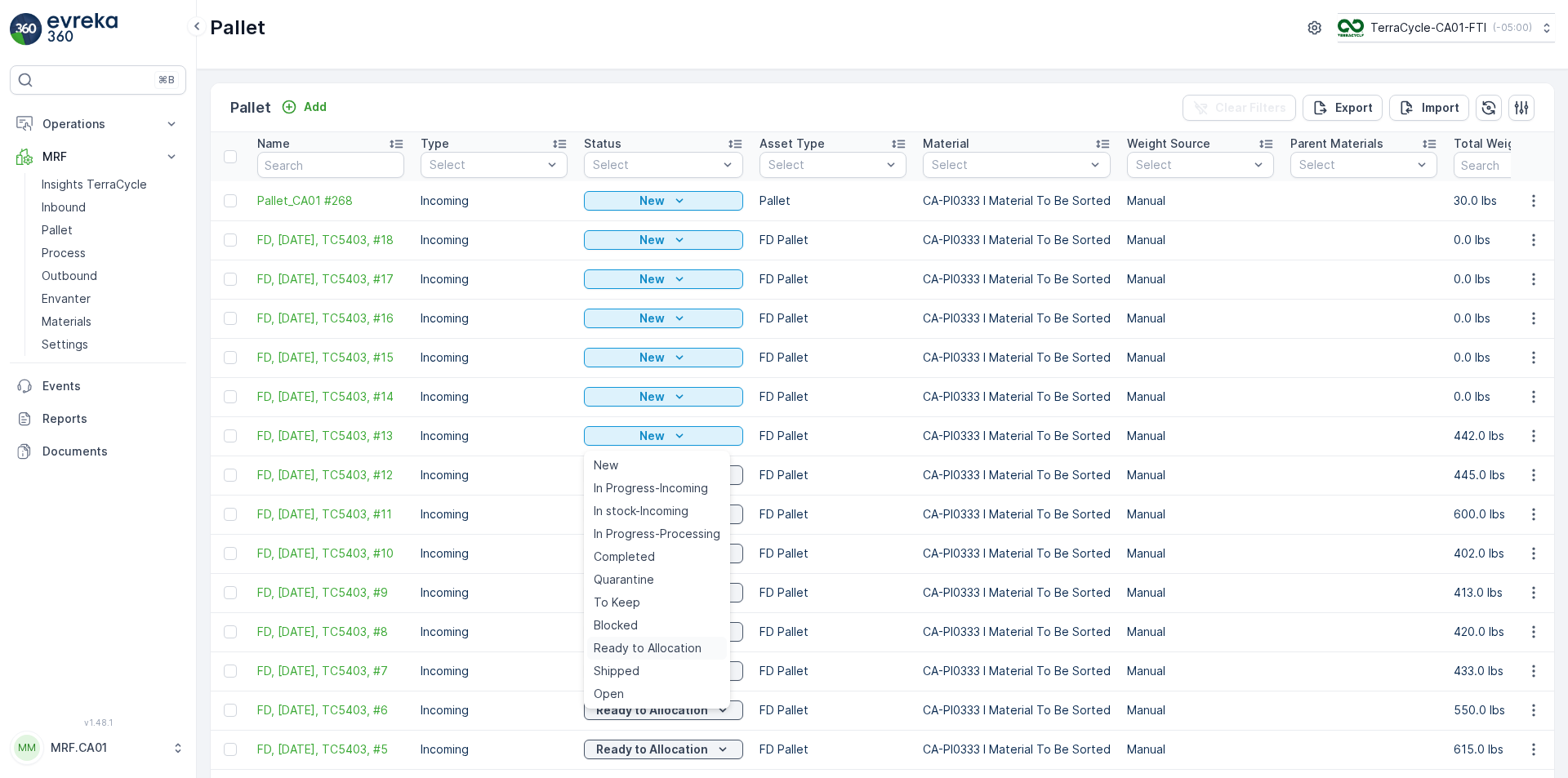
click at [638, 645] on span "Ready to Allocation" at bounding box center [647, 649] width 108 height 17
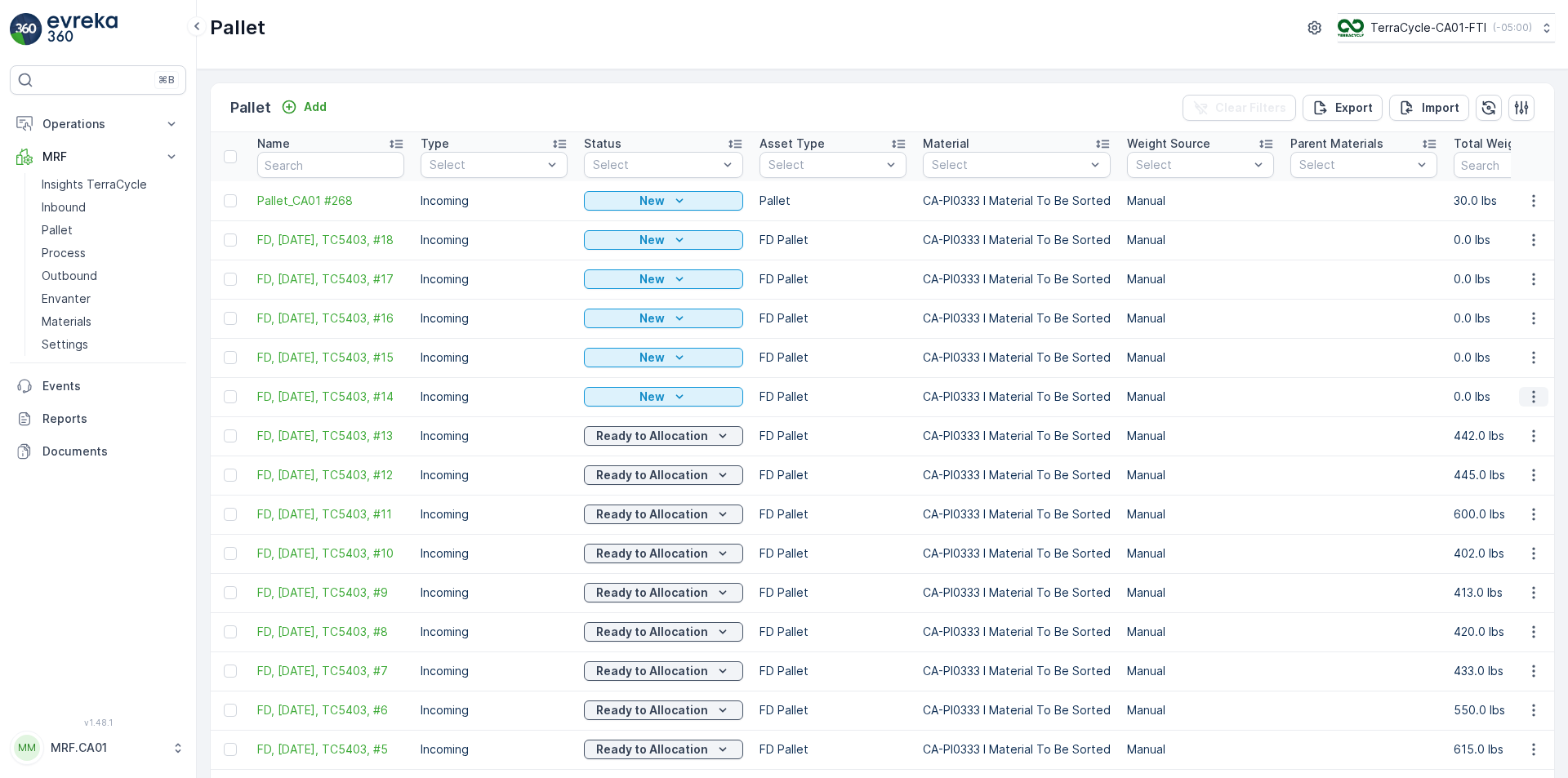
click at [1531, 400] on icon "button" at bounding box center [1534, 397] width 17 height 17
click at [1517, 450] on span "Edit Pallet" at bounding box center [1495, 448] width 56 height 17
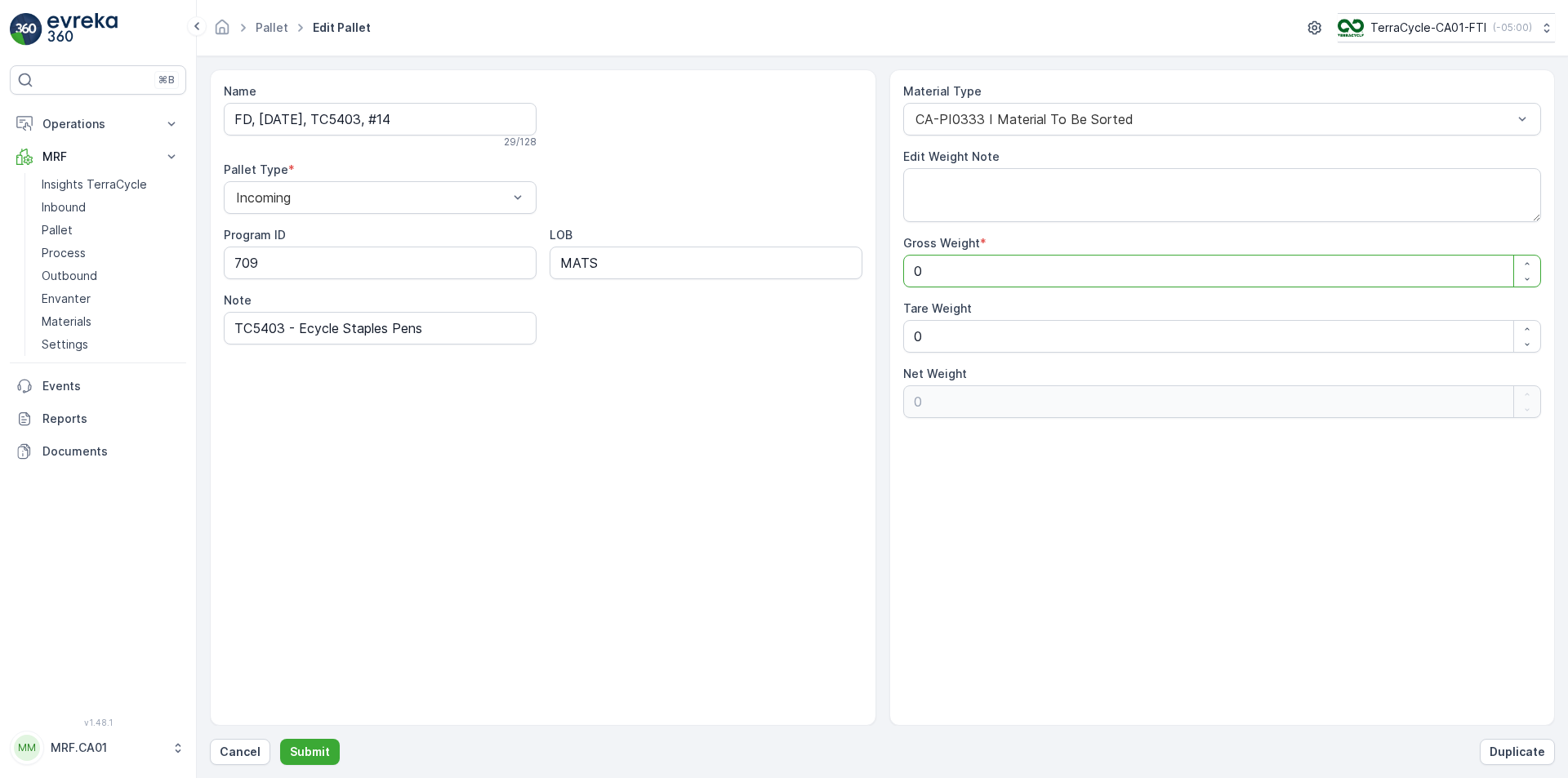
drag, startPoint x: 898, startPoint y: 275, endPoint x: 812, endPoint y: 271, distance: 86.1
click at [807, 271] on div "Name FD, [DATE], TC5403, #14 29 / 128 Pallet Type * Incoming Program ID 709 LOB…" at bounding box center [882, 397] width 1345 height 656
type Weight "3"
type Weight "38"
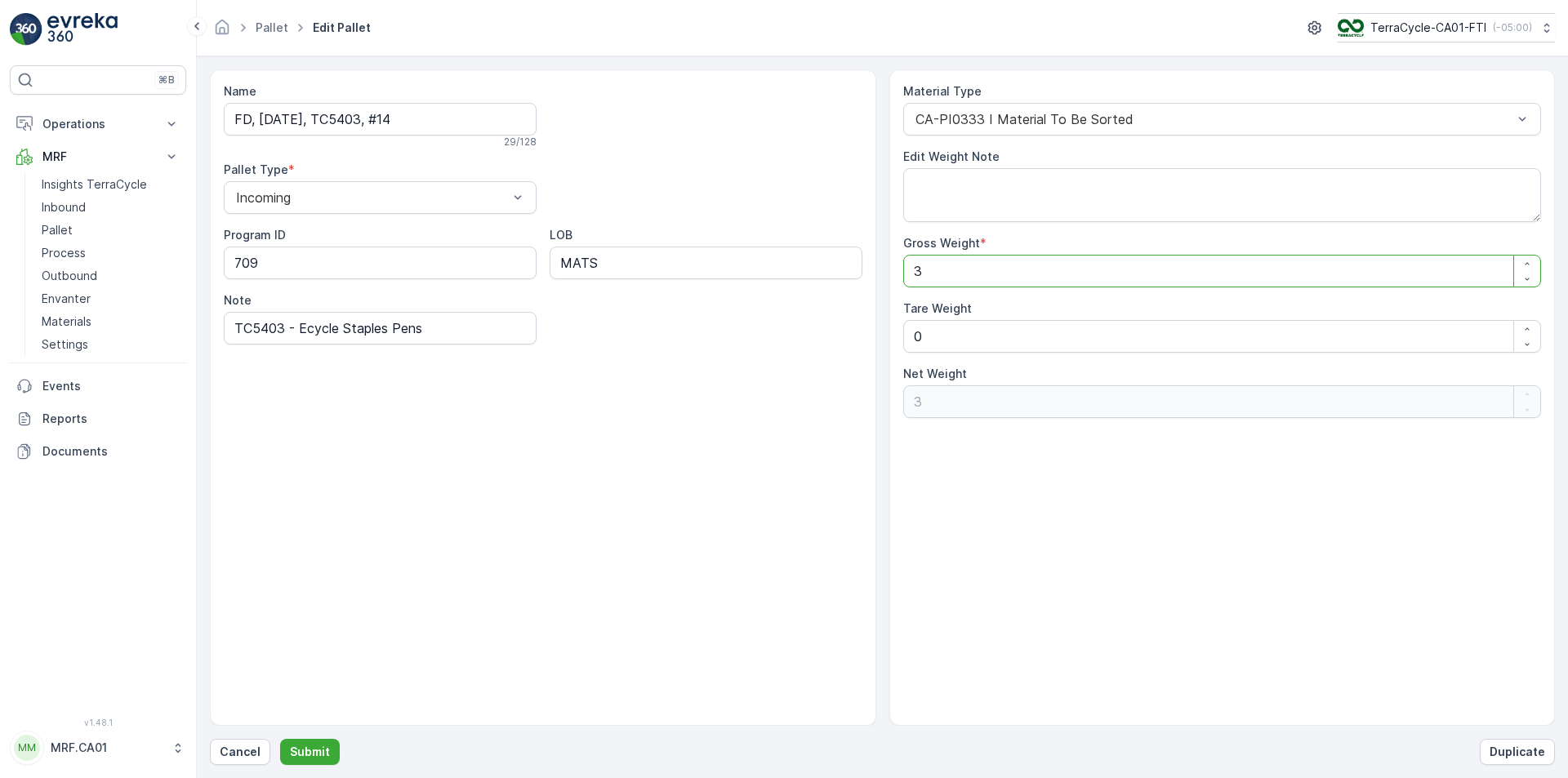
type Weight "38"
type Weight "380"
click at [318, 745] on p "Submit" at bounding box center [310, 752] width 40 height 17
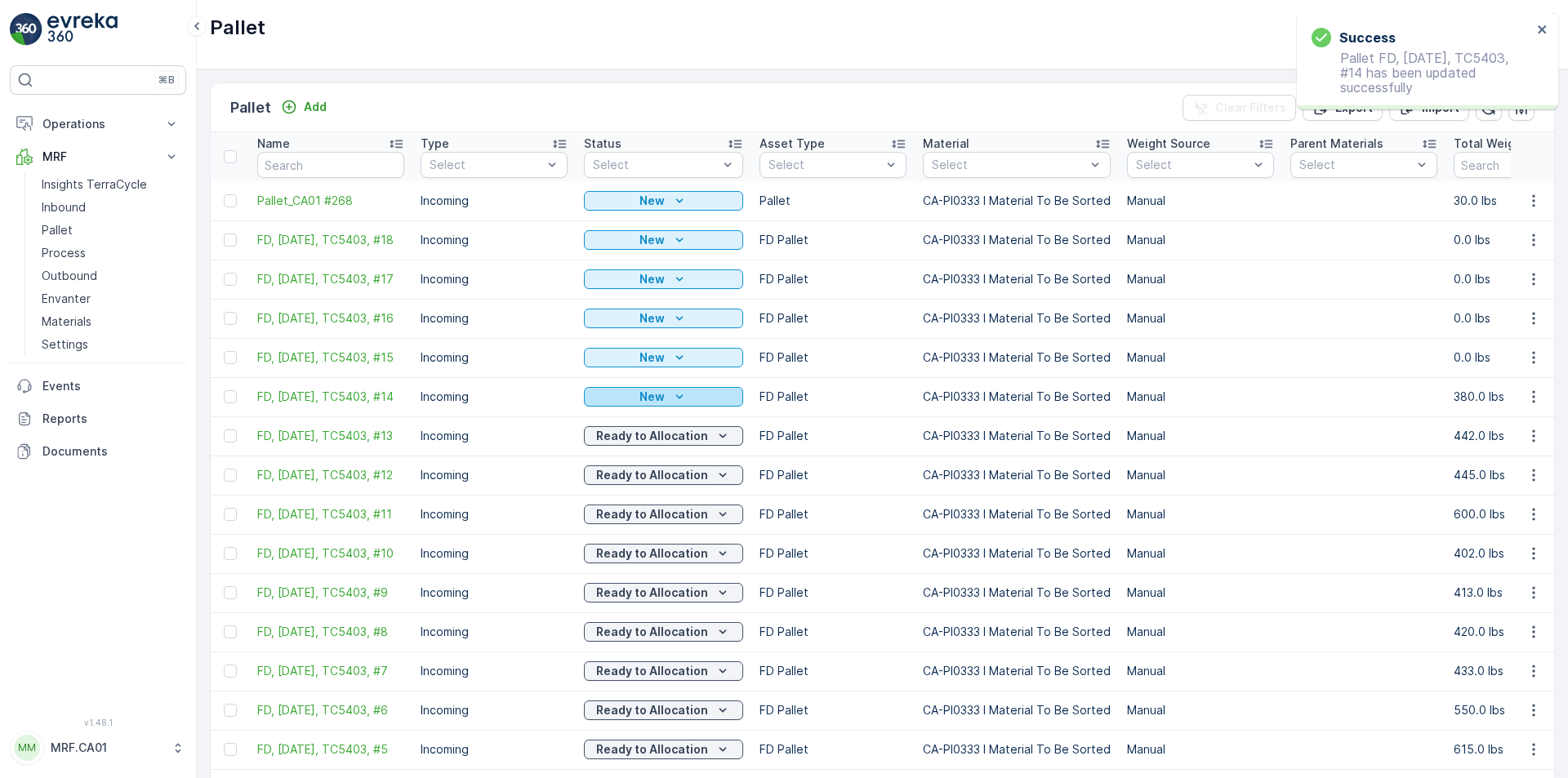
click at [691, 402] on div "New" at bounding box center [663, 397] width 146 height 17
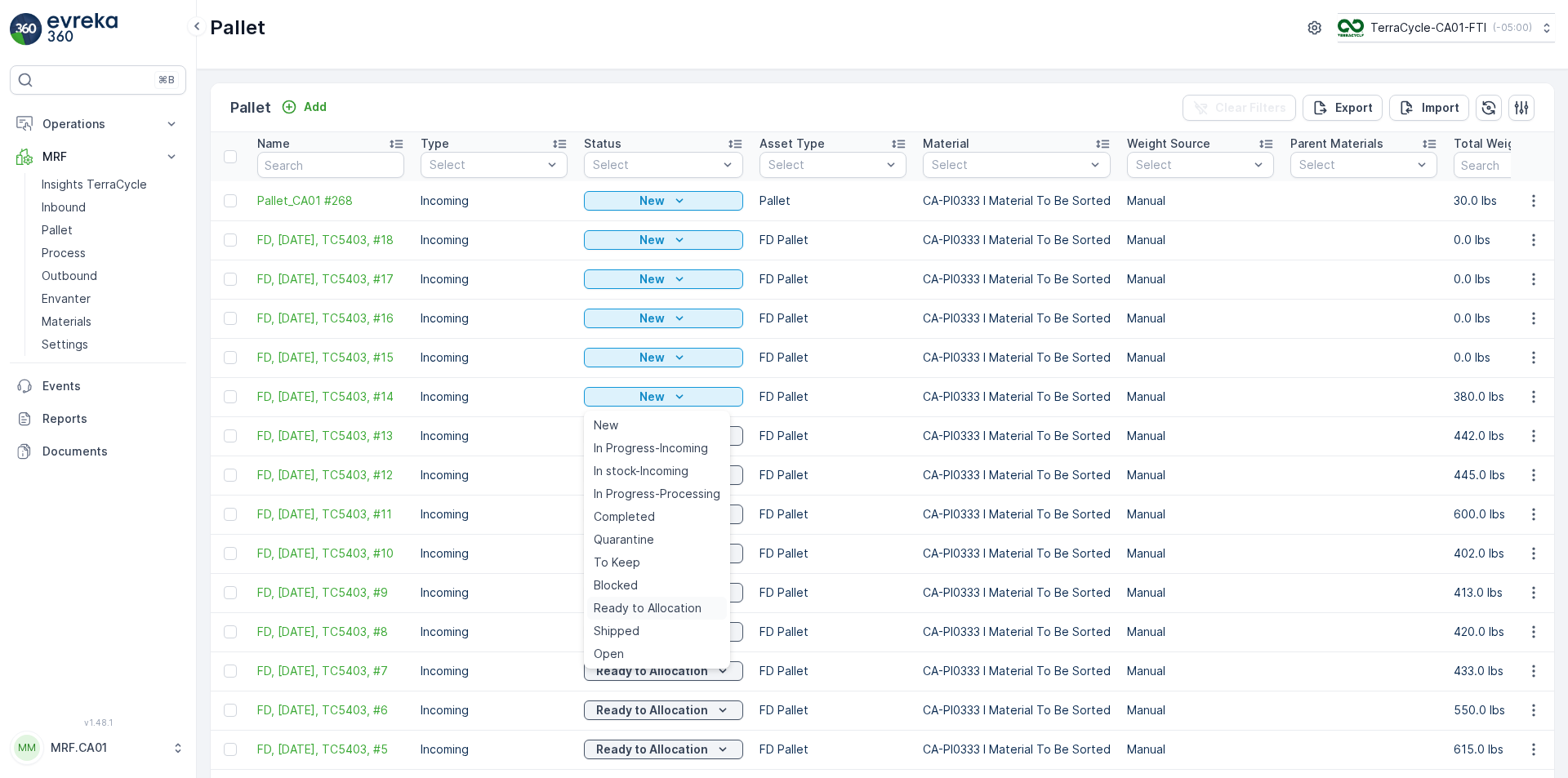
click at [641, 607] on span "Ready to Allocation" at bounding box center [647, 609] width 108 height 17
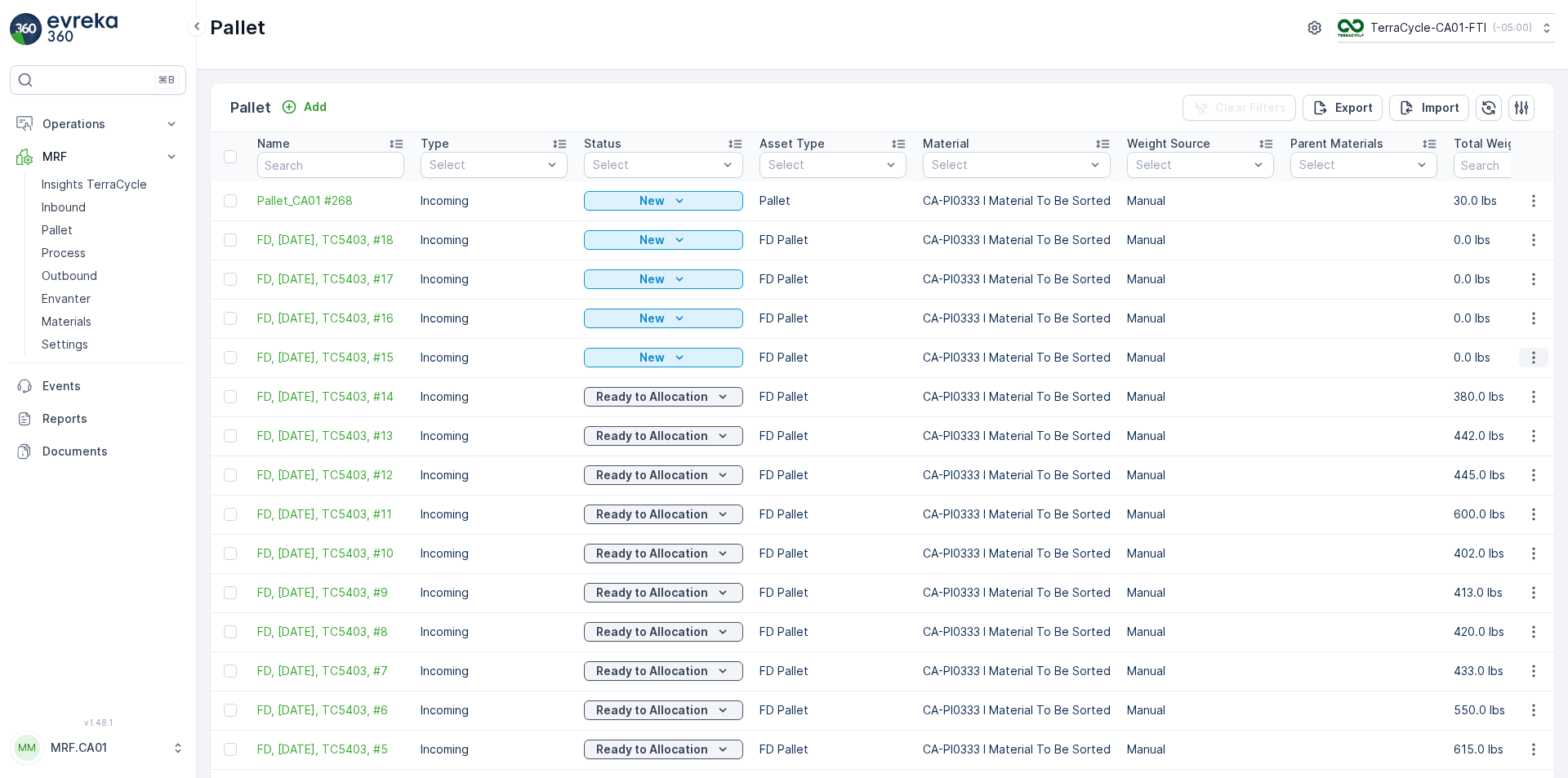
click at [1525, 361] on icon "button" at bounding box center [1534, 358] width 17 height 17
click at [1494, 415] on span "Edit Pallet" at bounding box center [1495, 408] width 56 height 17
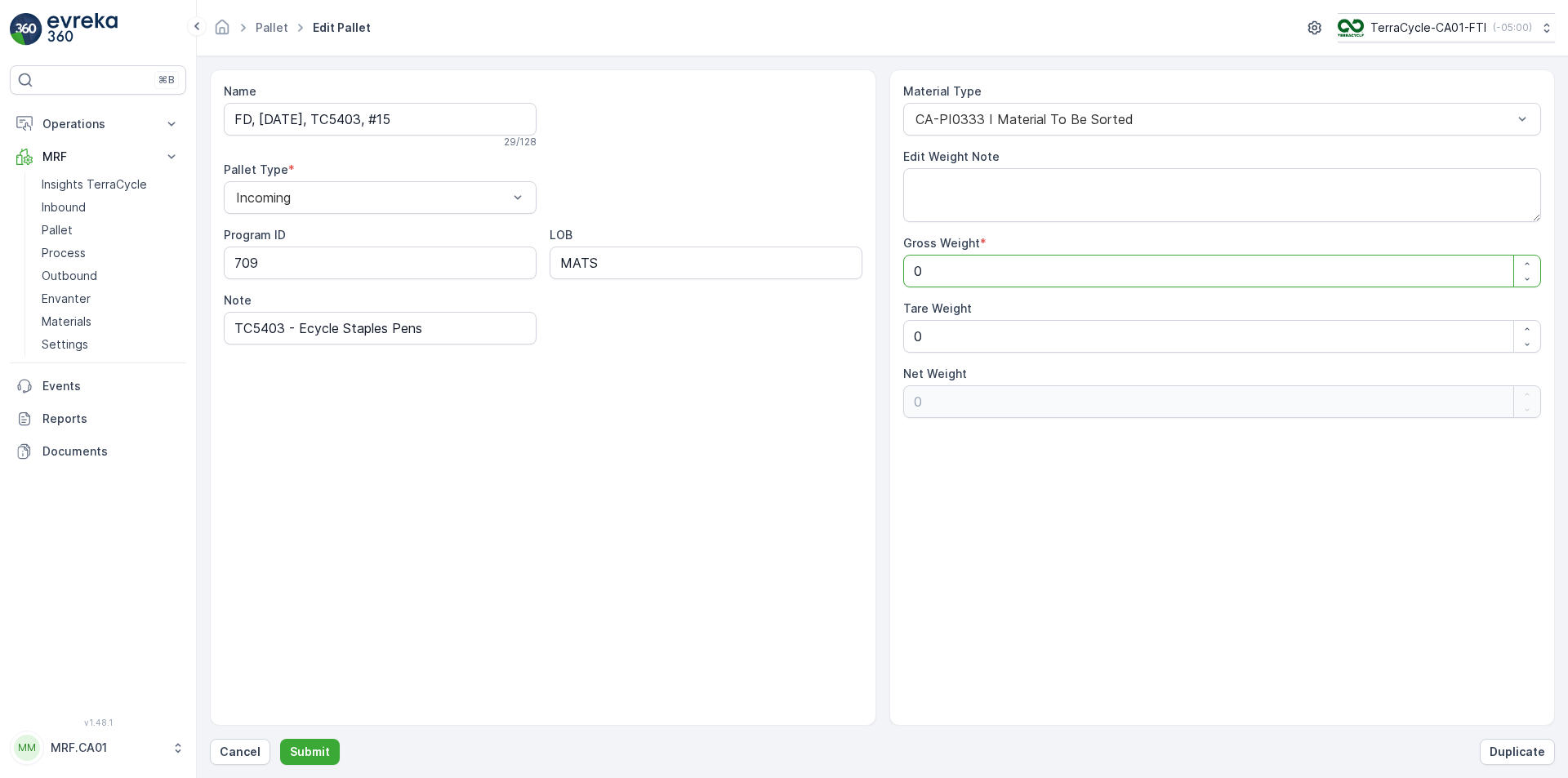
drag, startPoint x: 1032, startPoint y: 284, endPoint x: 855, endPoint y: 264, distance: 178.1
click at [855, 264] on div "Name FD, [DATE], TC5403, #15 29 / 128 Pallet Type * Incoming Program ID 709 LOB…" at bounding box center [882, 397] width 1345 height 656
type Weight "4"
type Weight "41"
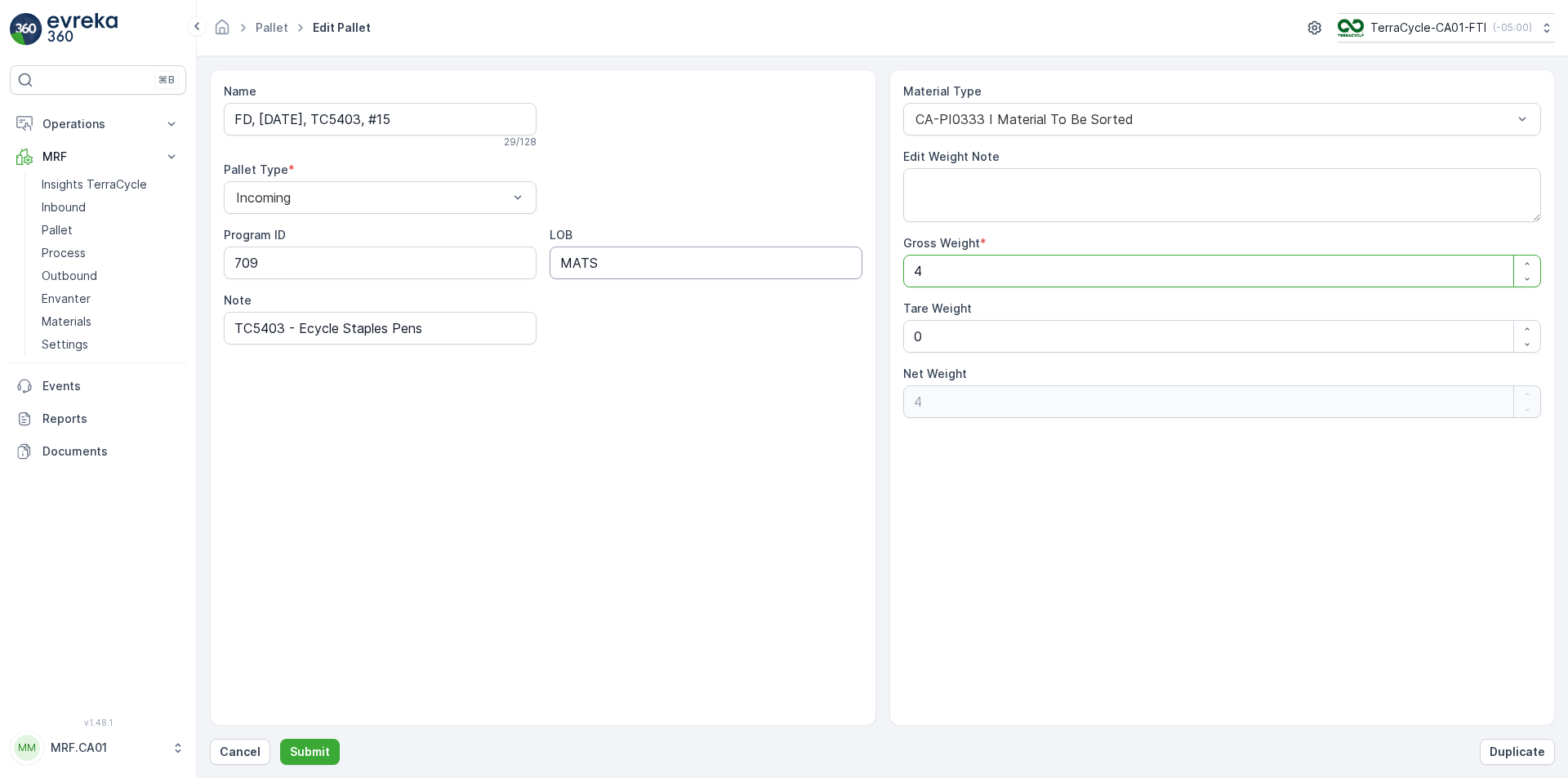
type Weight "41"
type Weight "412"
click at [321, 745] on p "Submit" at bounding box center [310, 752] width 40 height 17
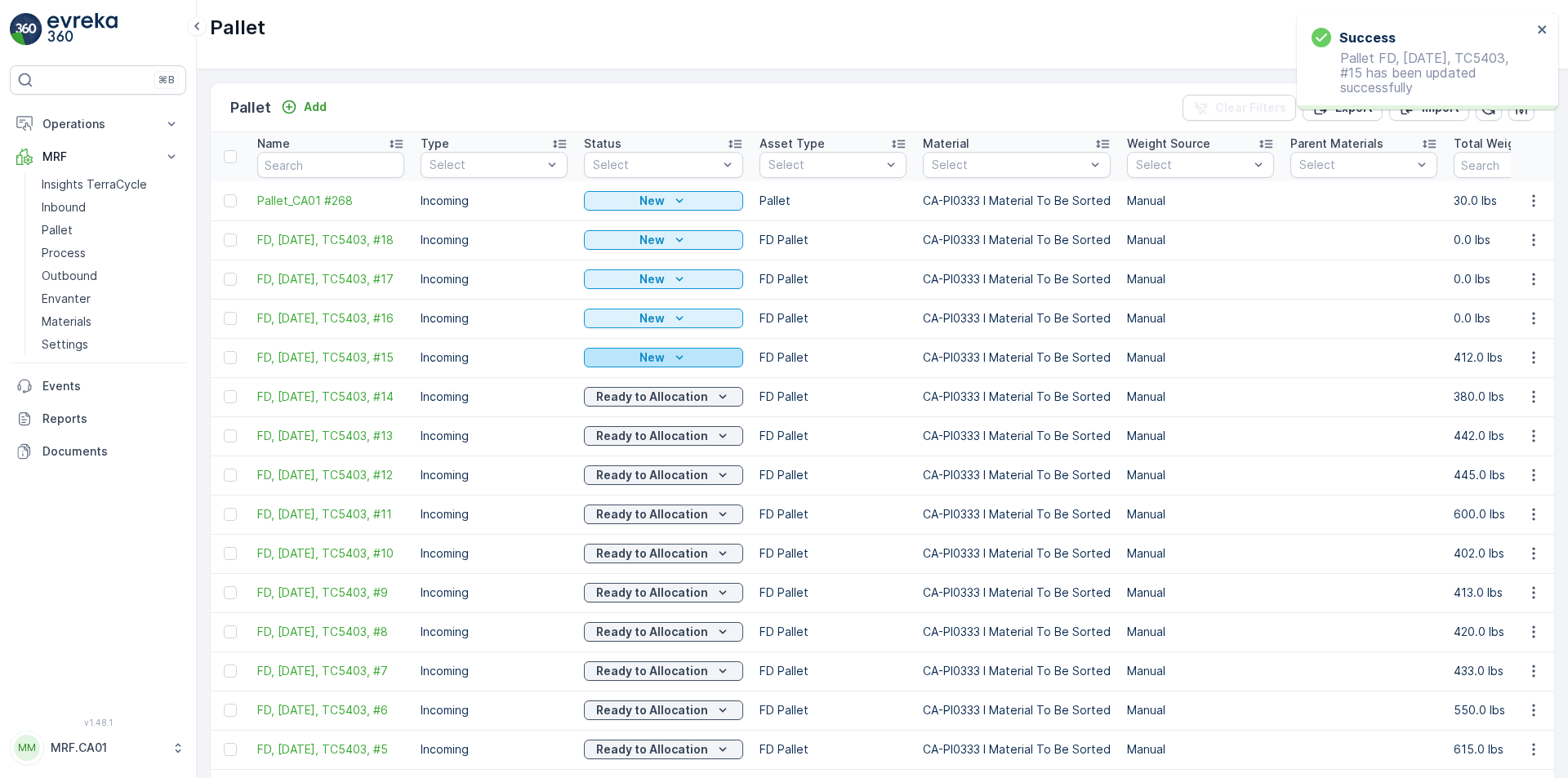
click at [710, 355] on div "New" at bounding box center [663, 358] width 146 height 17
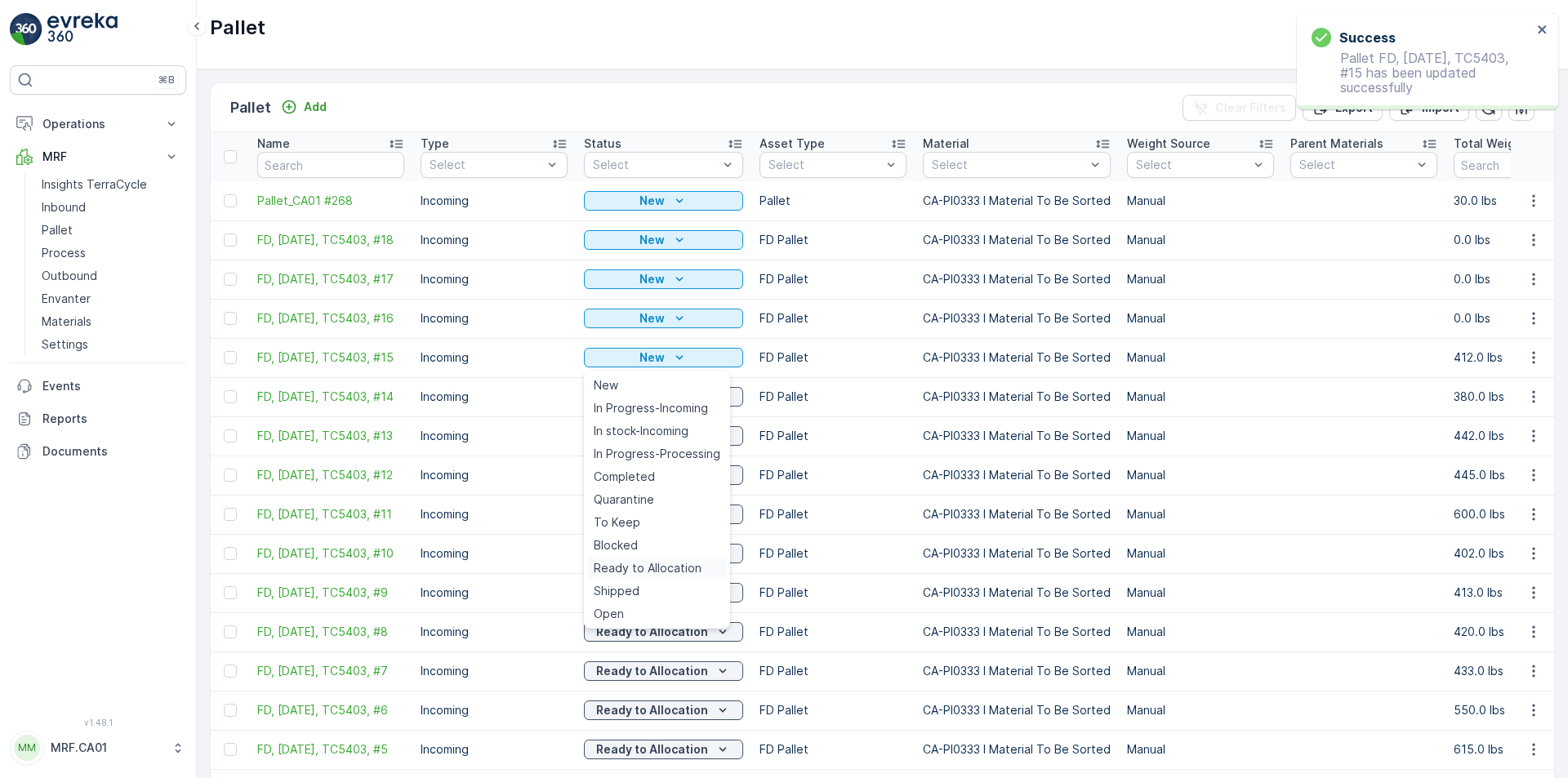
click at [649, 567] on span "Ready to Allocation" at bounding box center [647, 568] width 108 height 17
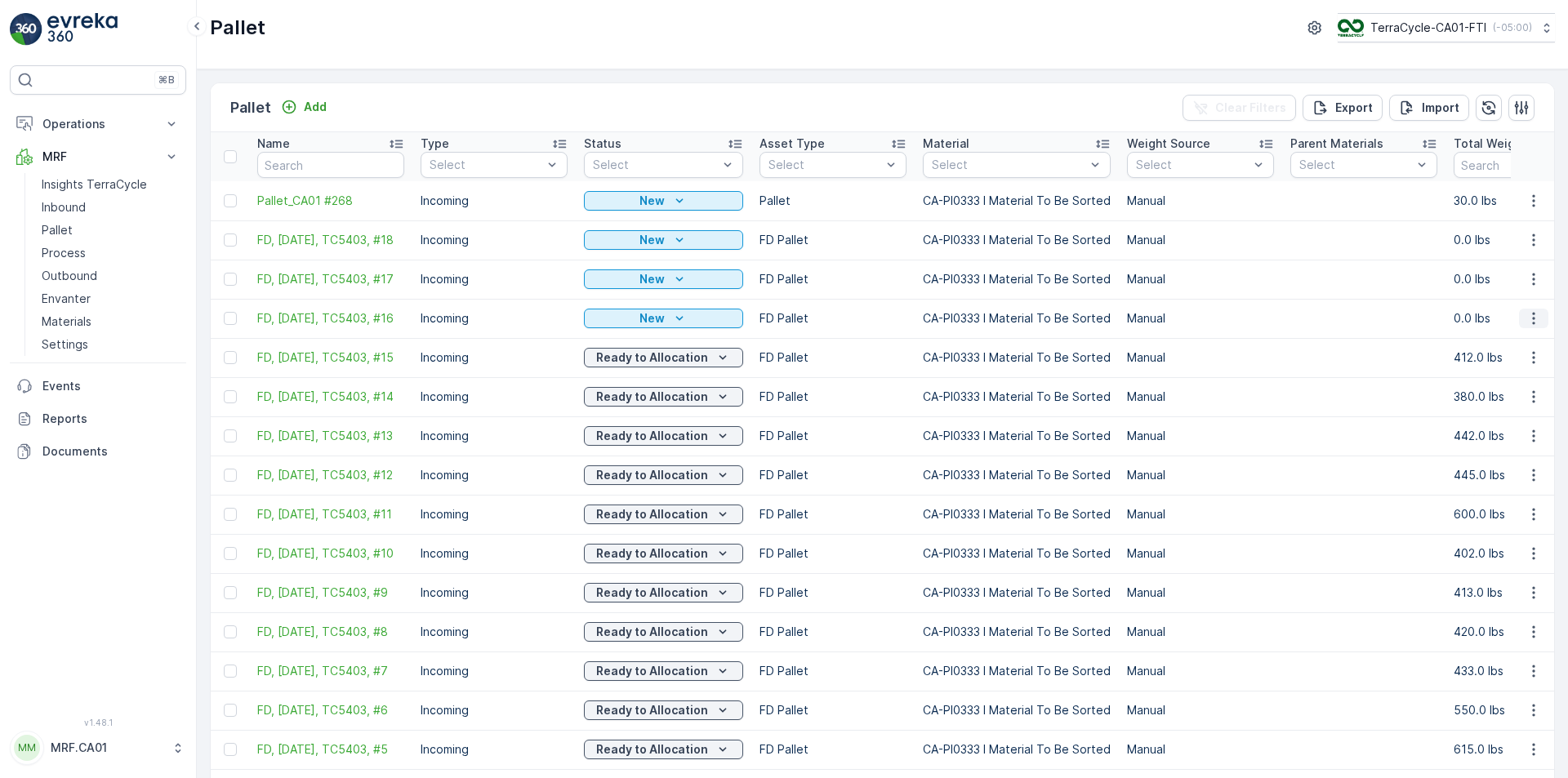
click at [1527, 326] on icon "button" at bounding box center [1534, 319] width 17 height 17
click at [1492, 372] on span "Edit Pallet" at bounding box center [1495, 368] width 56 height 17
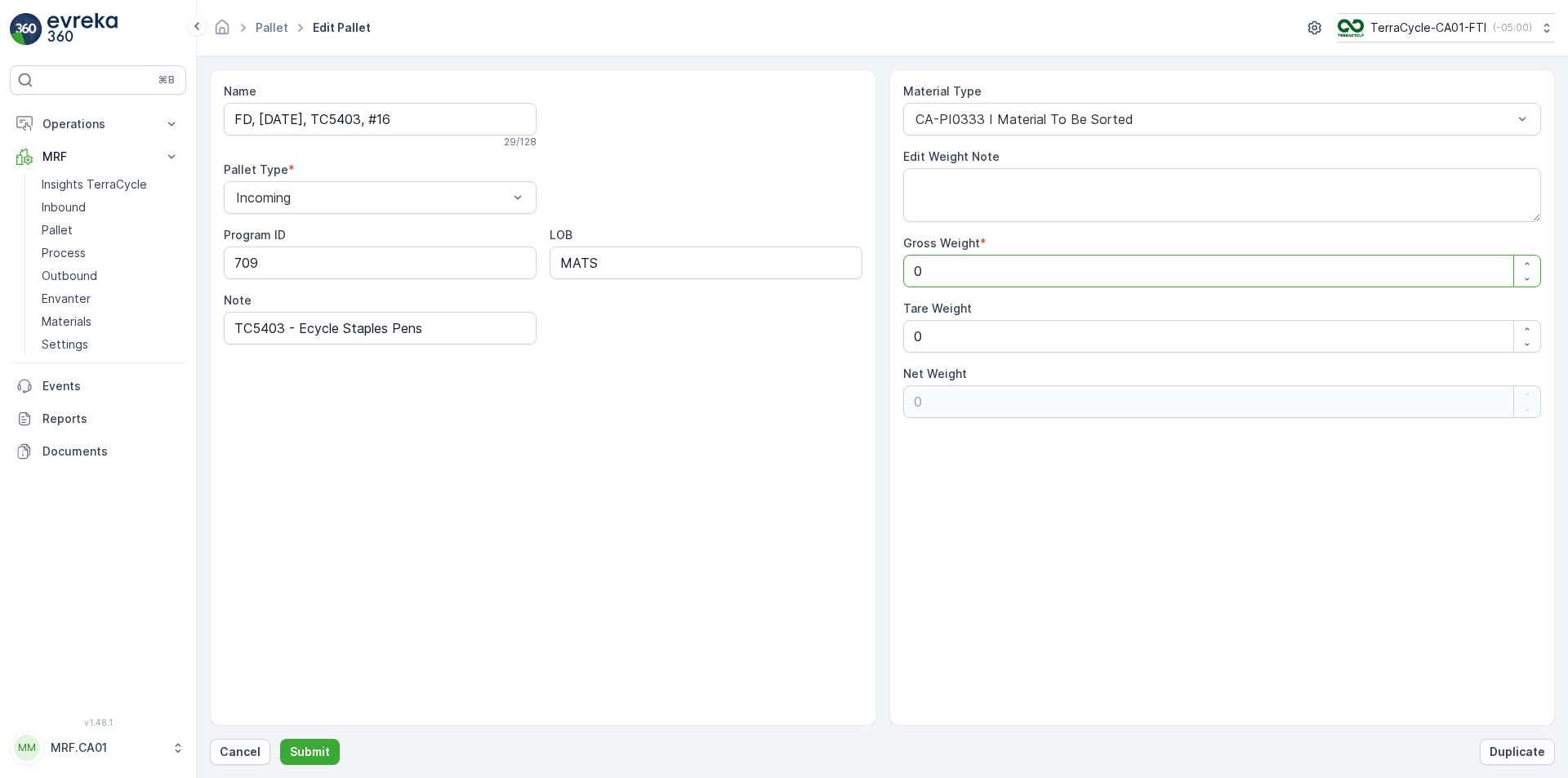
drag, startPoint x: 956, startPoint y: 275, endPoint x: 901, endPoint y: 275, distance: 55.0
click at [901, 275] on div "Material Type CA-PI0333 I Material To Be Sorted Edit Weight Note Gross Weight *…" at bounding box center [1222, 397] width 666 height 656
type Weight "5"
type Weight "50"
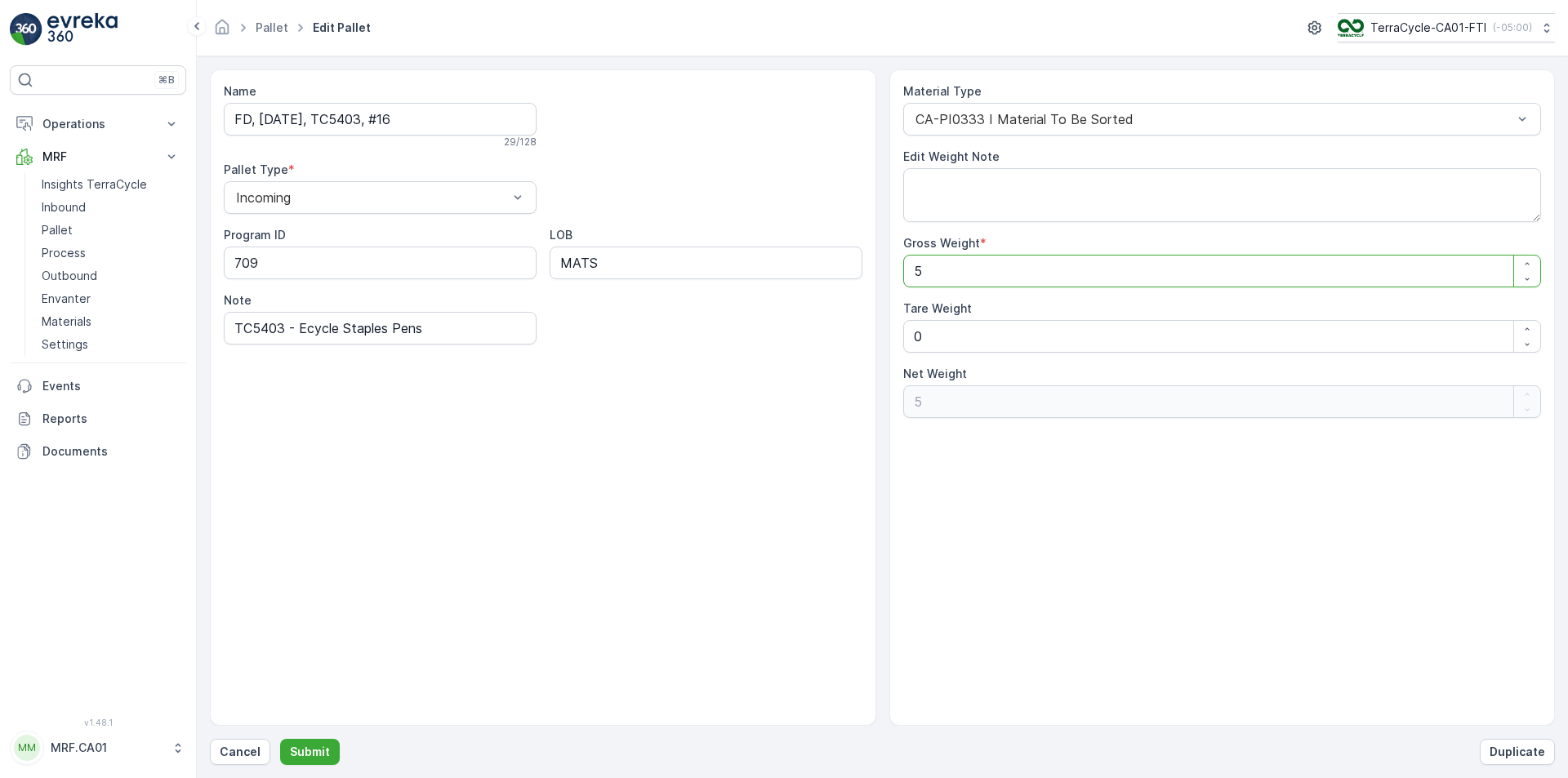
type Weight "50"
type Weight "504"
click at [301, 745] on p "Submit" at bounding box center [310, 752] width 40 height 17
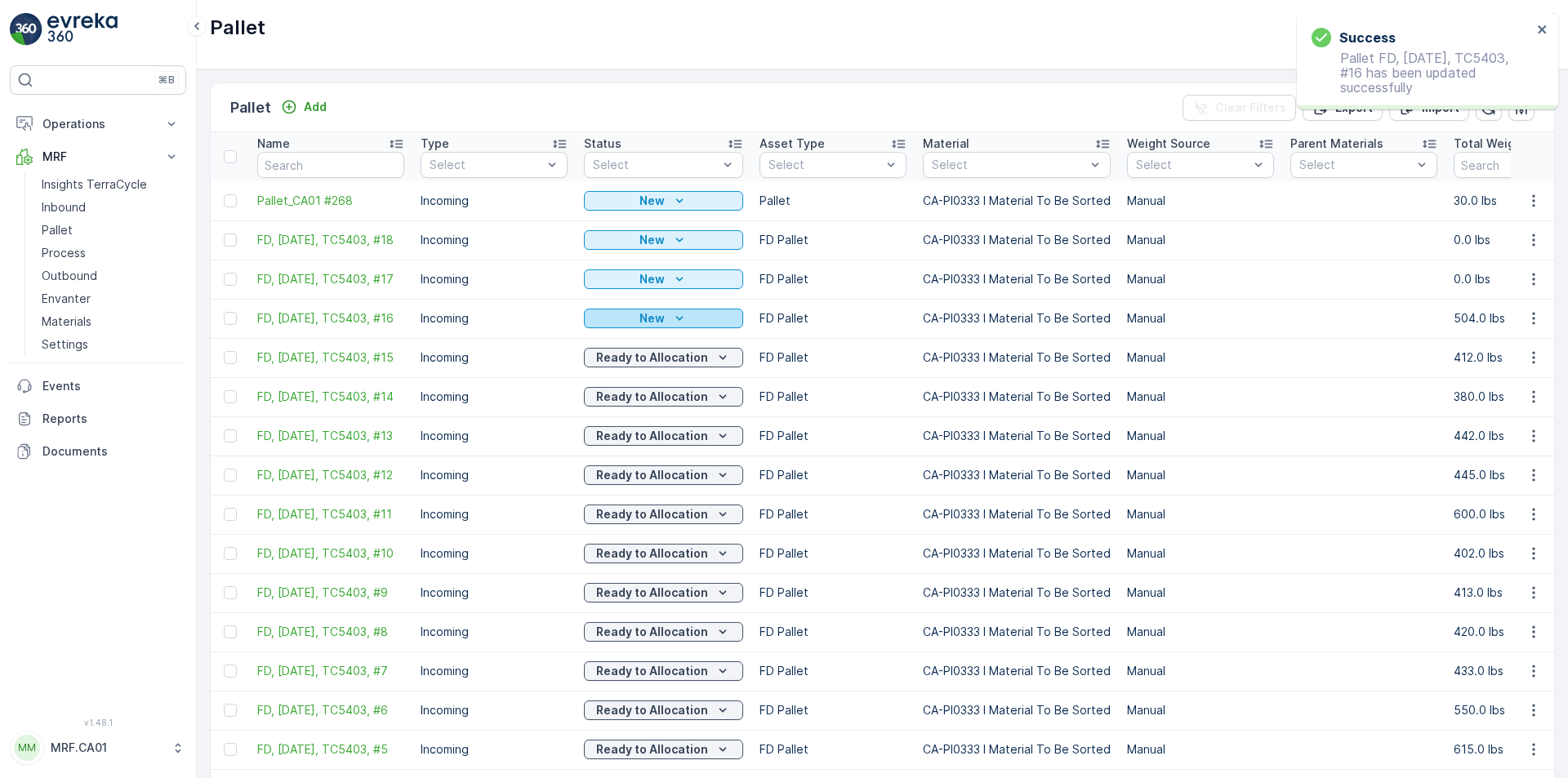
click at [706, 326] on div "New" at bounding box center [663, 319] width 146 height 17
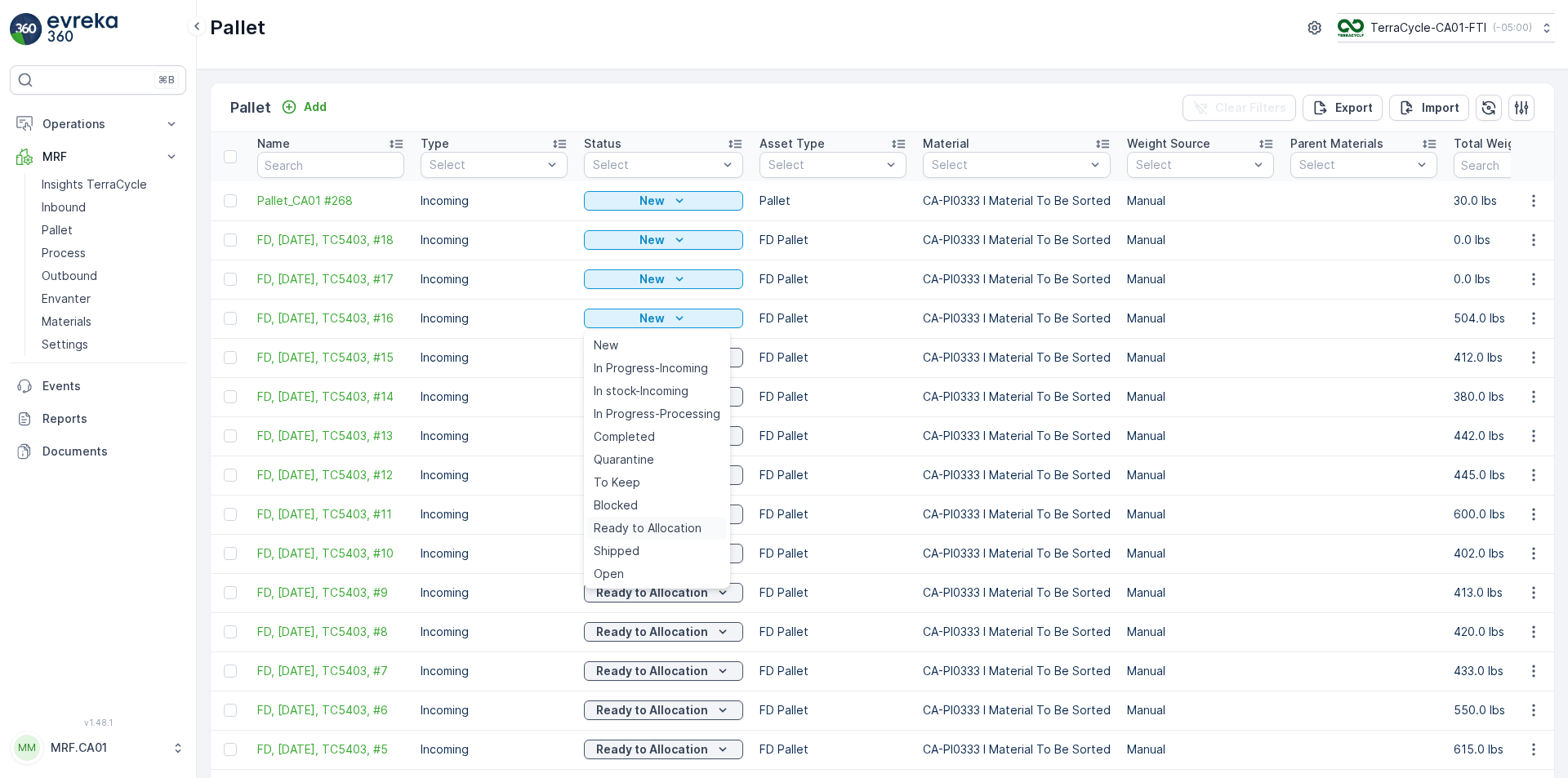
click at [655, 526] on span "Ready to Allocation" at bounding box center [647, 528] width 108 height 17
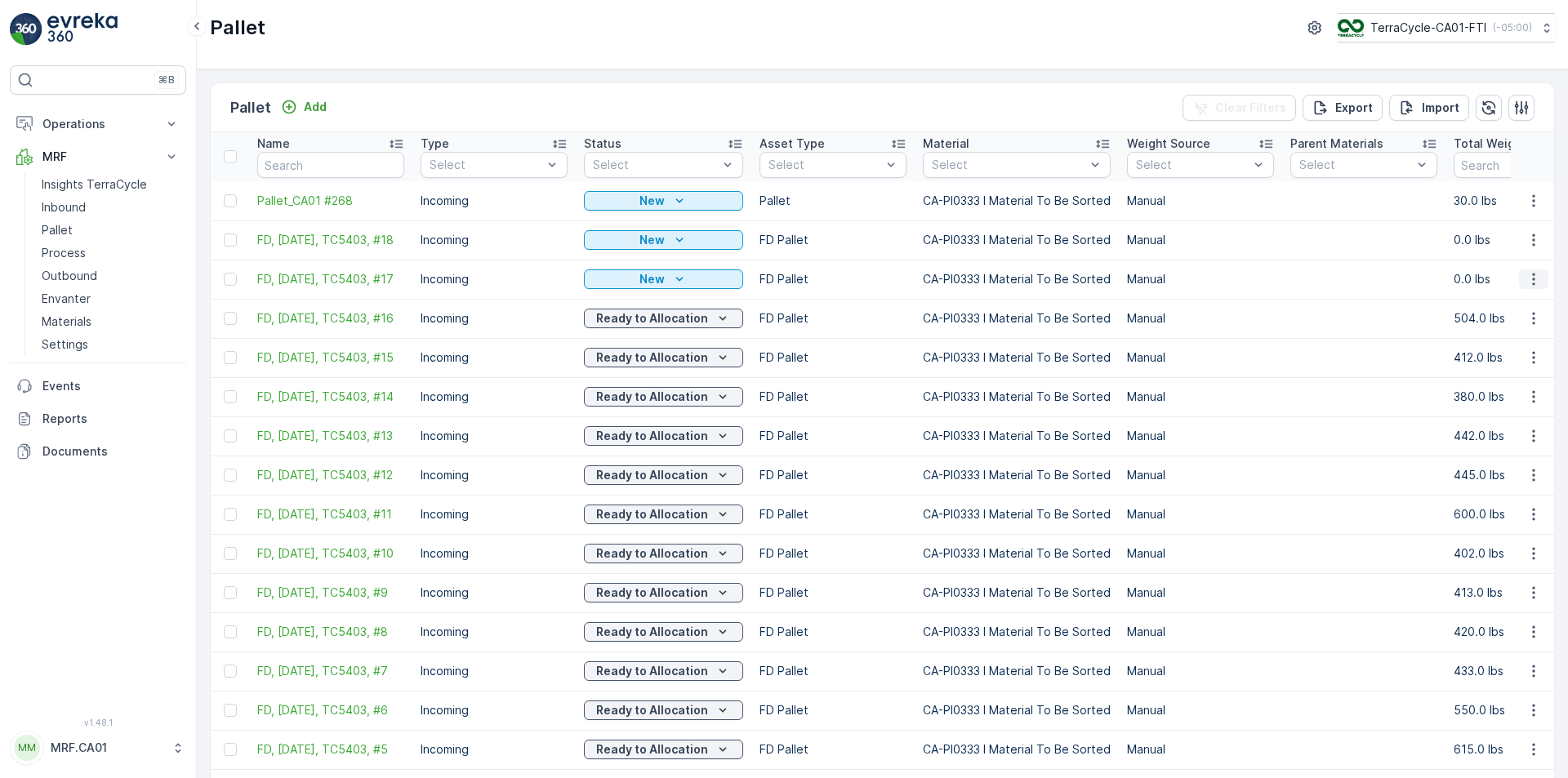
click at [1533, 280] on icon "button" at bounding box center [1534, 280] width 17 height 17
click at [1514, 324] on span "Edit Pallet" at bounding box center [1495, 328] width 56 height 17
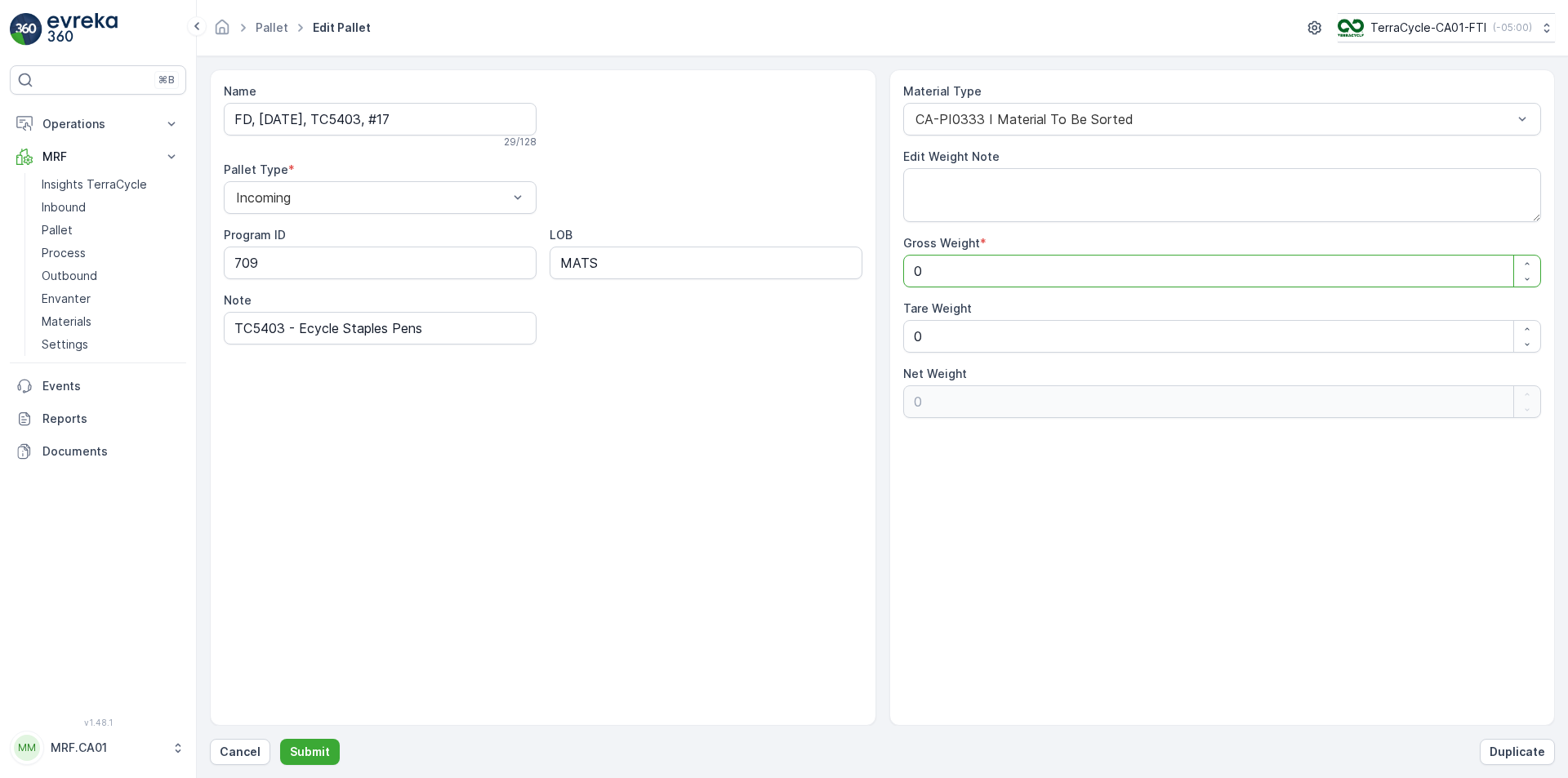
drag, startPoint x: 1029, startPoint y: 272, endPoint x: 832, endPoint y: 266, distance: 197.1
click at [832, 266] on div "Name FD, [DATE], TC5403, #17 29 / 128 Pallet Type * Incoming Program ID 709 LOB…" at bounding box center [882, 397] width 1345 height 656
type Weight "5"
type Weight "52"
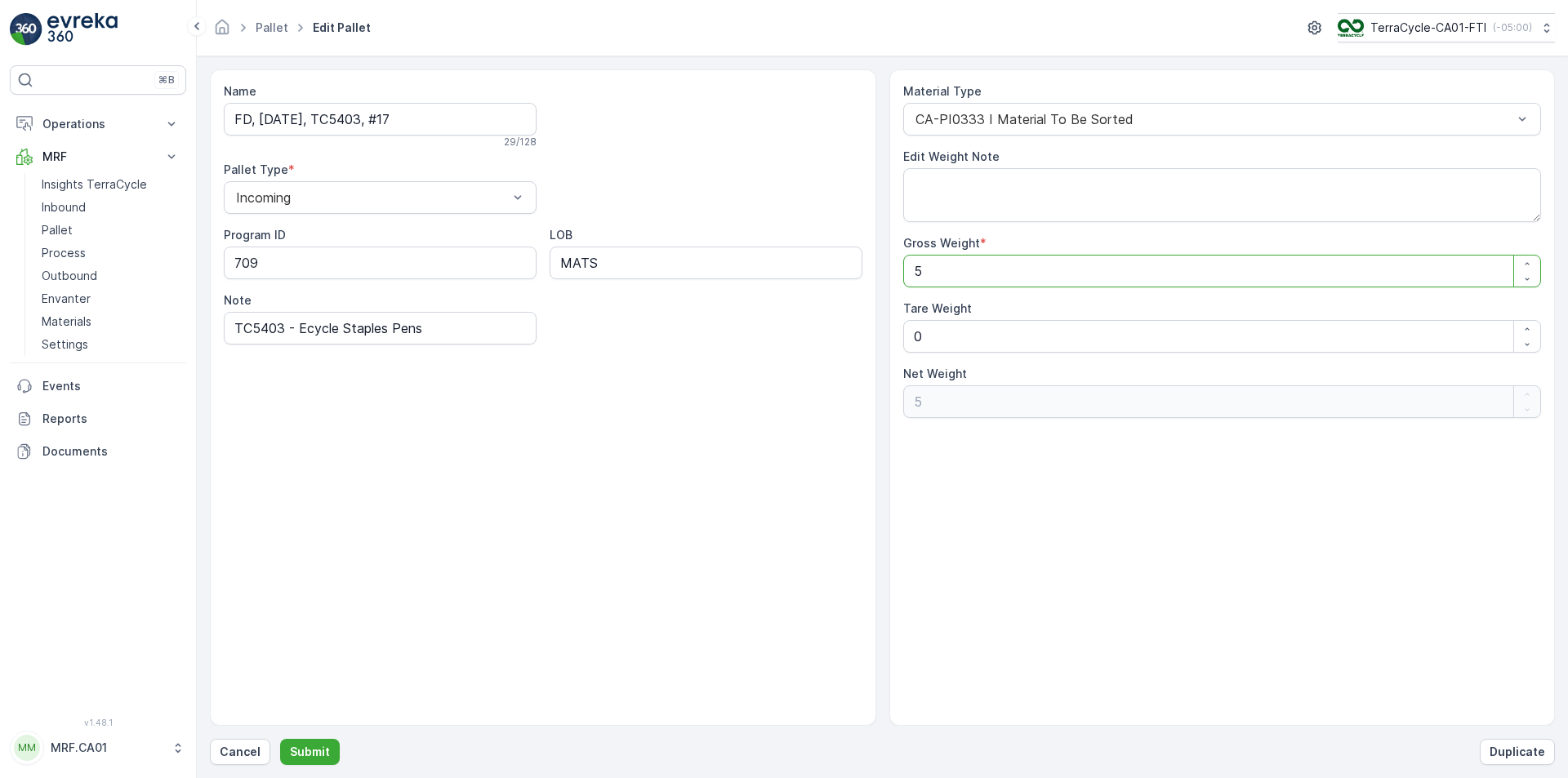
type Weight "52"
type Weight "520"
click at [294, 750] on p "Submit" at bounding box center [310, 752] width 40 height 17
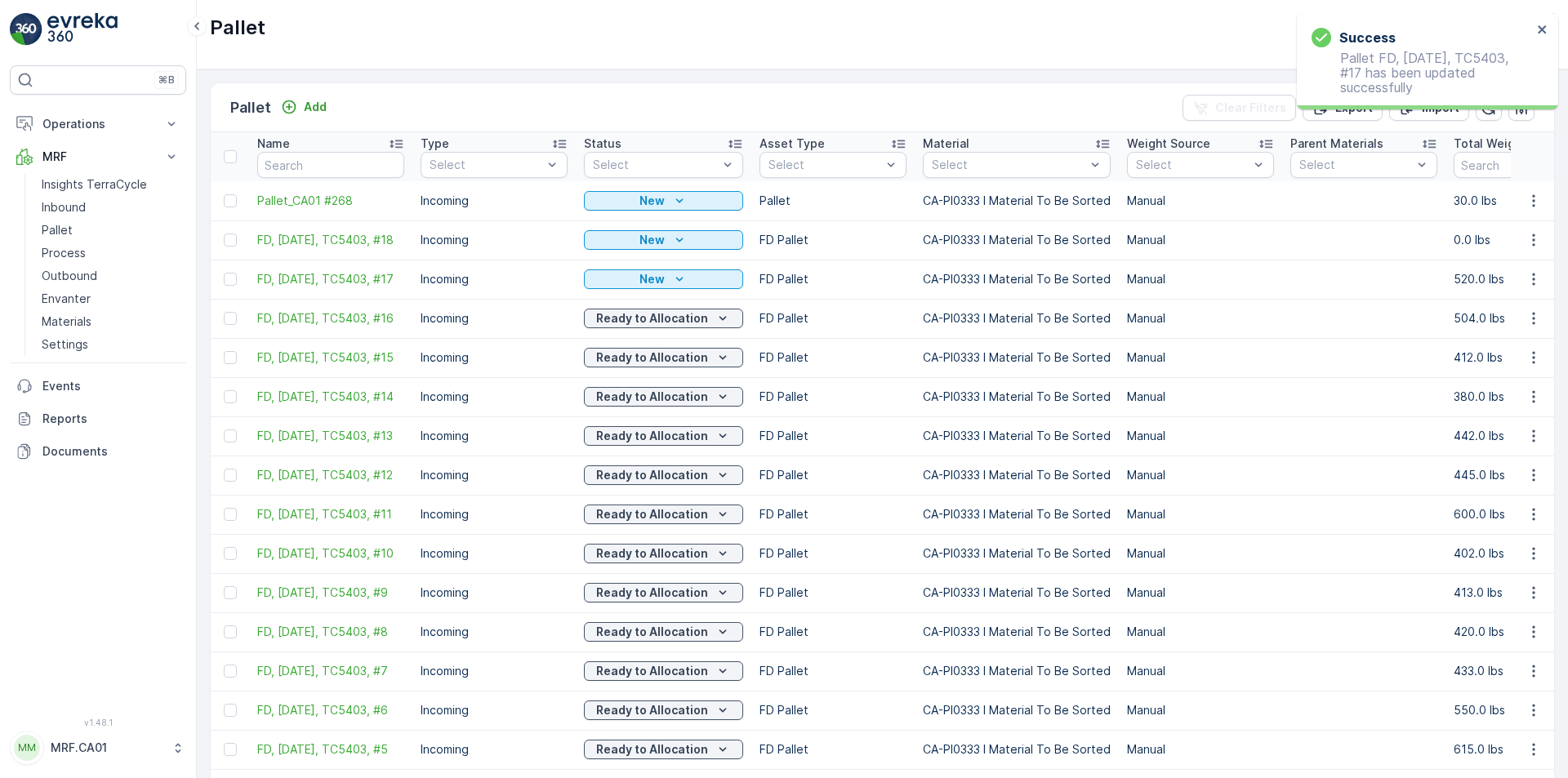
click at [665, 280] on div "New" at bounding box center [663, 280] width 146 height 17
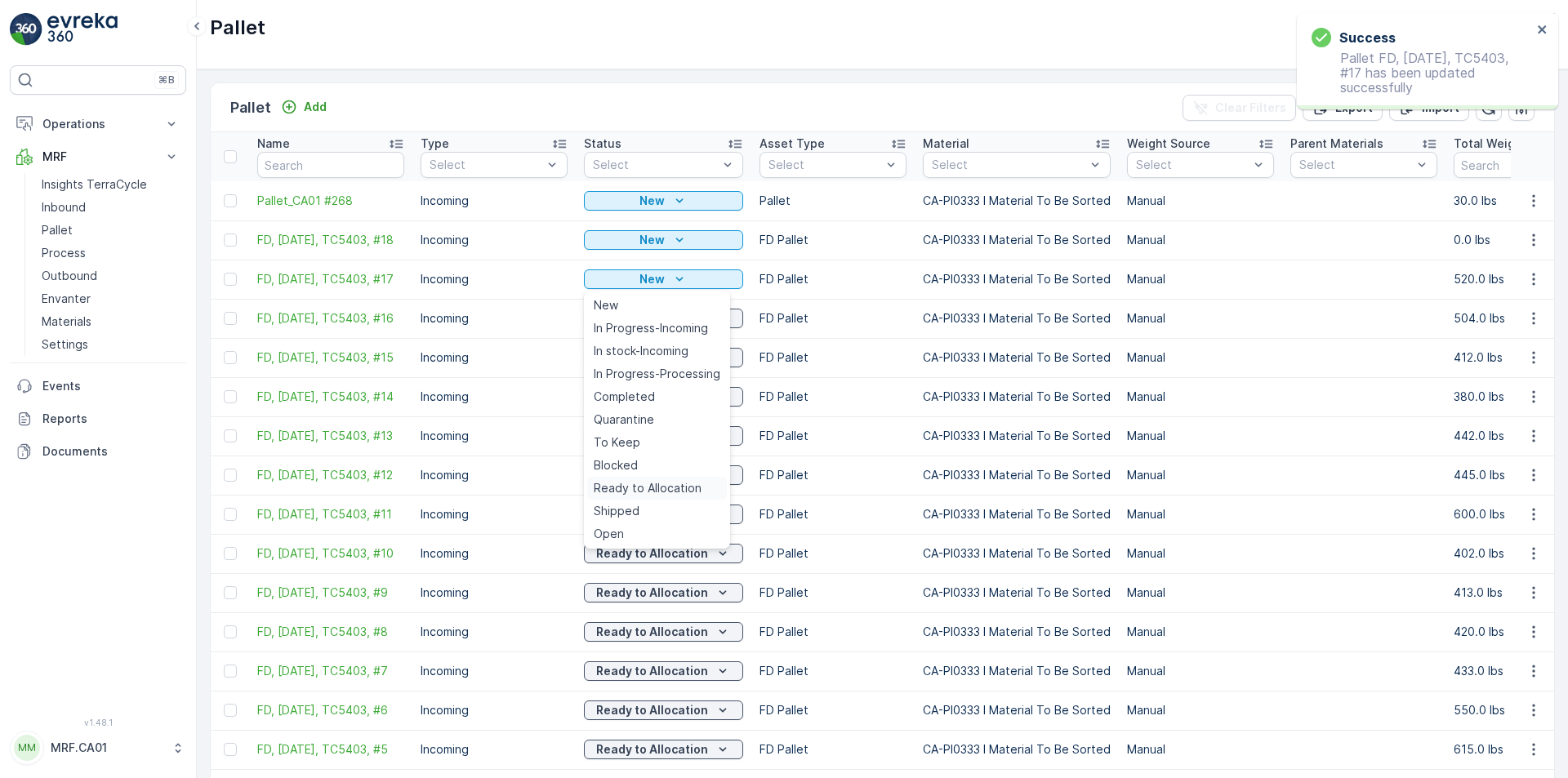
click at [660, 485] on span "Ready to Allocation" at bounding box center [647, 488] width 108 height 17
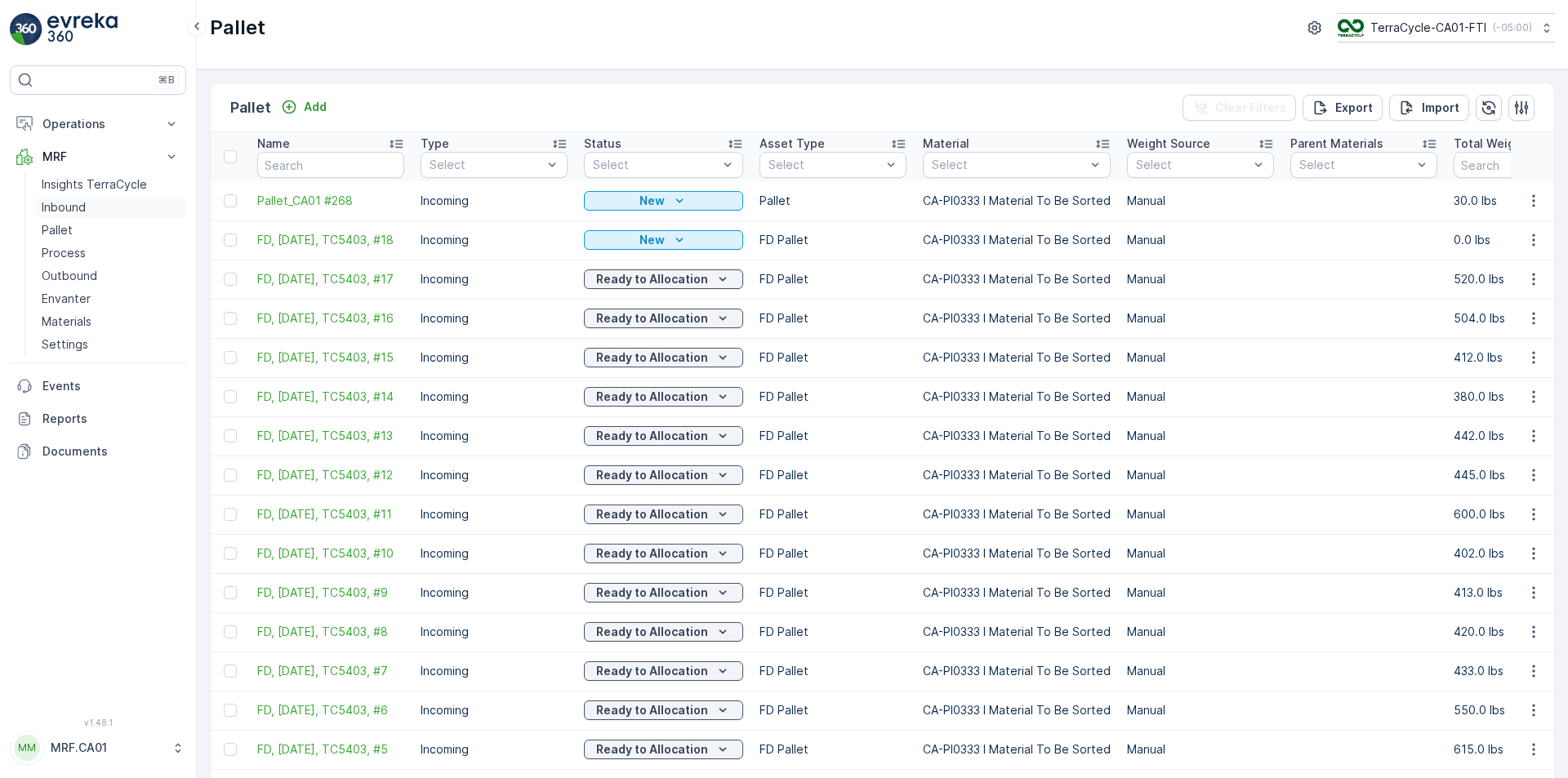
click at [75, 207] on p "Inbound" at bounding box center [63, 208] width 44 height 17
